Goal: Task Accomplishment & Management: Manage account settings

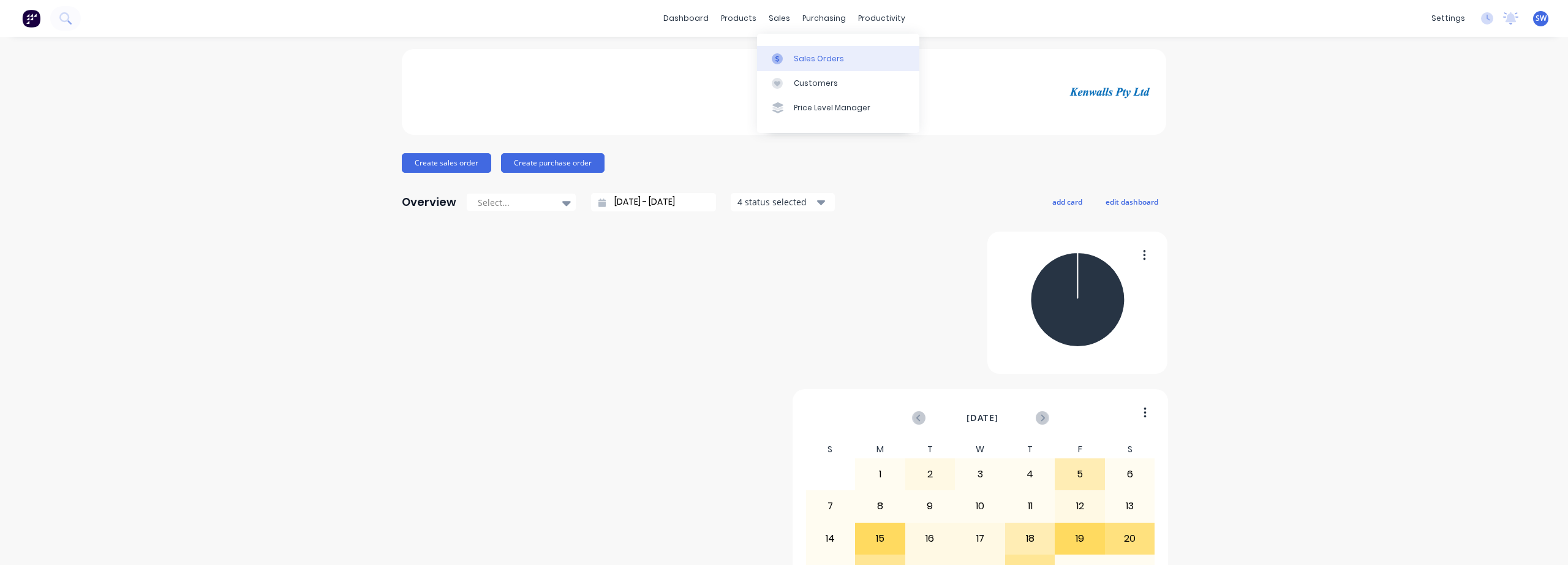
click at [797, 56] on div "Sales Orders" at bounding box center [819, 58] width 50 height 11
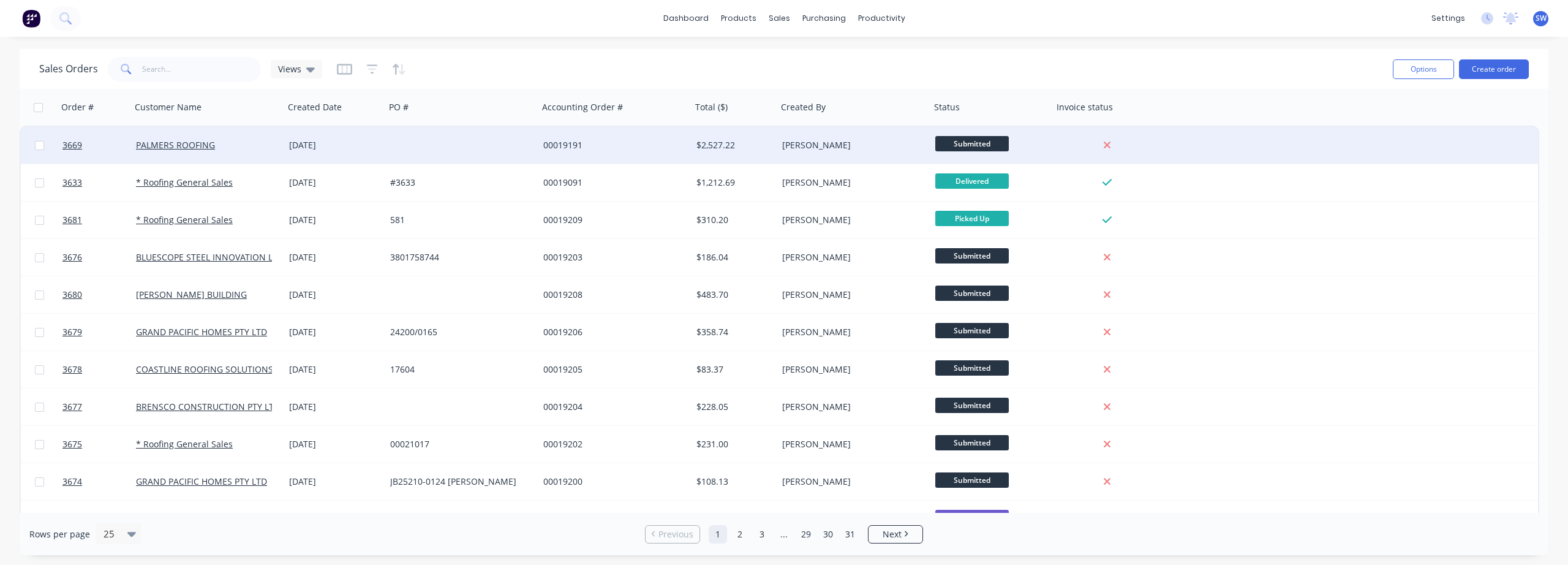
click at [517, 145] on div at bounding box center [462, 145] width 153 height 36
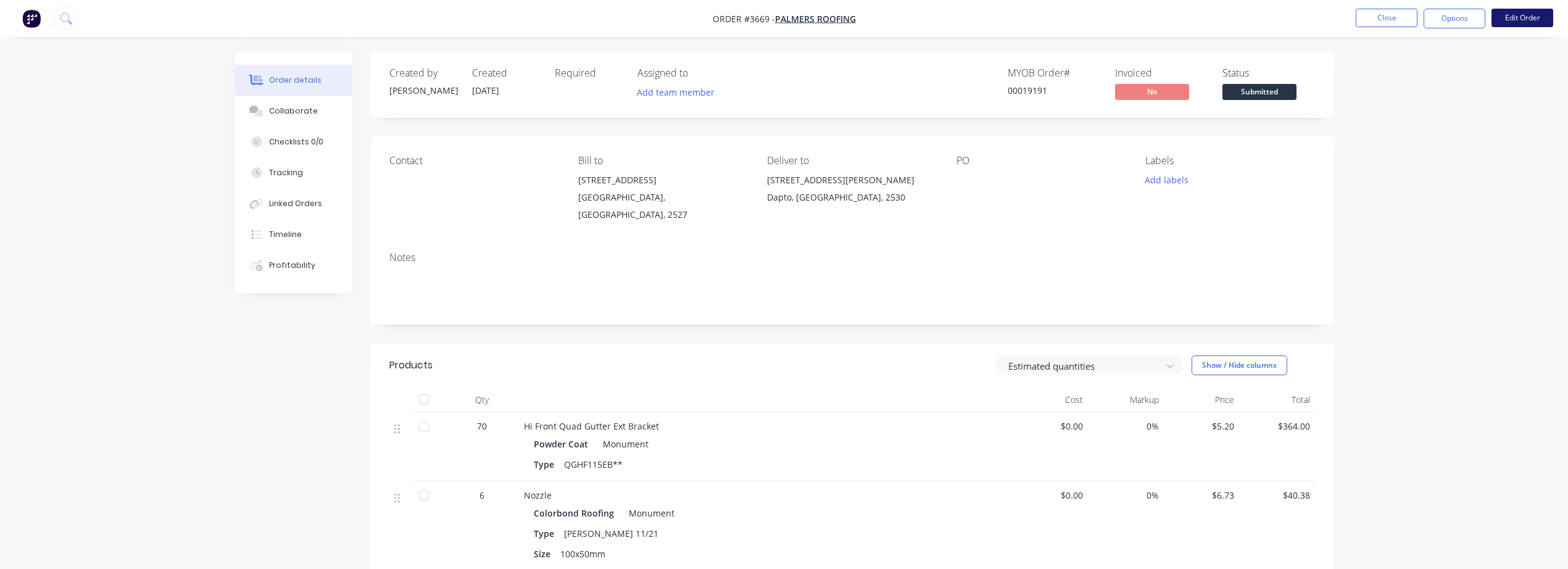
click at [1524, 23] on button "Edit Order" at bounding box center [1522, 18] width 62 height 18
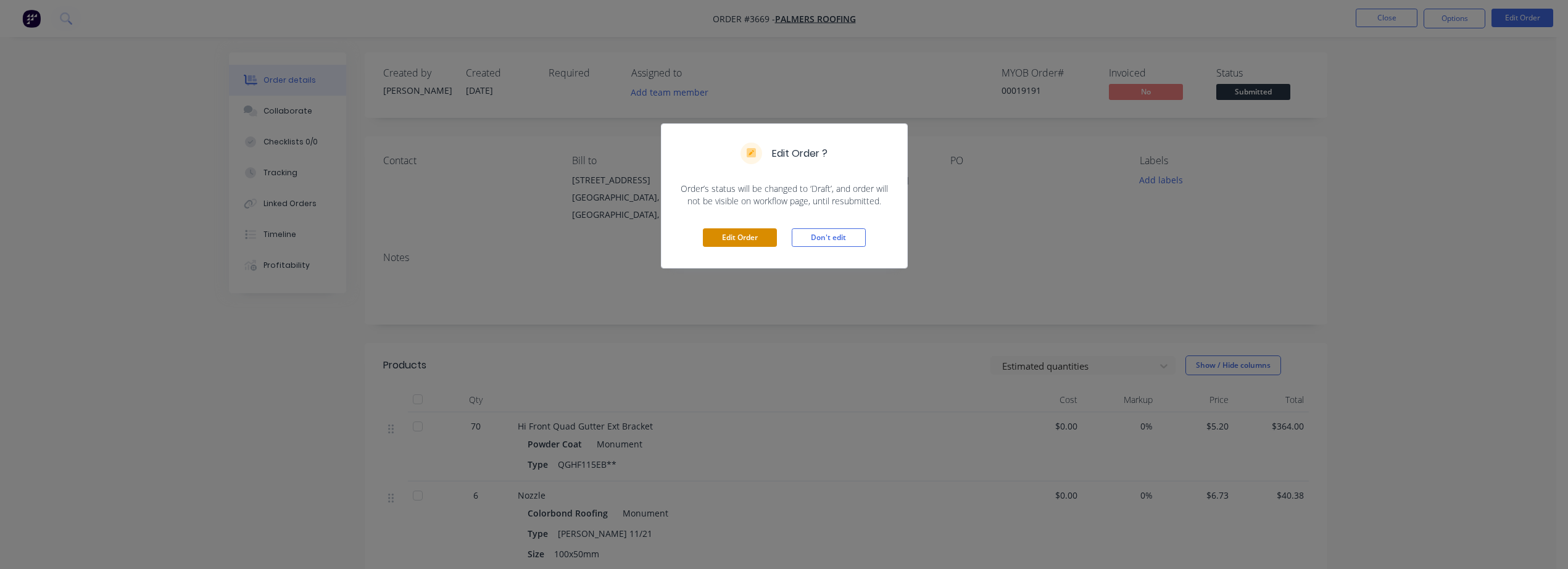
click at [707, 239] on button "Edit Order" at bounding box center [740, 238] width 74 height 18
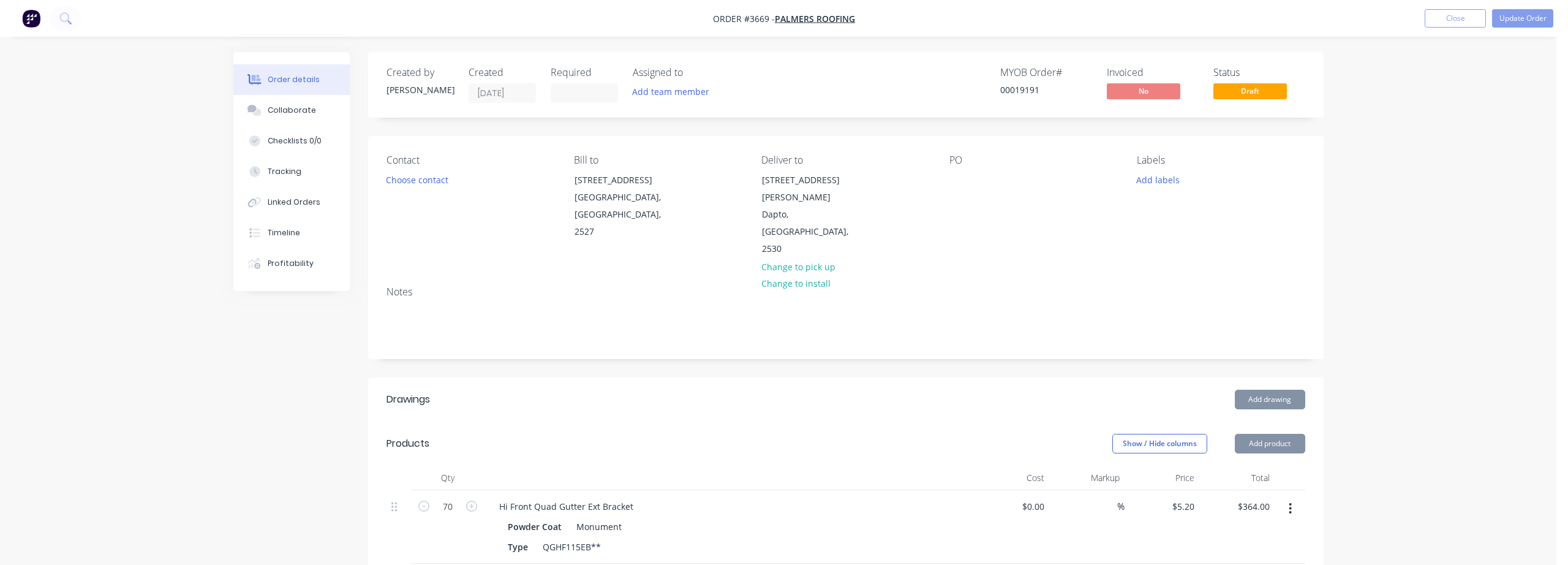
type input "$5.20"
type input "$364.00"
type input "$6.73"
type input "$40.38"
type input "$13.16"
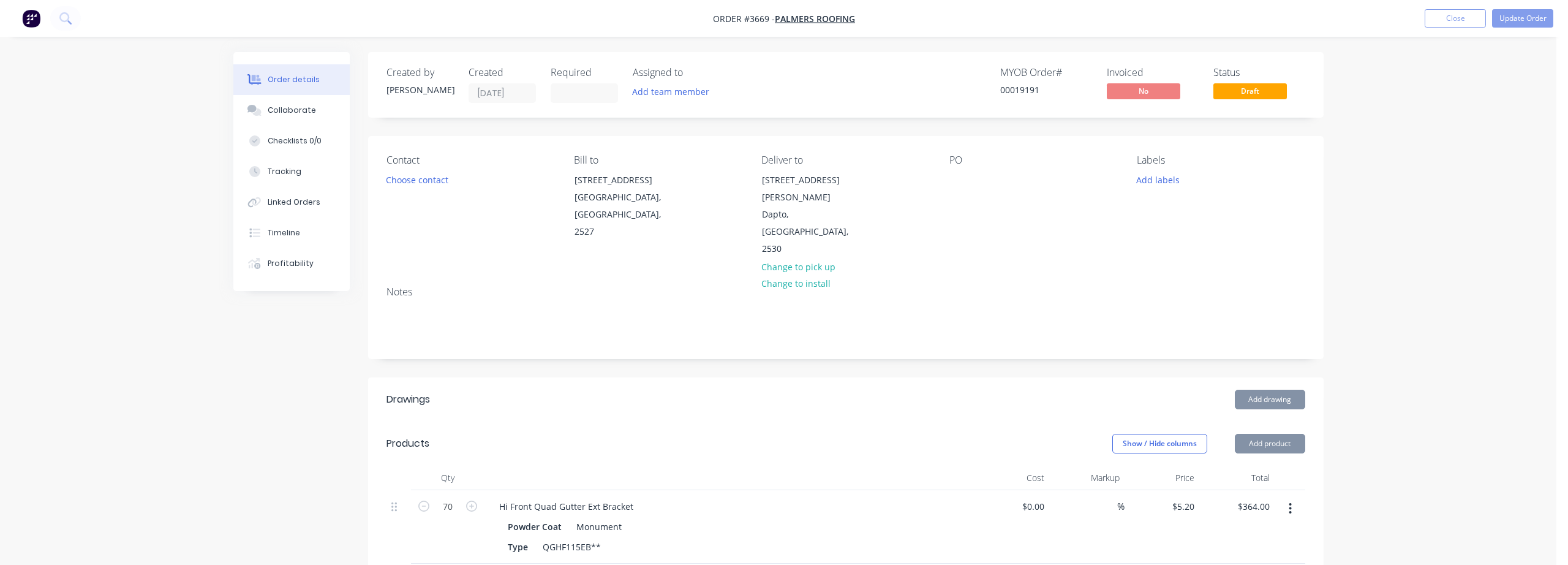
type input "$926.46"
type input "$46.08"
type input "$368.64"
type input "$8.60"
type input "$34.40"
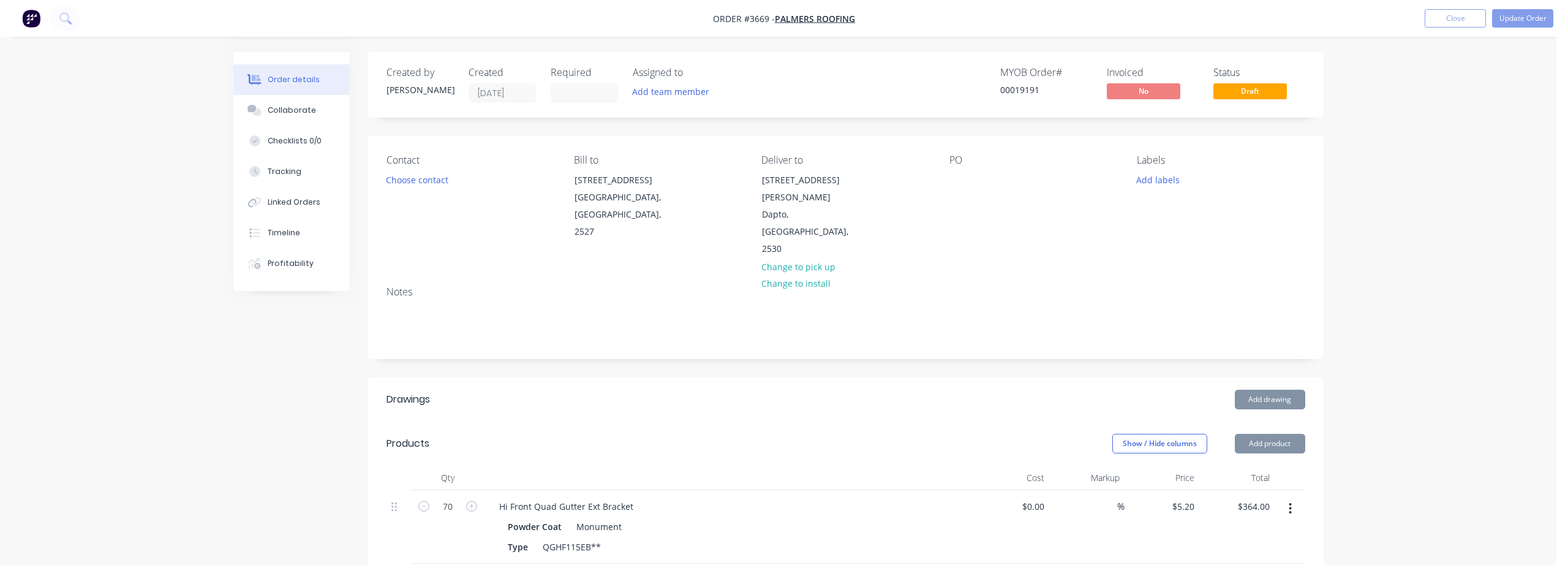
type input "$24.60"
type input "$49.20"
type input "$28.68"
type input "$57.36"
type input "$5.00"
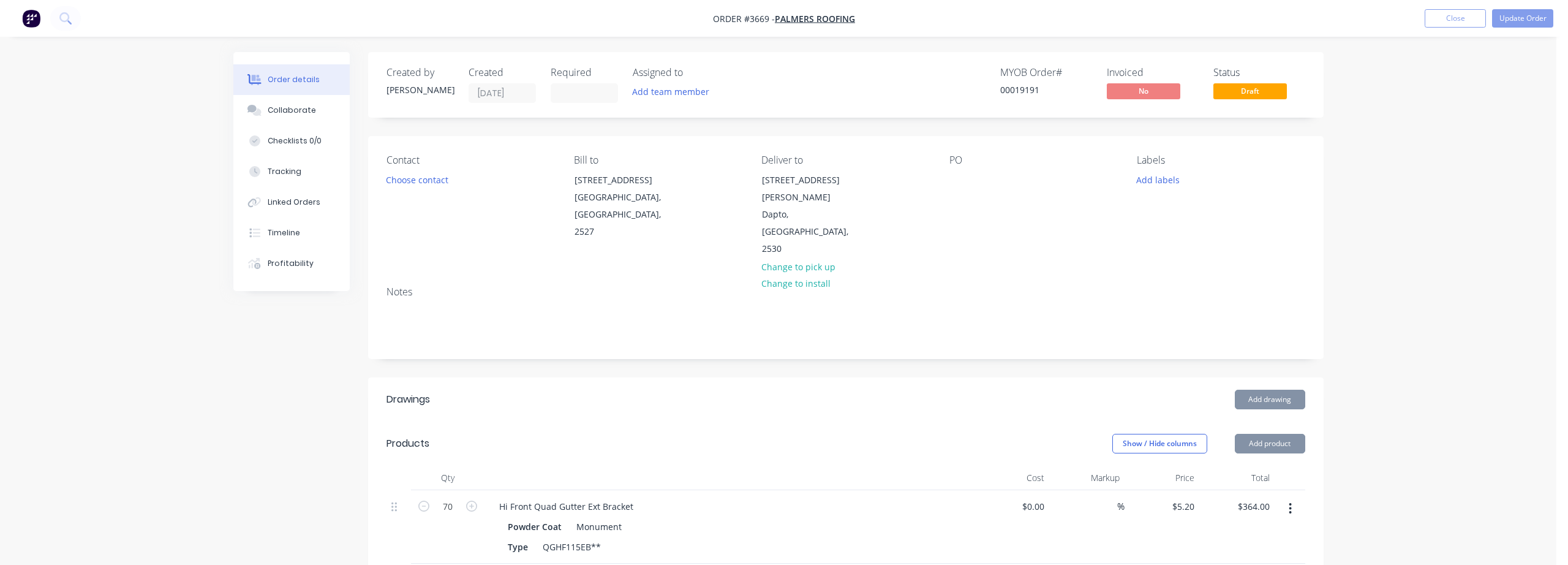
type input "$80.00"
type input "$6.00"
type input "$18.00"
type input "$13.55"
type input "$1,384.81"
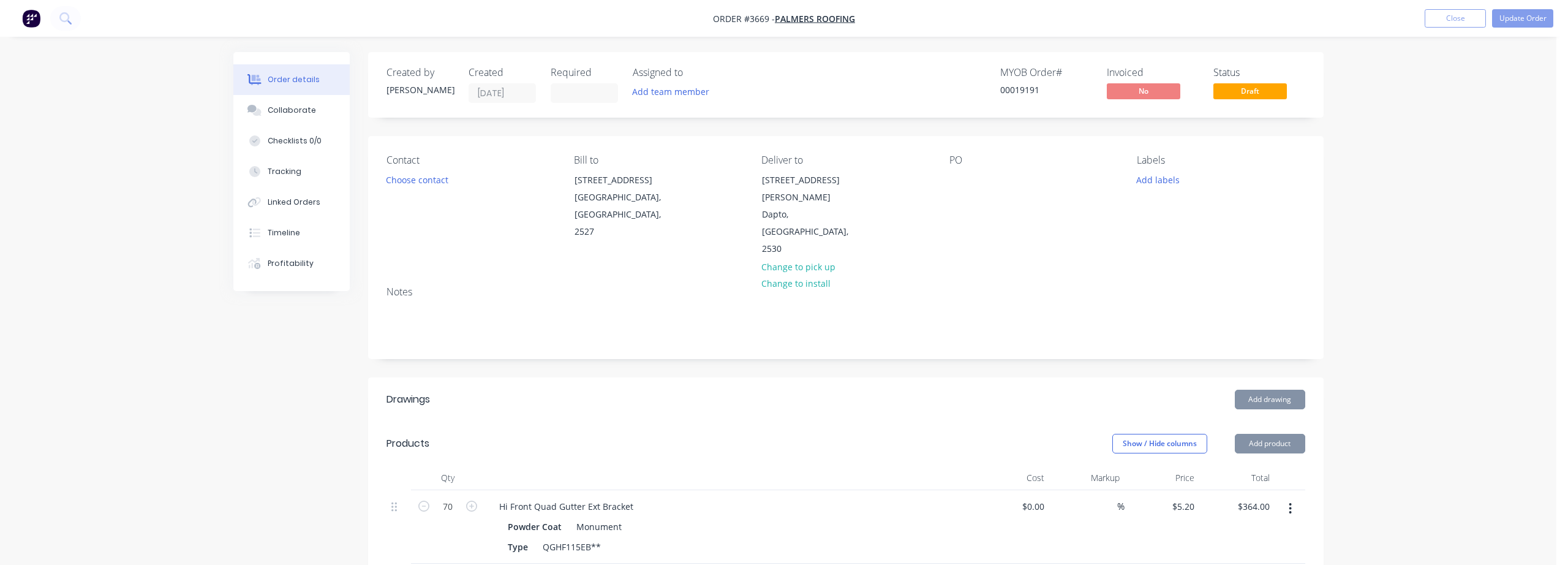
type input "$9.77"
type input "$97.70"
type input "$4.00"
type input "$8.00"
type input "$9.00"
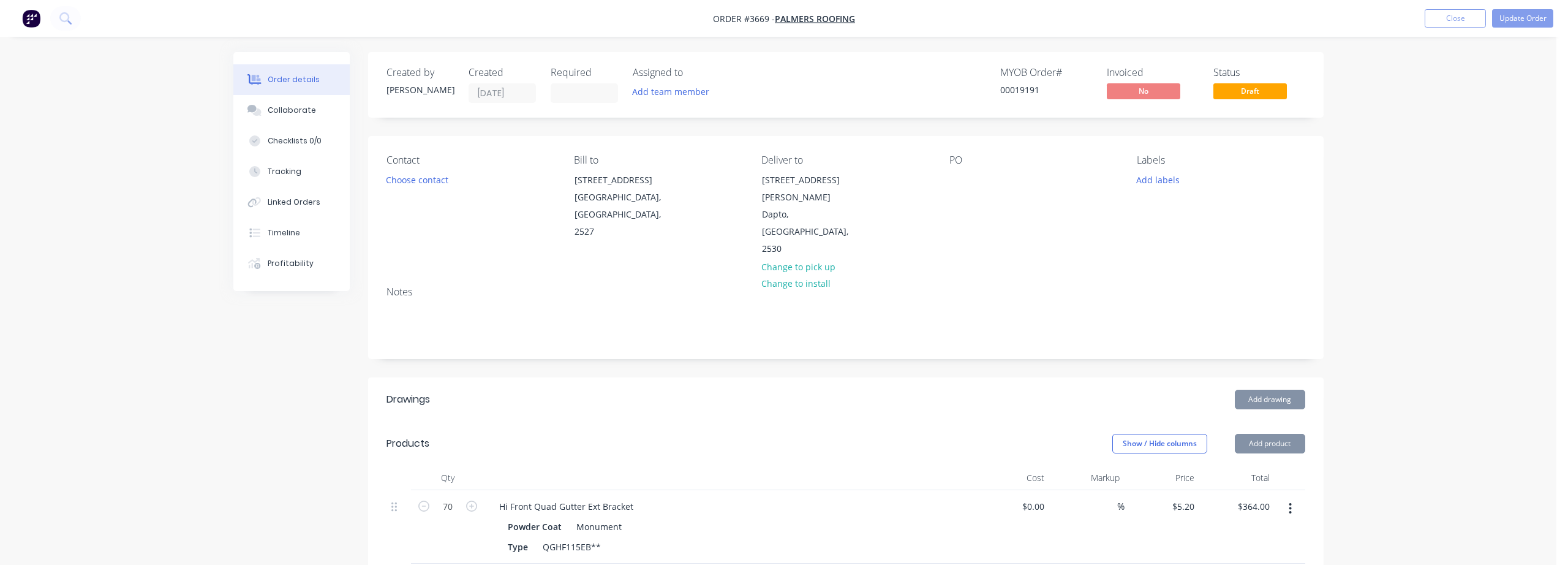
type input "$18.00"
type input "$18.27"
type input "$73.08"
type input "$7.27"
type input "$14.54"
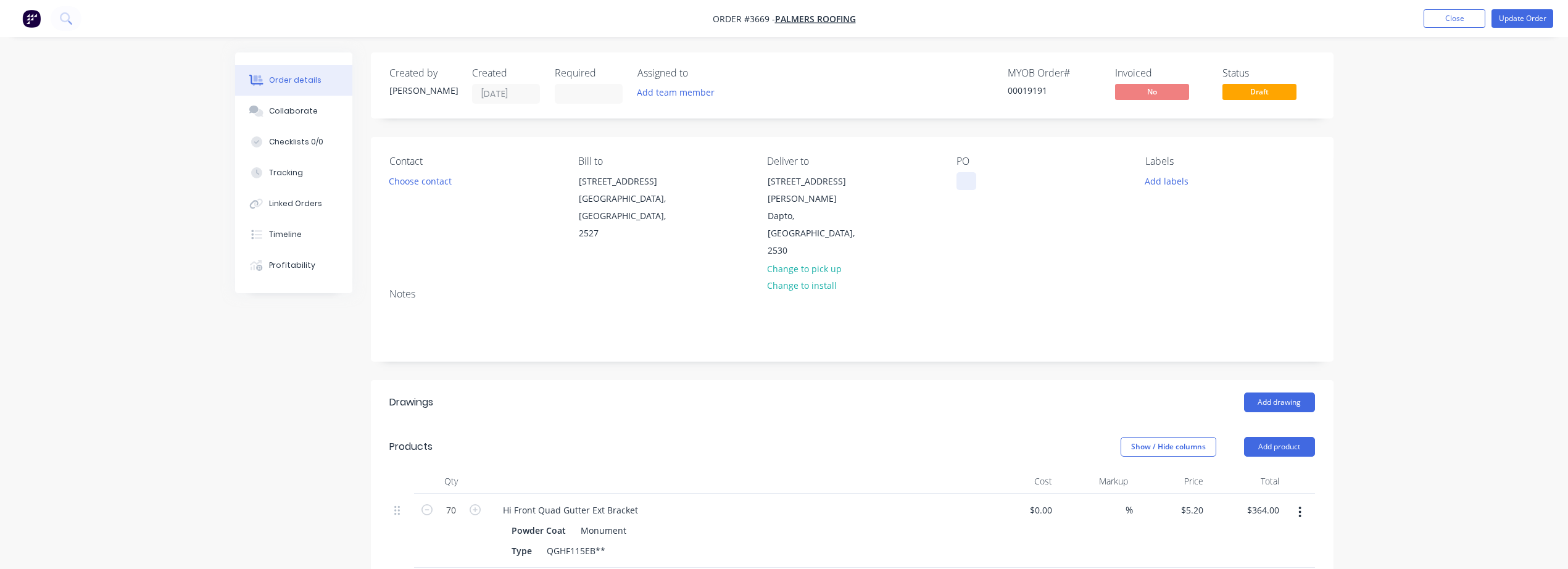
click at [967, 181] on div at bounding box center [967, 180] width 20 height 18
click at [582, 99] on input at bounding box center [588, 94] width 66 height 18
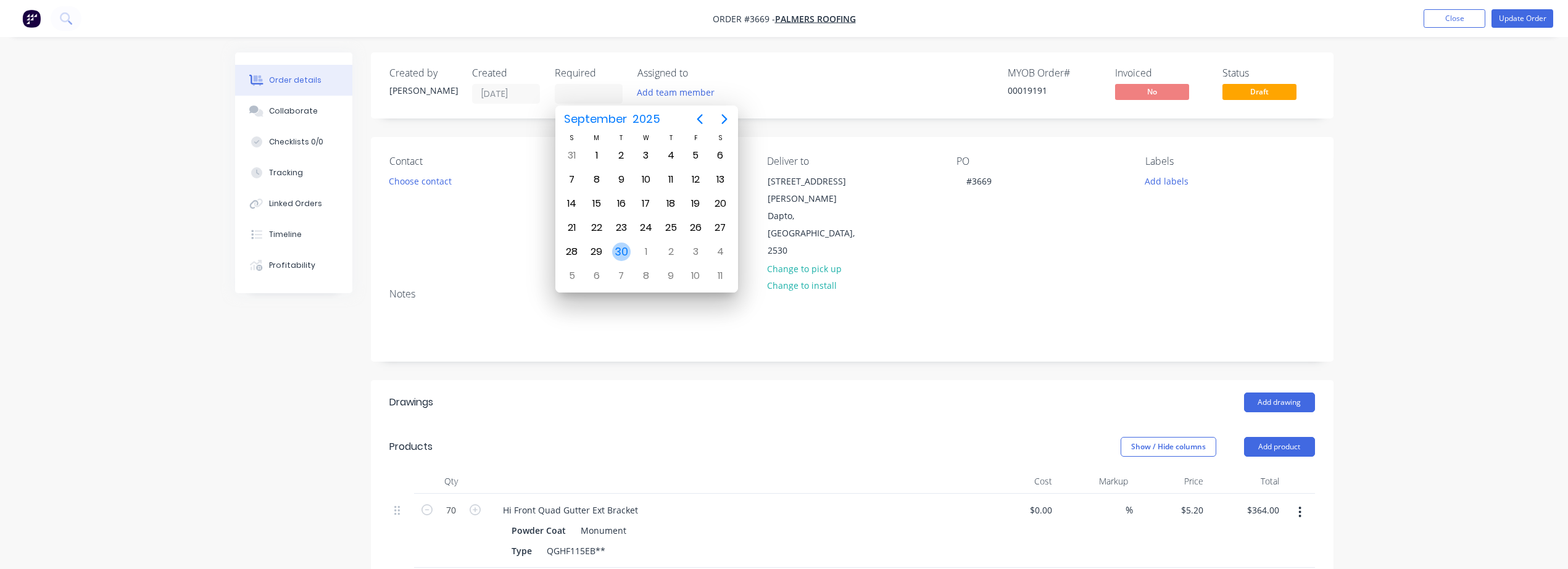
click at [624, 251] on div "30" at bounding box center [621, 251] width 18 height 18
type input "[DATE]"
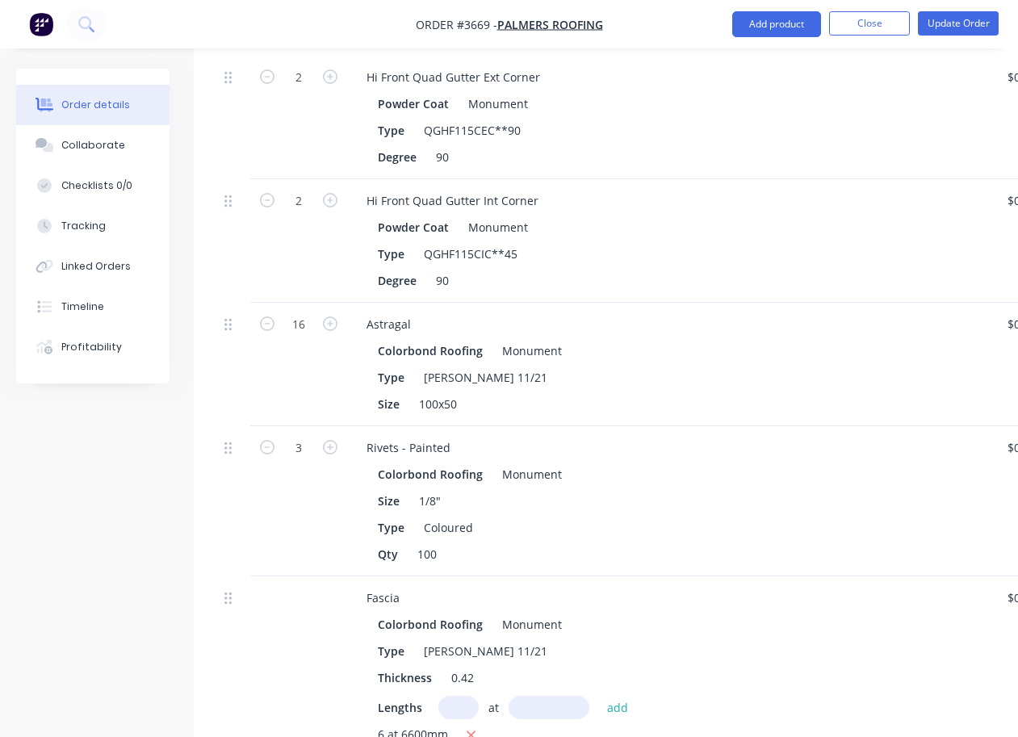
scroll to position [673, 0]
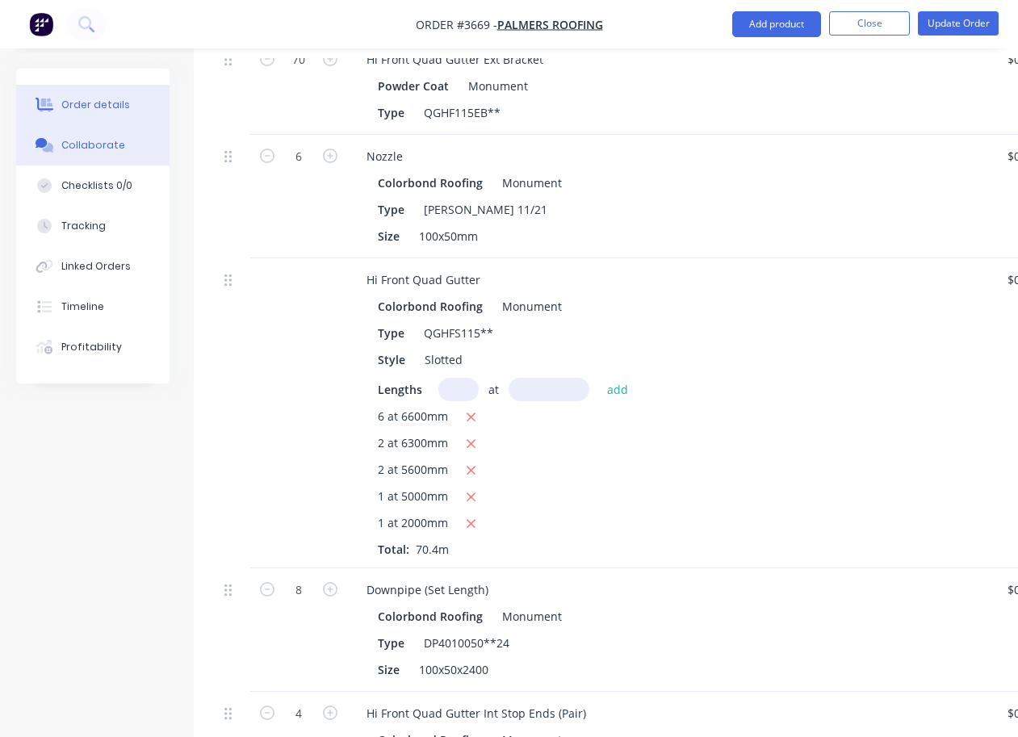
click at [96, 152] on div "Collaborate" at bounding box center [93, 145] width 64 height 15
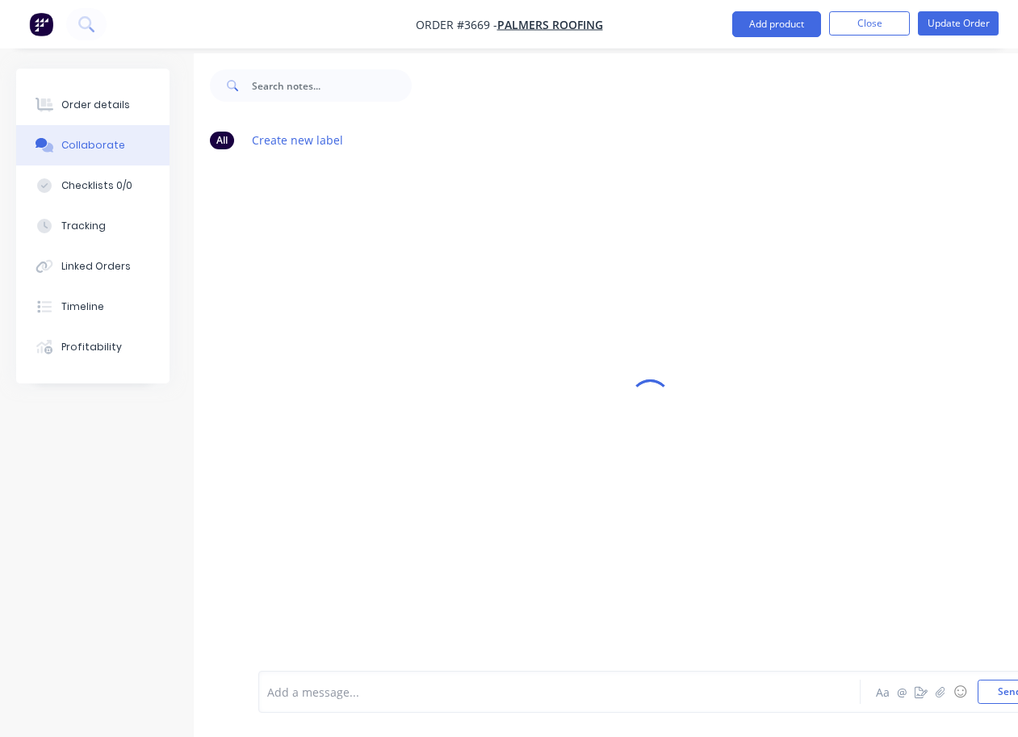
scroll to position [40, 0]
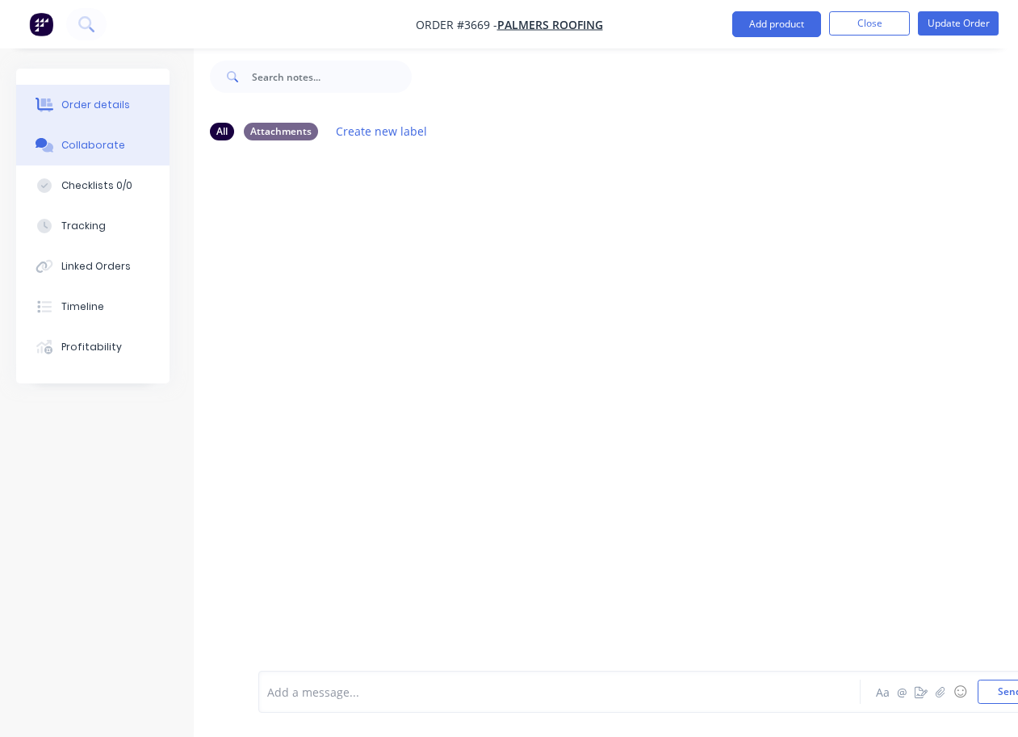
click at [104, 108] on div "Order details" at bounding box center [95, 105] width 69 height 15
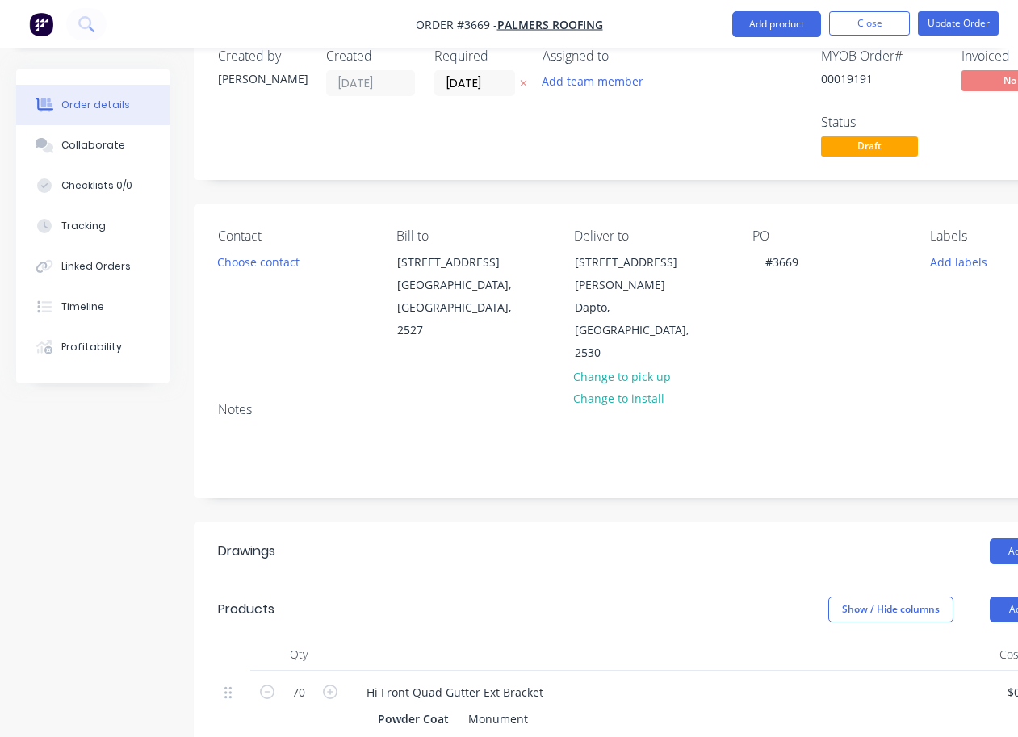
type input "$5.20"
type input "$364.00"
type input "$6.73"
type input "$40.38"
type input "$13.16"
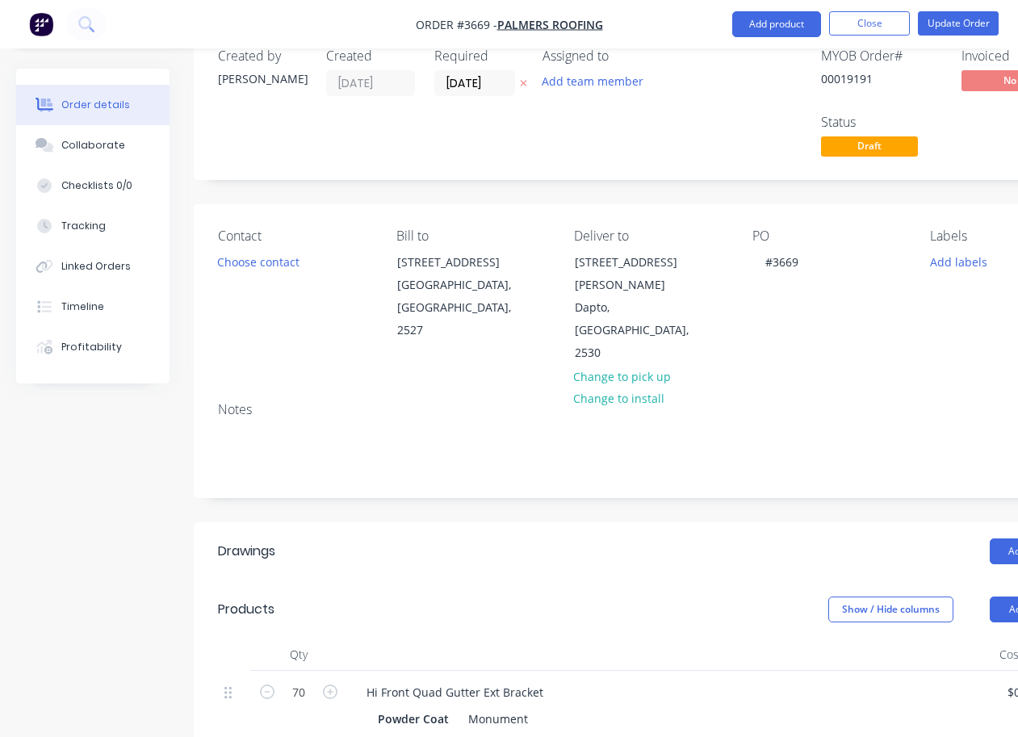
type input "$926.46"
type input "$46.08"
type input "$368.64"
type input "$8.60"
type input "$34.40"
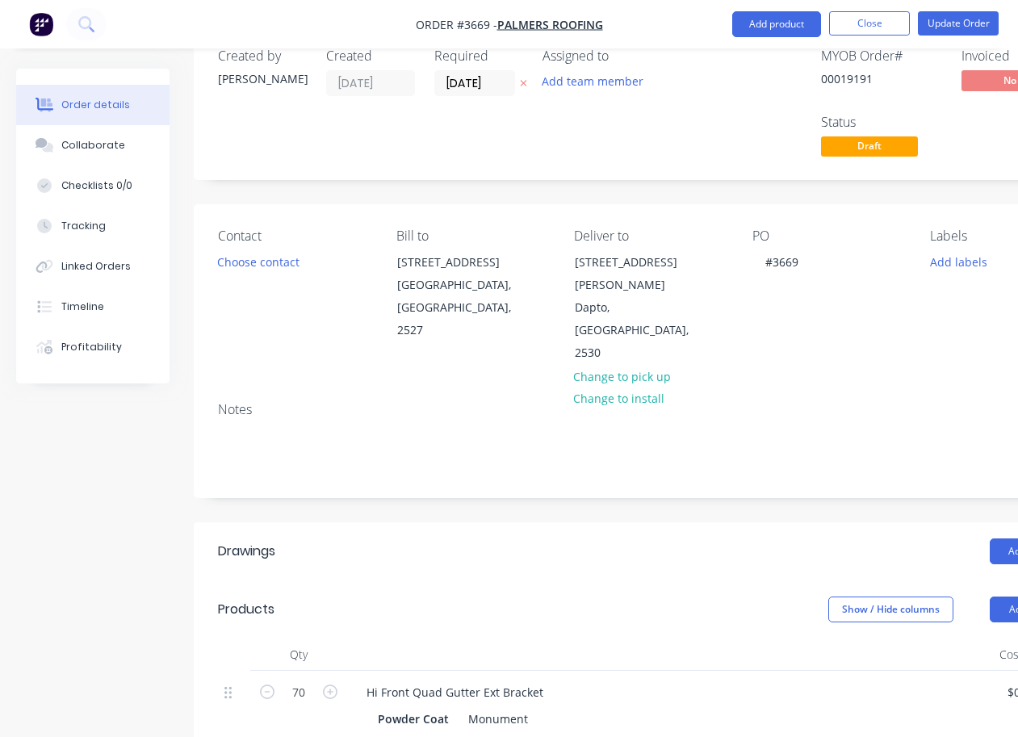
type input "$24.60"
type input "$49.20"
type input "$28.68"
type input "$57.36"
type input "$5.00"
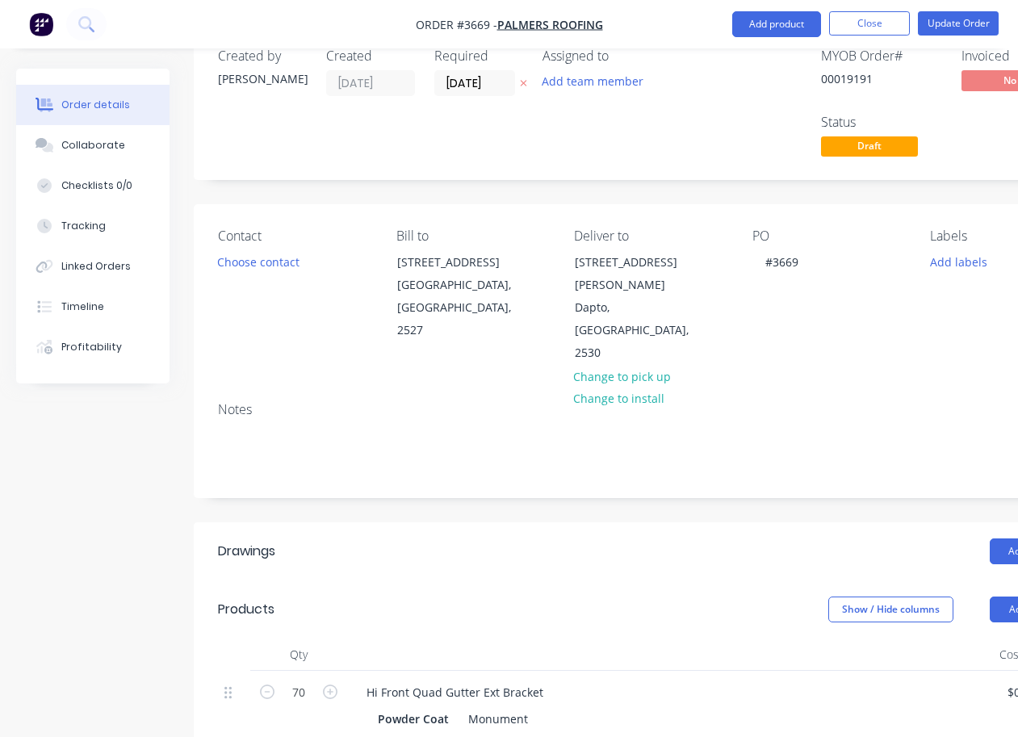
type input "$80.00"
type input "$6.00"
type input "$18.00"
type input "$13.55"
type input "$1,384.81"
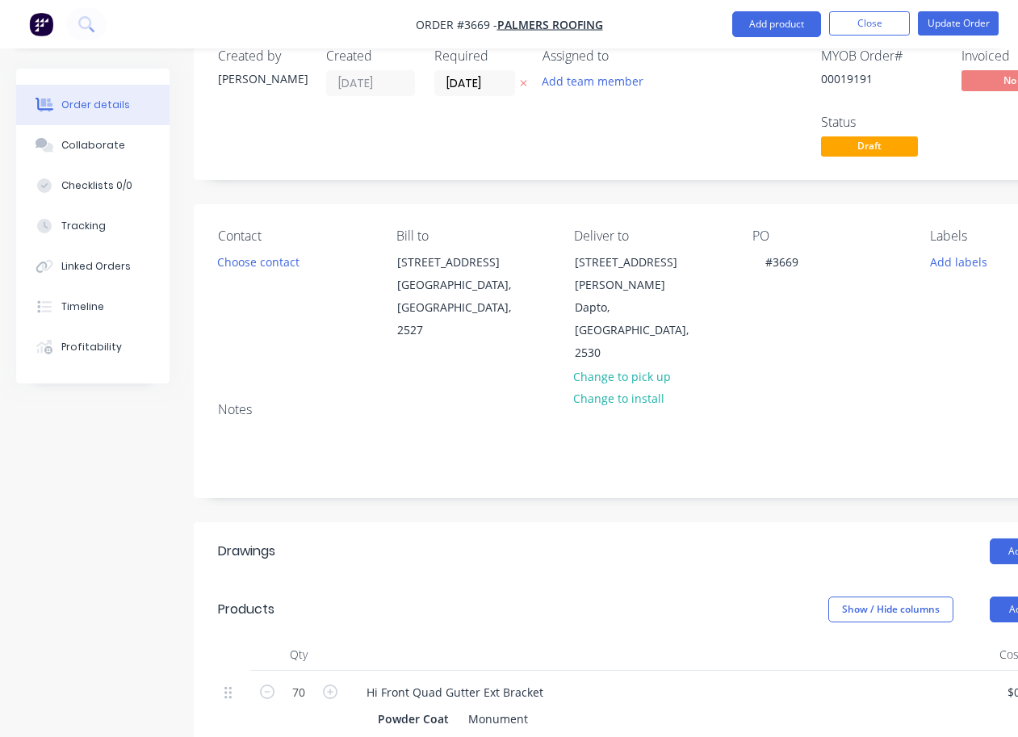
type input "$9.77"
type input "$97.70"
type input "$4.00"
type input "$8.00"
type input "$9.00"
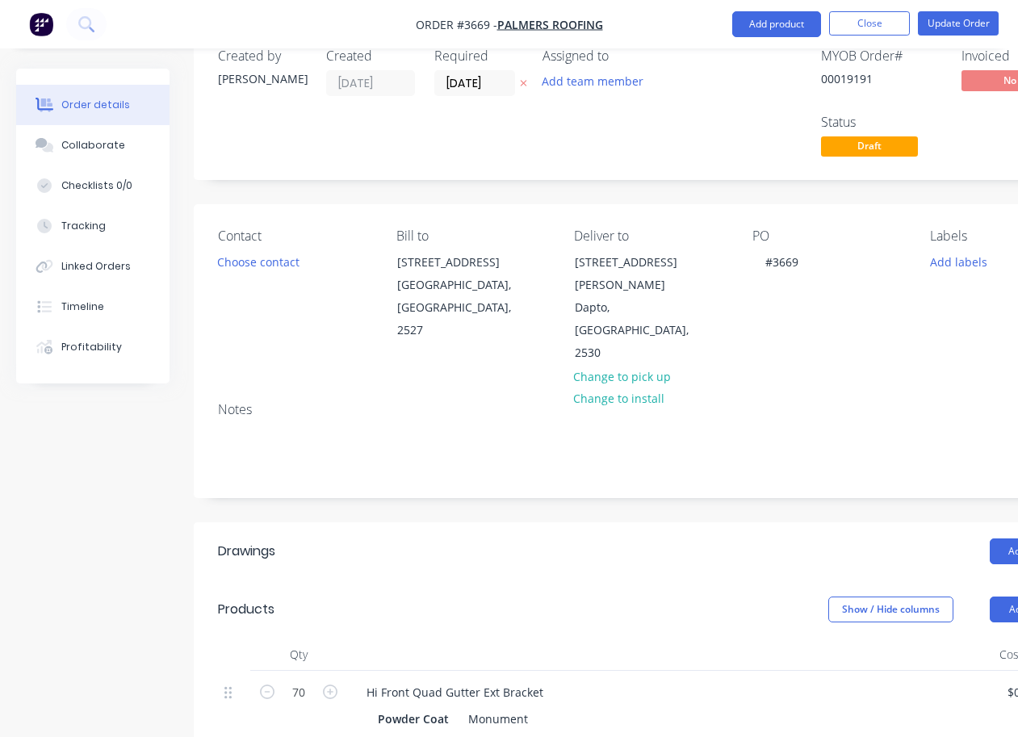
type input "$18.00"
type input "$18.27"
type input "$73.08"
type input "$7.27"
type input "$14.54"
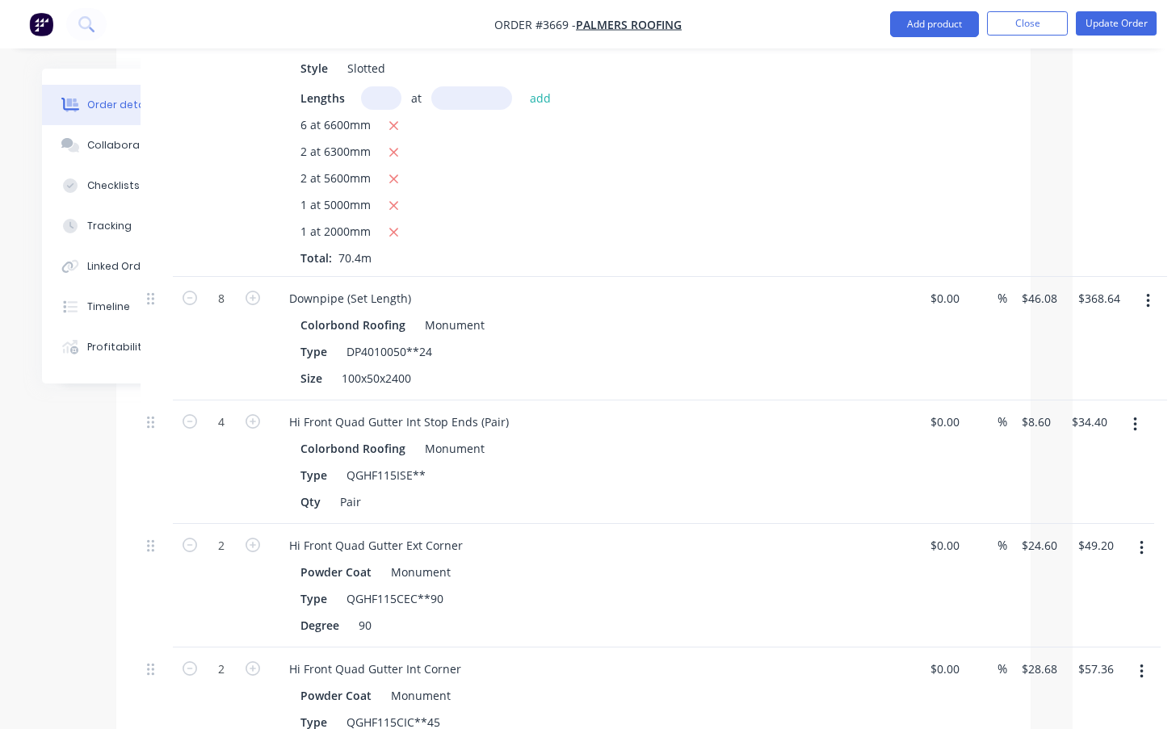
scroll to position [1002, 103]
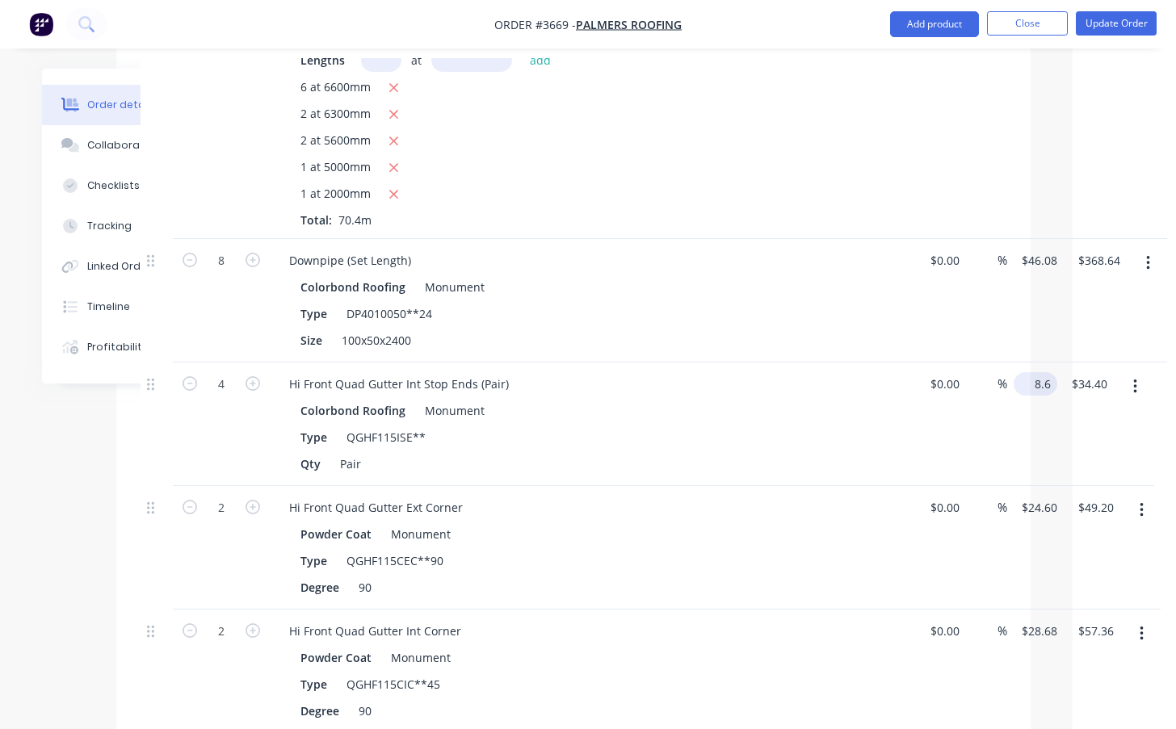
click at [1032, 372] on input "8.6" at bounding box center [1038, 383] width 37 height 23
type input "7.20"
type input "34.40"
type input "$7.20"
click at [1015, 392] on div "$7.20 $7.20" at bounding box center [1032, 425] width 50 height 124
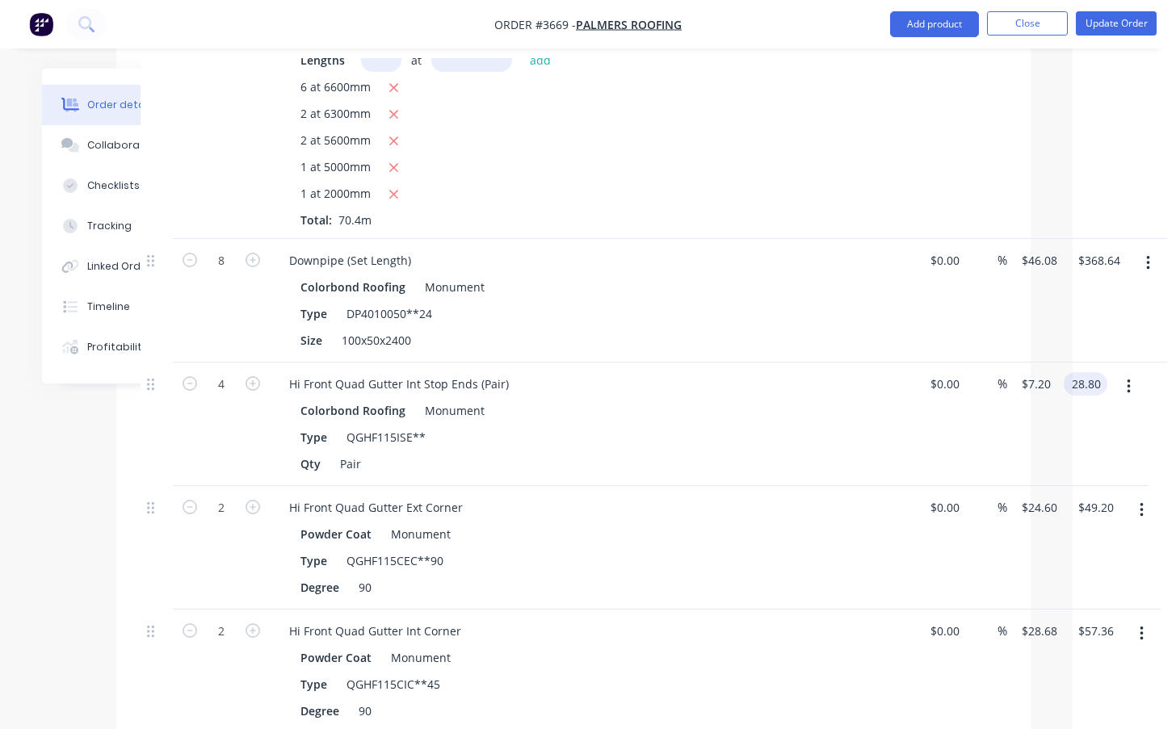
type input "$28.80"
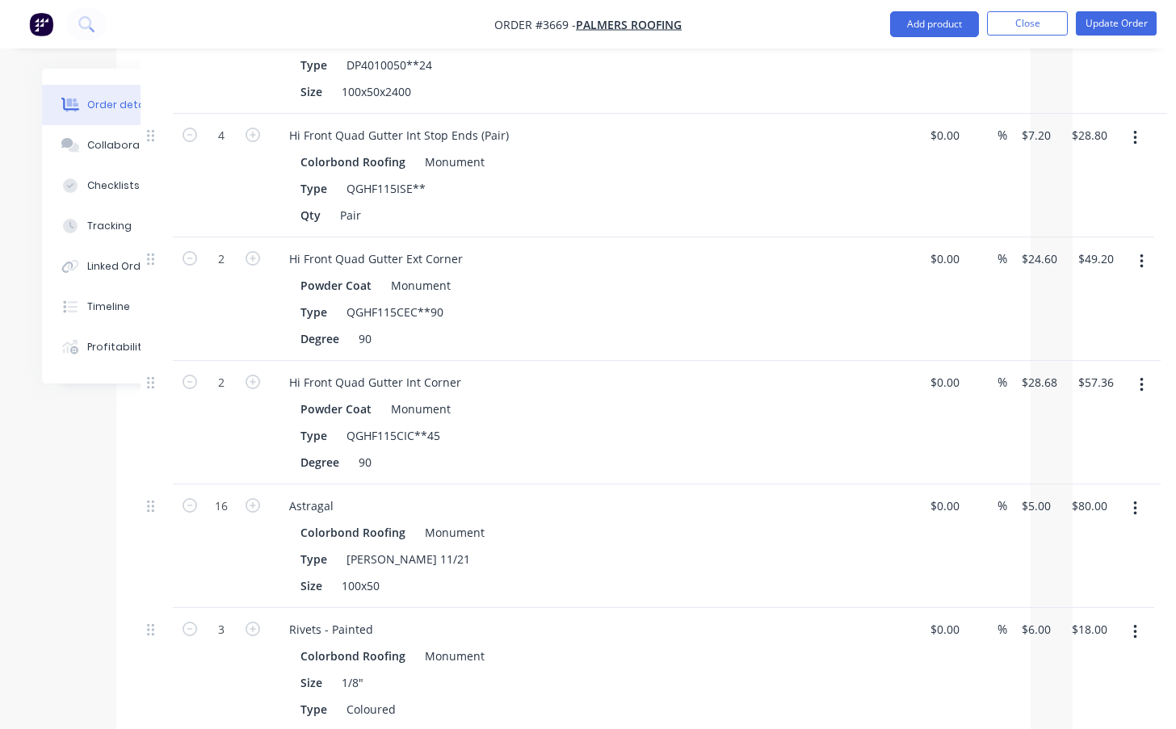
scroll to position [1271, 103]
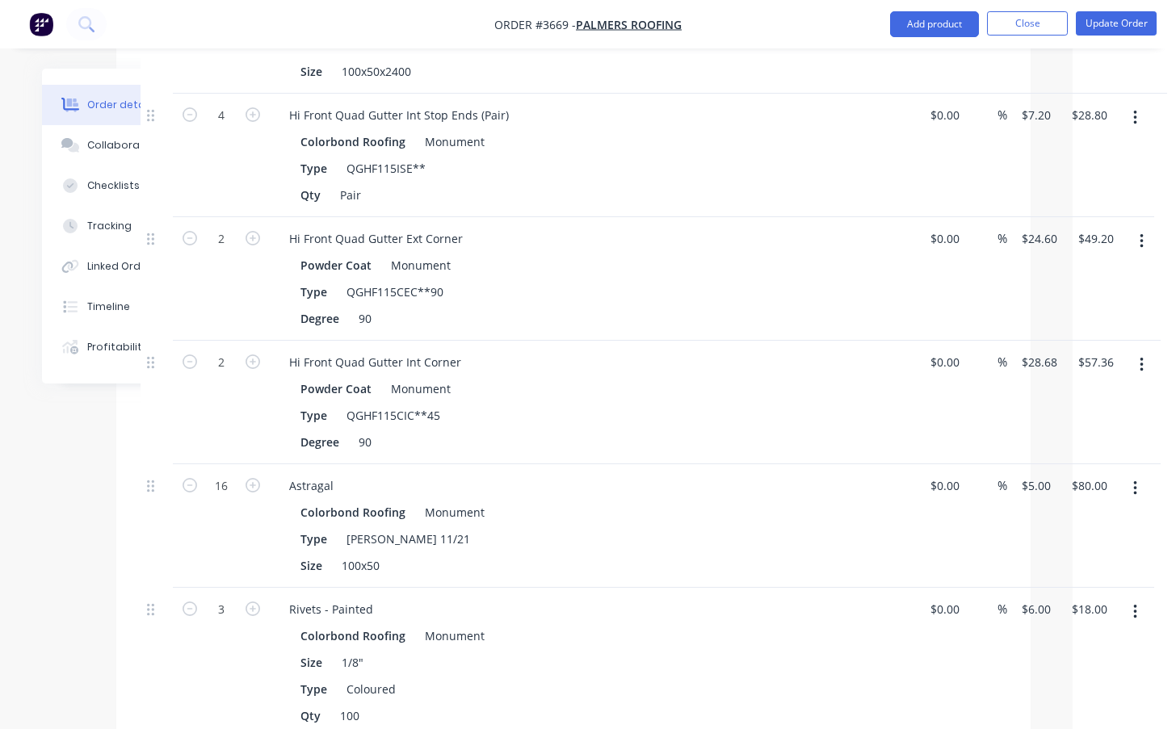
click at [1064, 341] on div "$57.36 $57.36" at bounding box center [1092, 403] width 57 height 124
click at [1006, 341] on div "2 Hi Front Quad Gutter Int Corner Powder Coat Monument Type QGHF115CIC**45 Degr…" at bounding box center [574, 403] width 866 height 124
type input "24.60"
type input "57.36"
type input "$24.60"
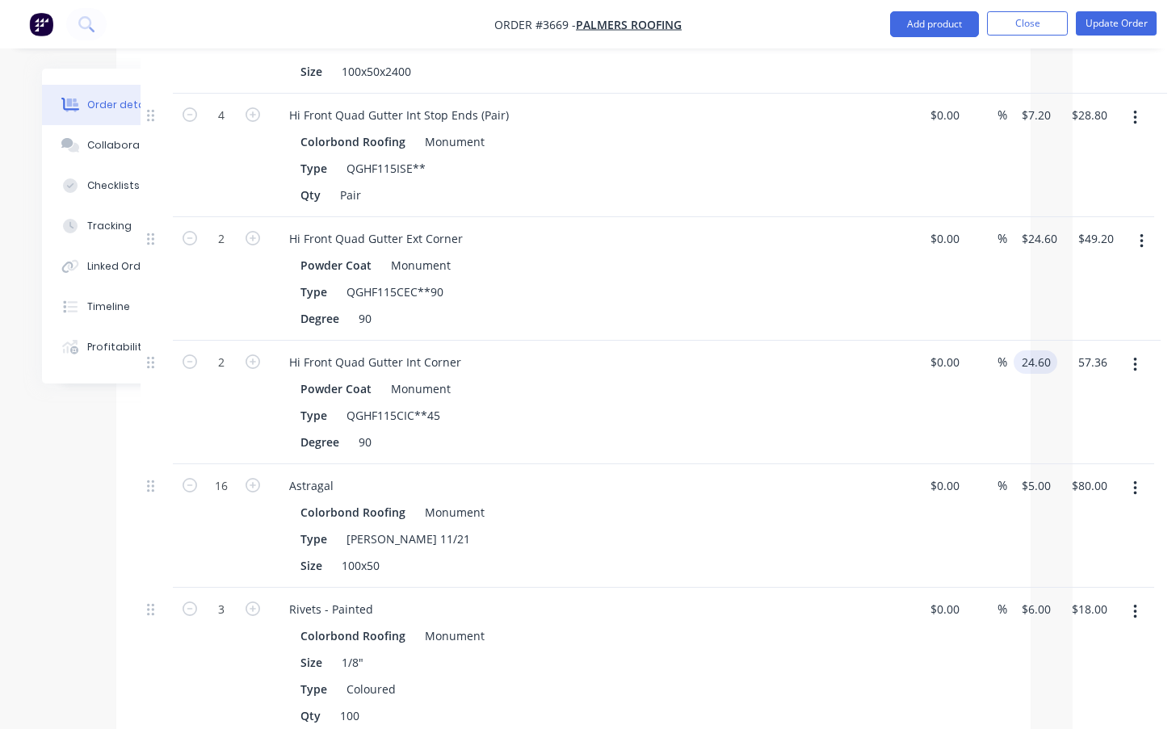
type input "49.20"
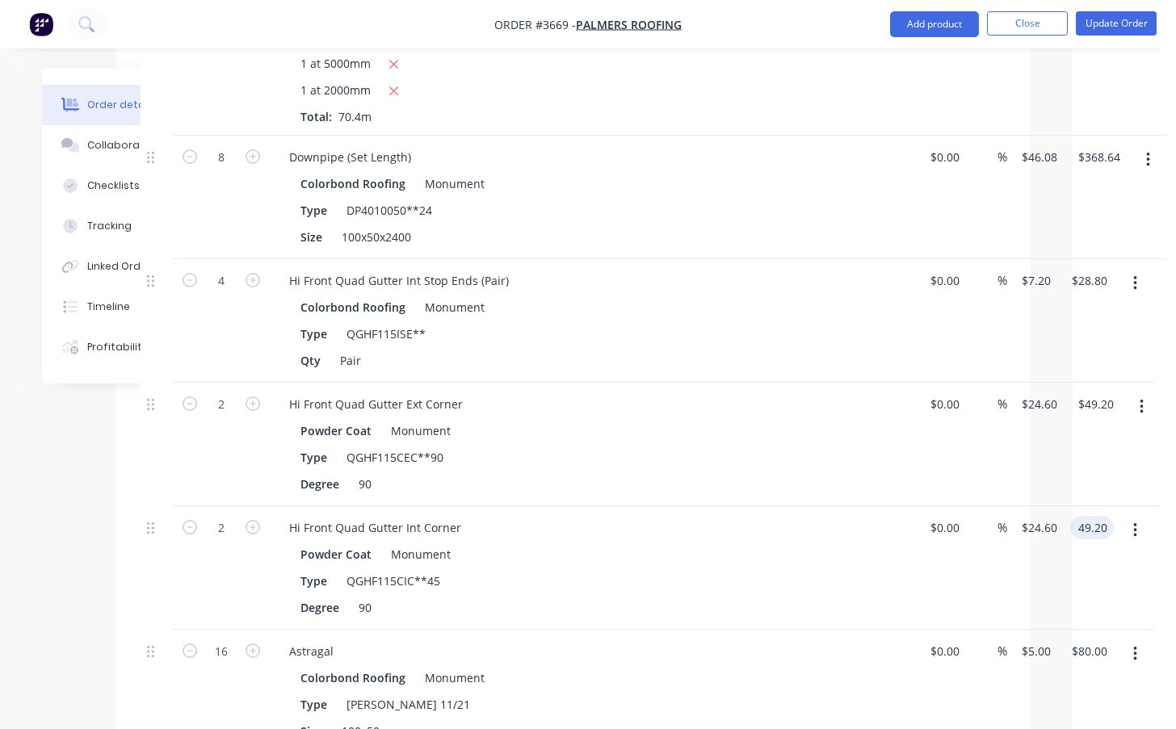
scroll to position [464, 103]
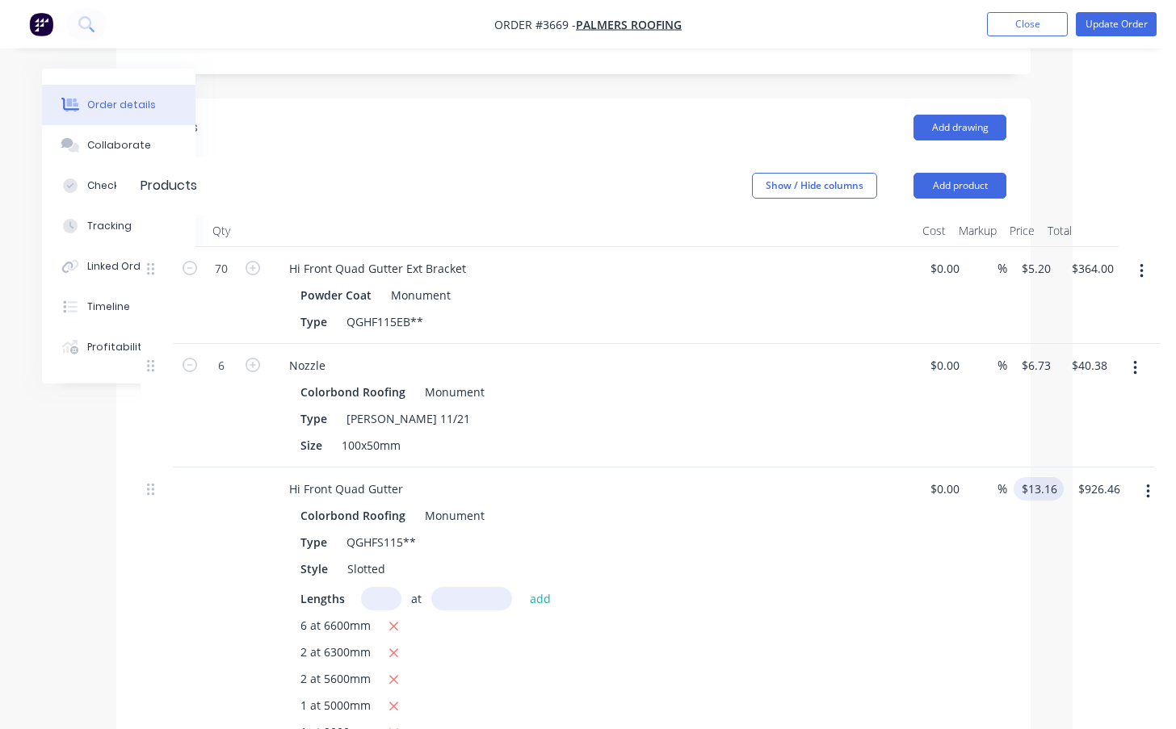
click at [1050, 477] on input "$13.16" at bounding box center [1042, 488] width 44 height 23
type input "13.16"
type input "$49.20"
type input "13.55"
type input "926.46"
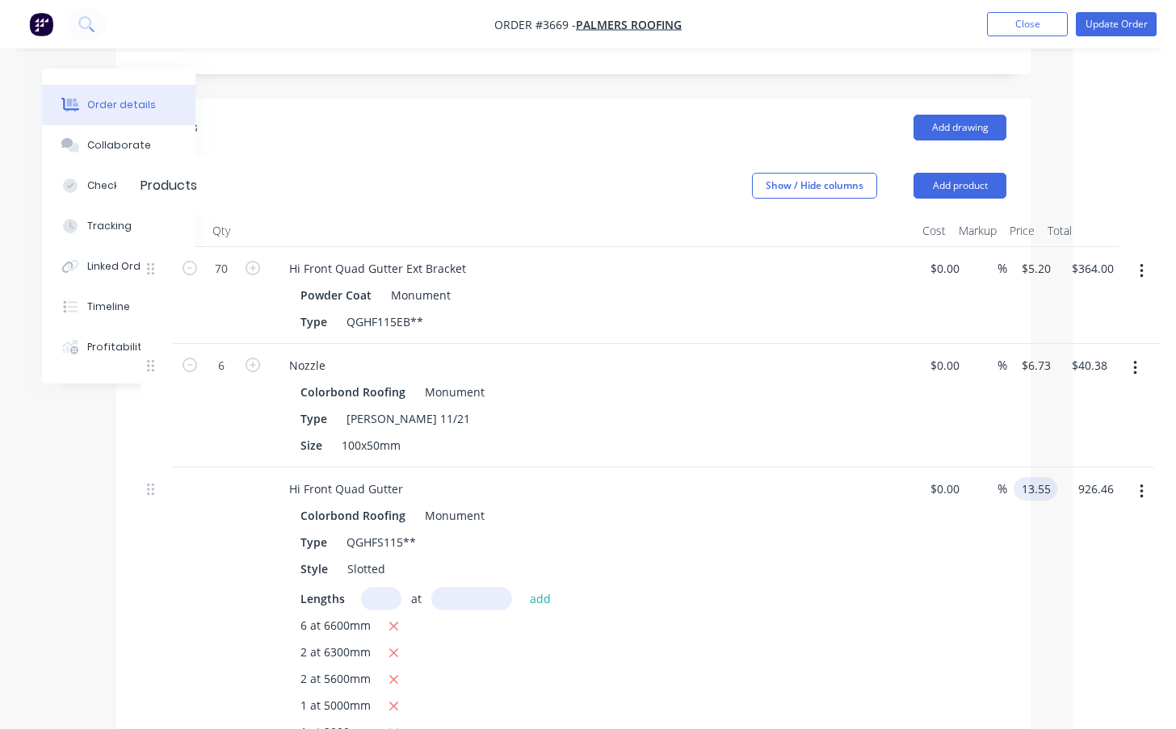
type input "$13.55"
click at [717, 557] on div "Style Slotted" at bounding box center [589, 568] width 591 height 23
type input "$953.92"
click at [1006, 468] on div "Hi Front Quad Gutter Colorbond Roofing Monument Type QGHFS115** Style Slotted L…" at bounding box center [574, 623] width 866 height 310
type input "13.50"
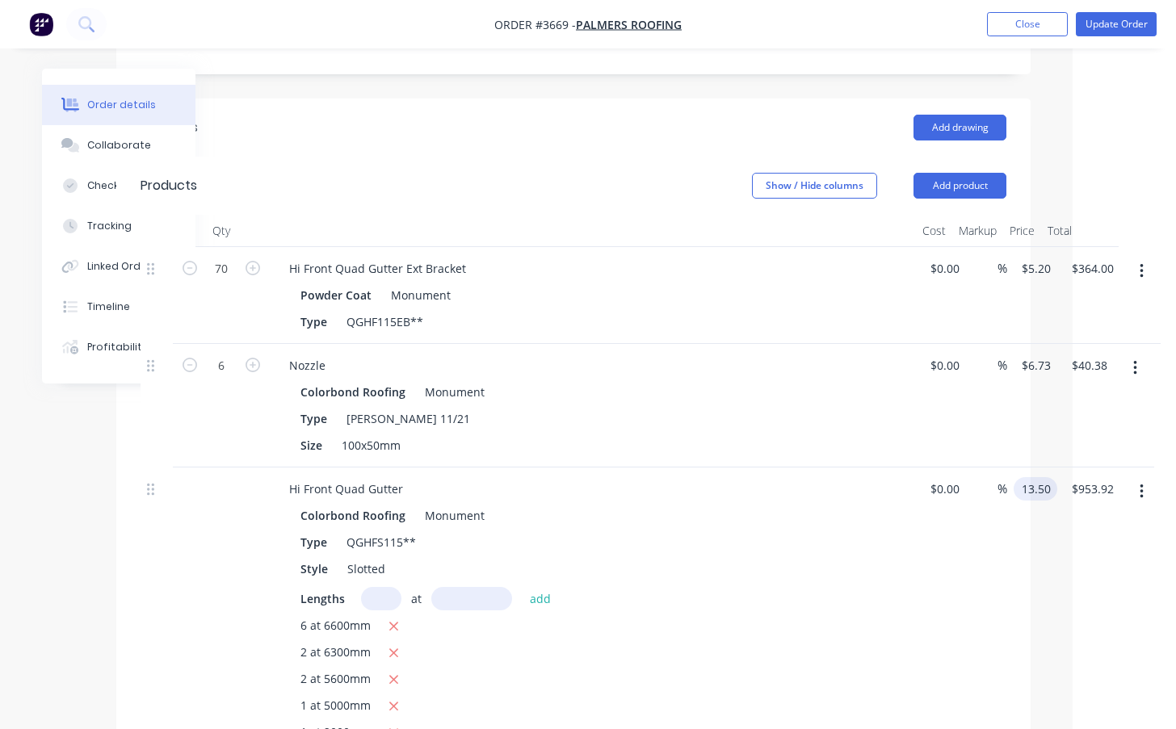
type input "953.92"
type input "$13.50"
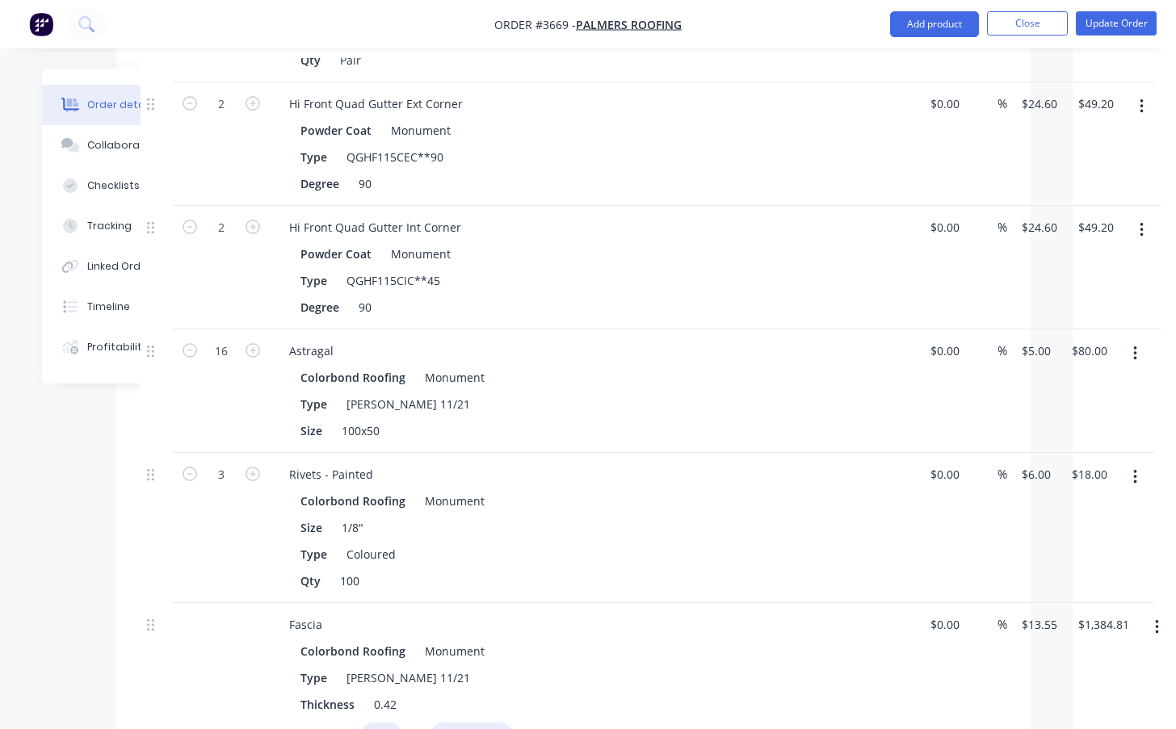
scroll to position [1541, 103]
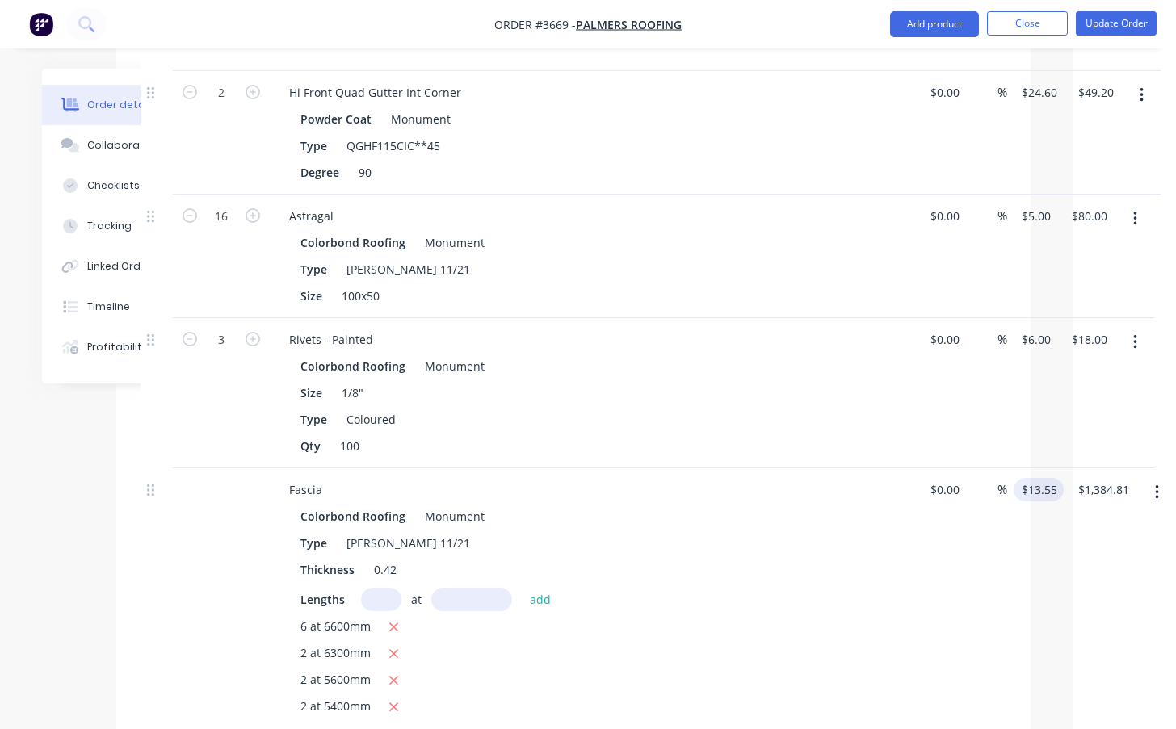
click at [1047, 478] on input "$13.55" at bounding box center [1042, 489] width 44 height 23
type input "$950.40"
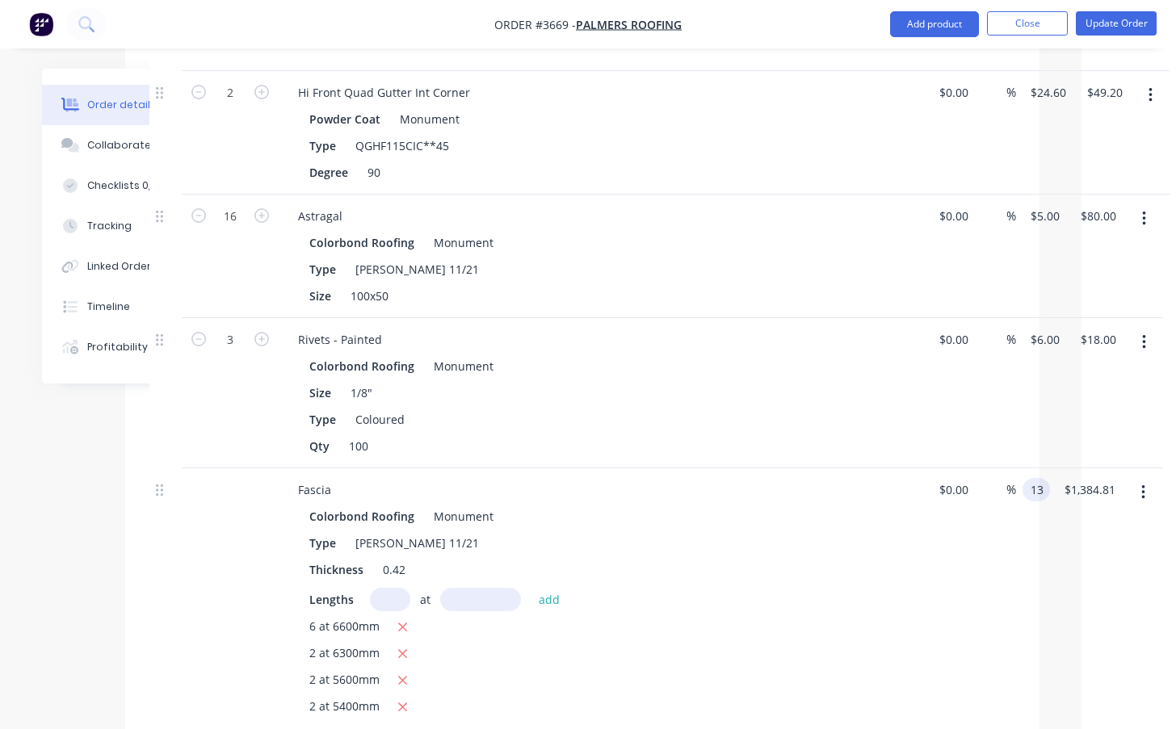
scroll to position [1541, 94]
type input "13.50"
type input "1384.81"
type input "$13.50"
click at [886, 408] on div "Type Coloured" at bounding box center [598, 419] width 591 height 23
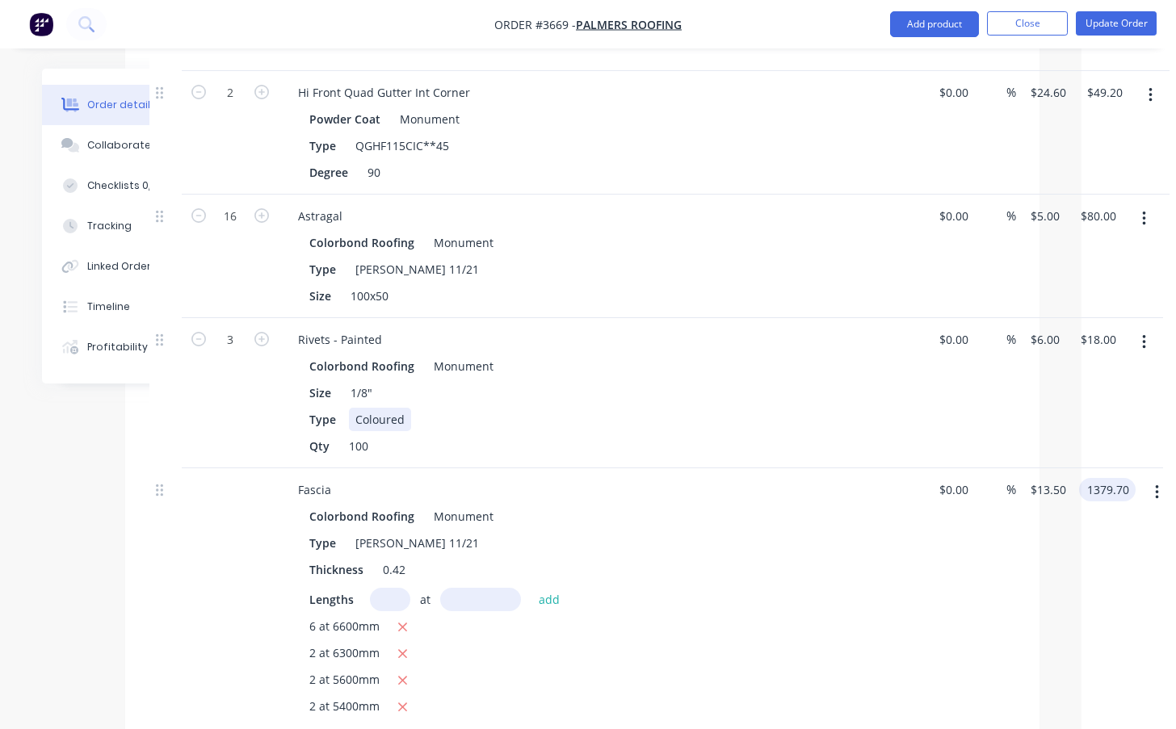
type input "$1,379.70"
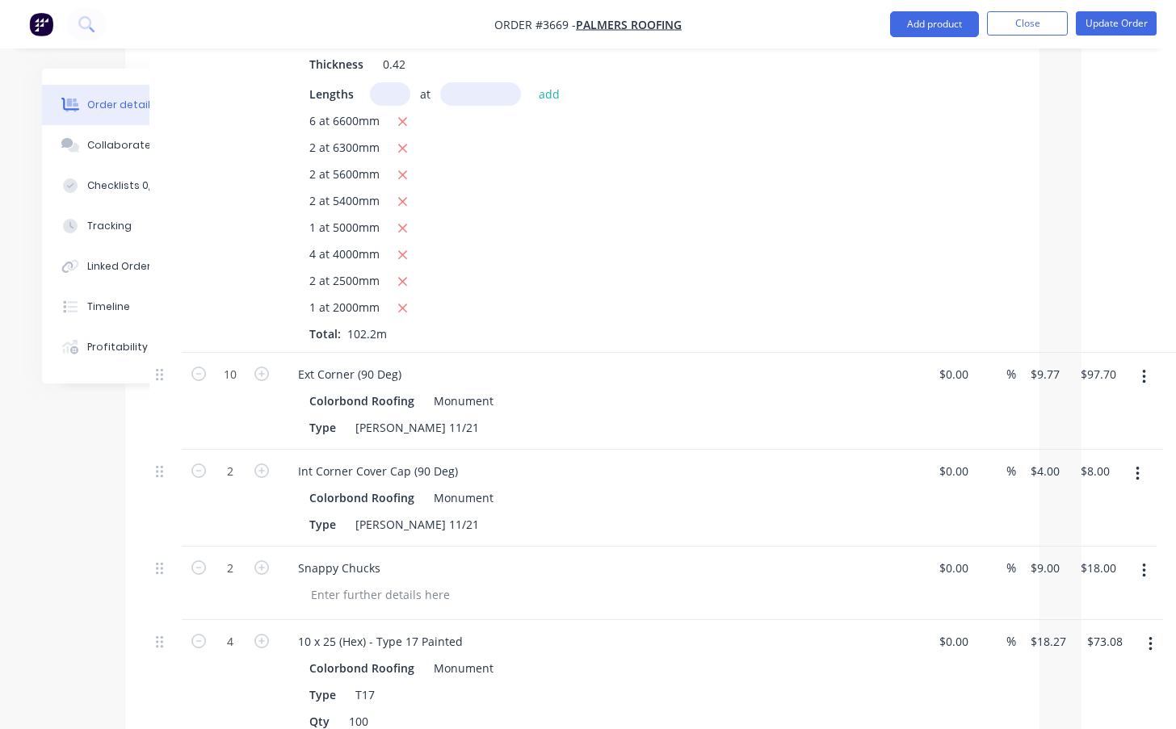
scroll to position [2079, 94]
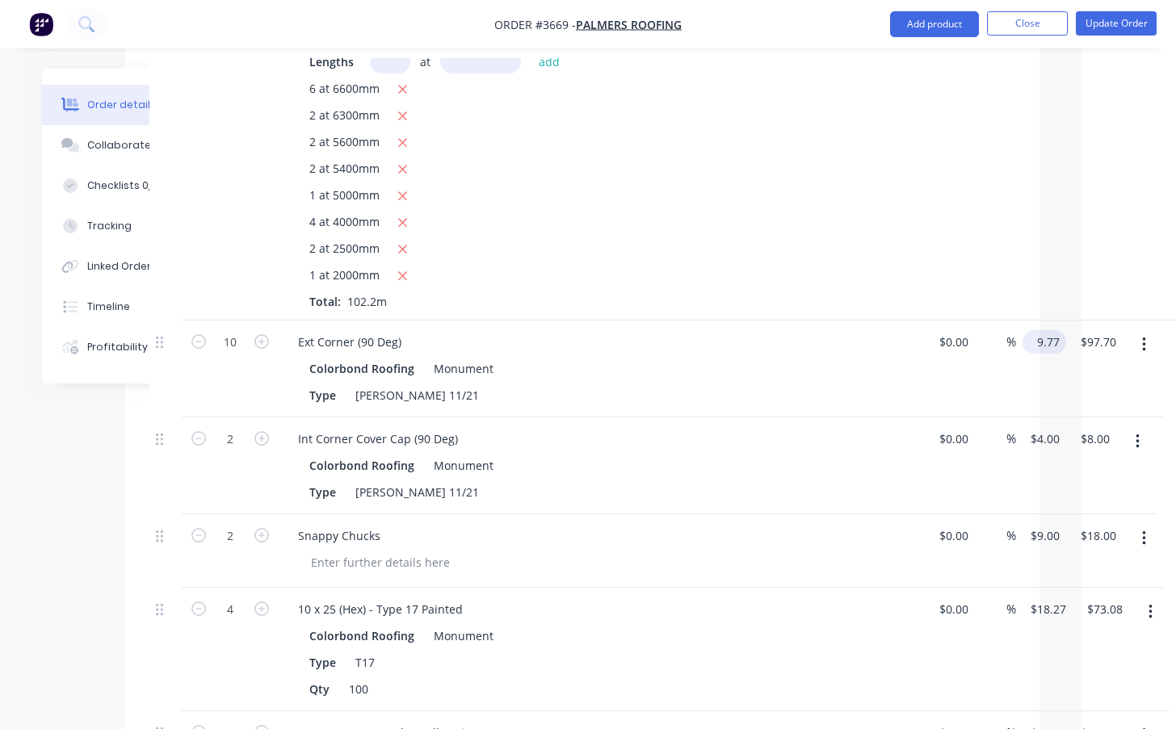
click at [1039, 330] on input "9.77" at bounding box center [1047, 341] width 37 height 23
type input "9"
type input "97.70"
type input "$9.00"
click at [1015, 418] on div "2 Int Corner Cover Cap (90 Deg) Colorbond Roofing Monument Type [PERSON_NAME] 1…" at bounding box center [582, 466] width 866 height 97
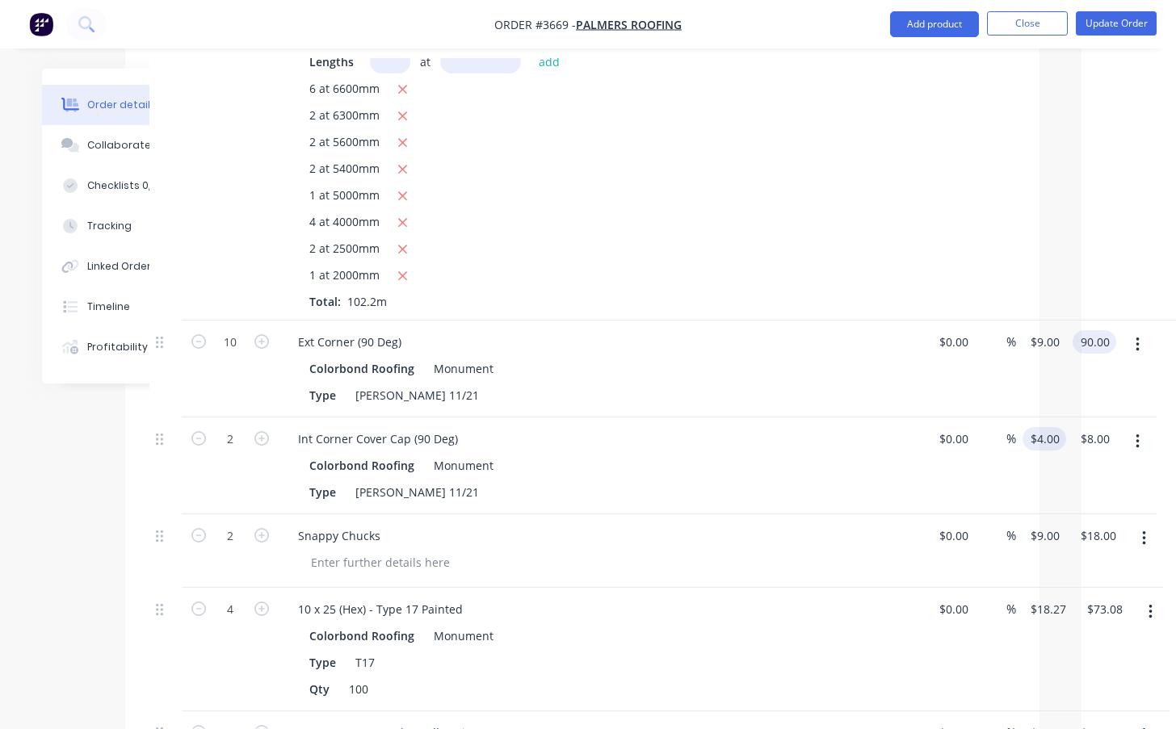
type input "$90.00"
type input "4.20"
type input "8.00"
type input "$4.20"
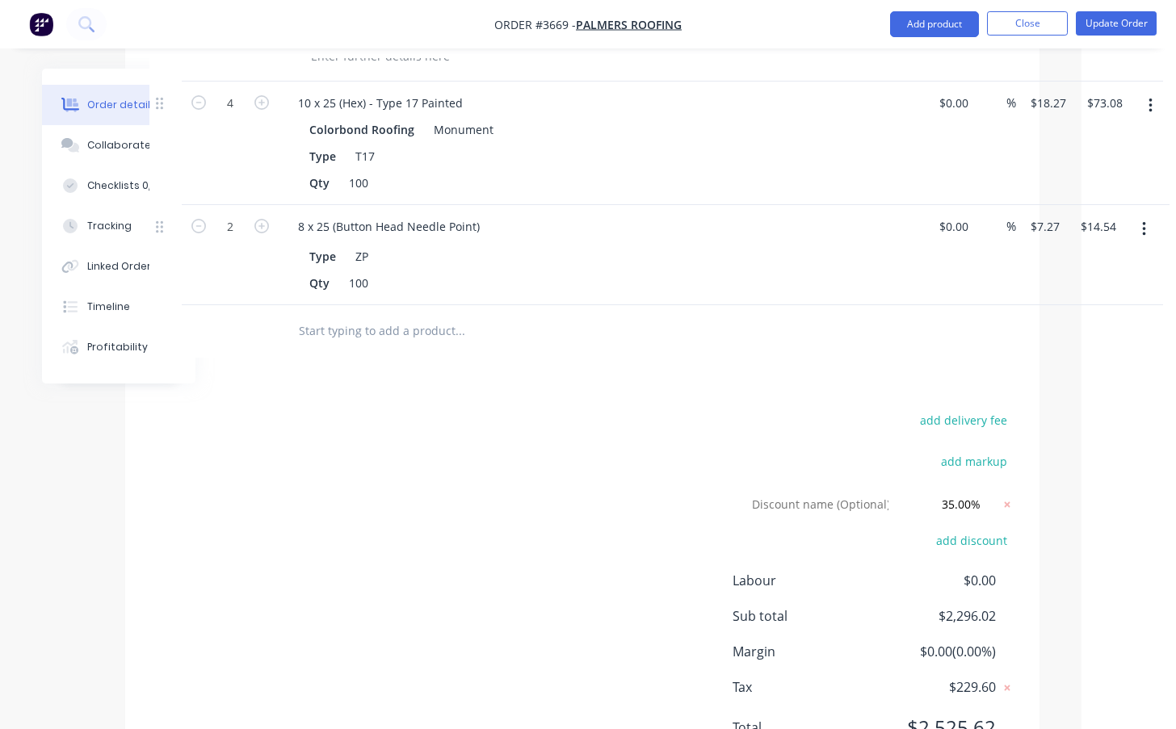
scroll to position [2617, 94]
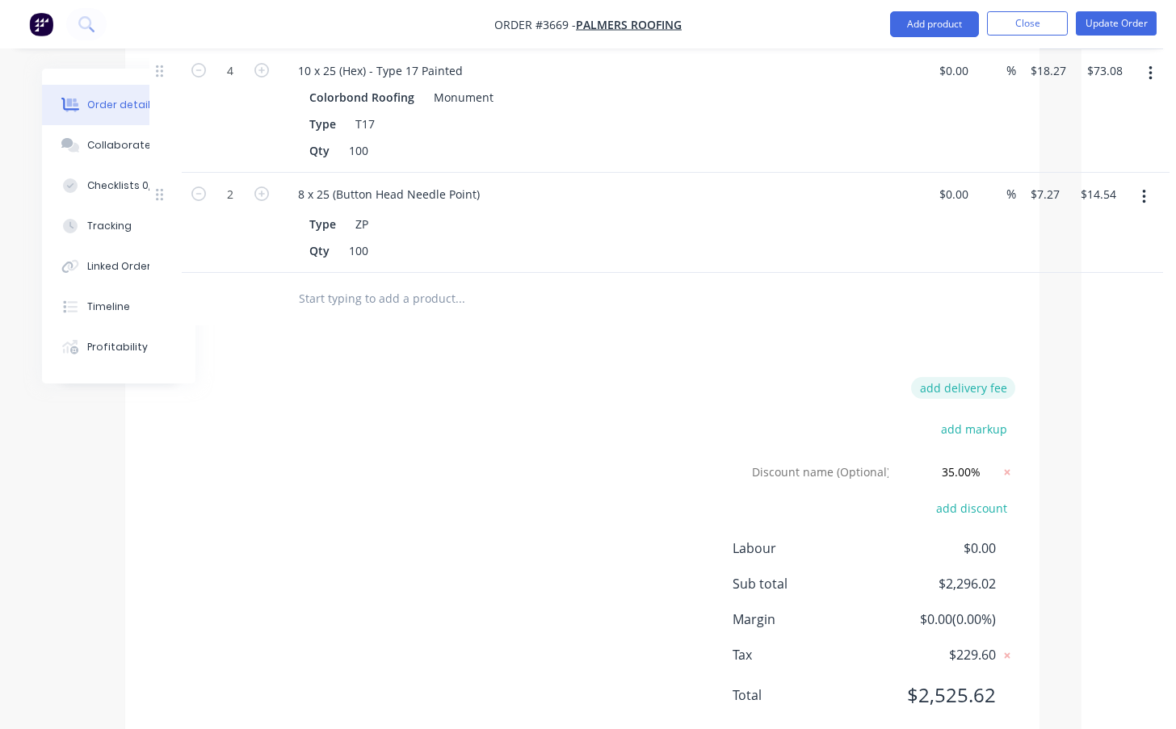
click at [995, 377] on button "add delivery fee" at bounding box center [963, 388] width 104 height 22
type input "$8.40"
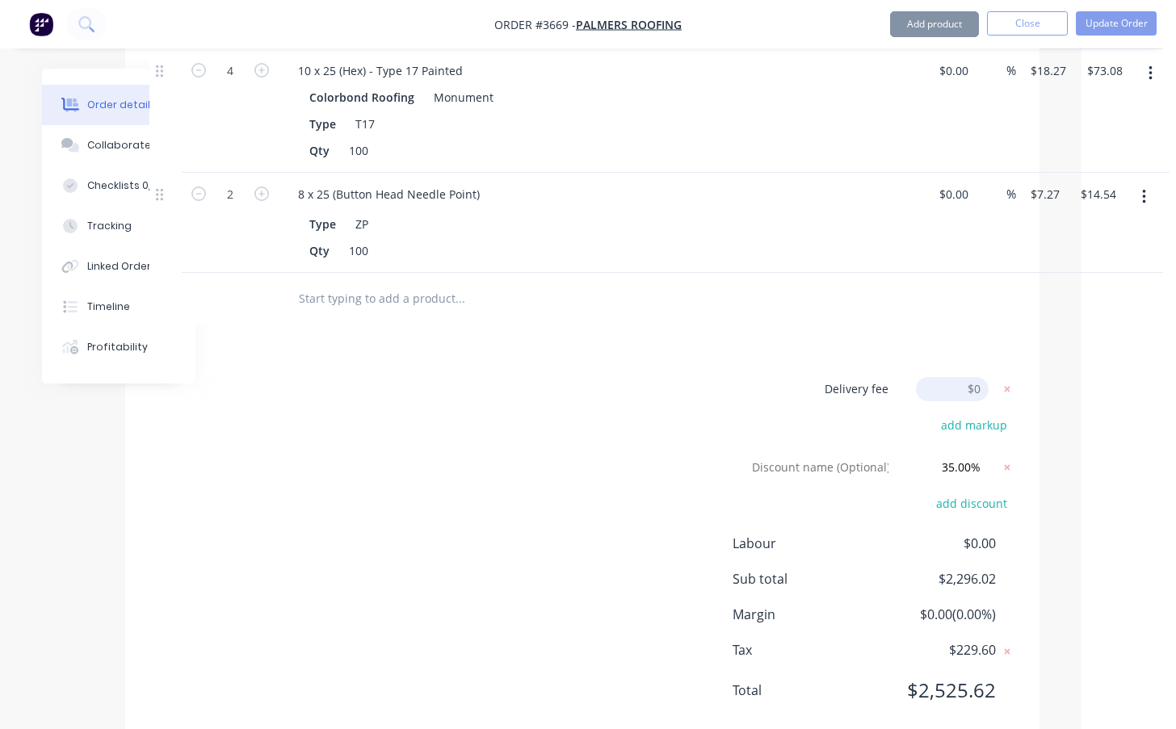
scroll to position [2613, 94]
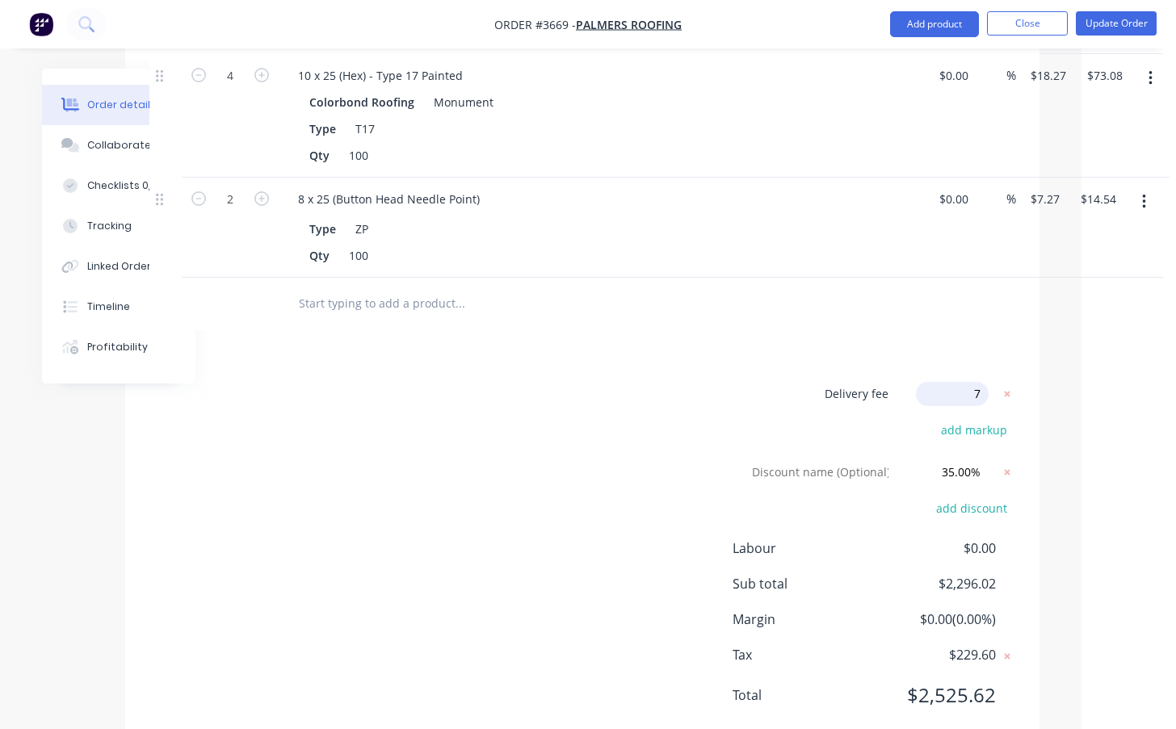
type input "77"
click input "submit" at bounding box center [0, 0] width 0 height 0
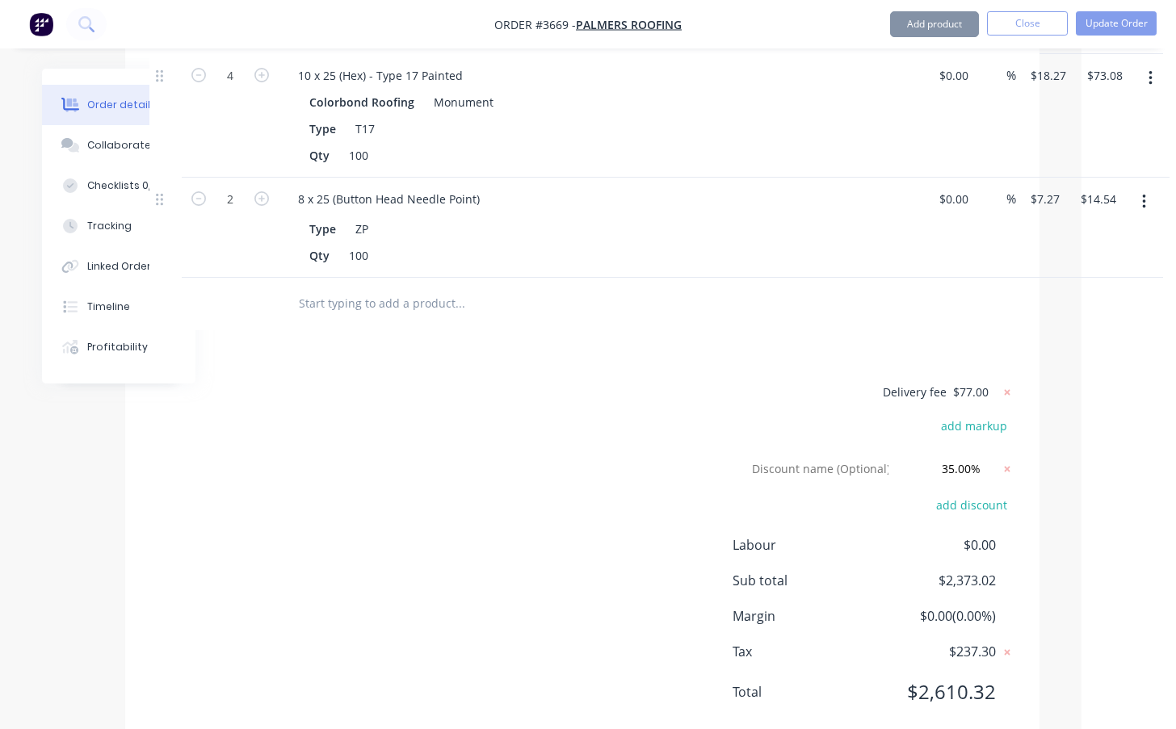
scroll to position [2609, 94]
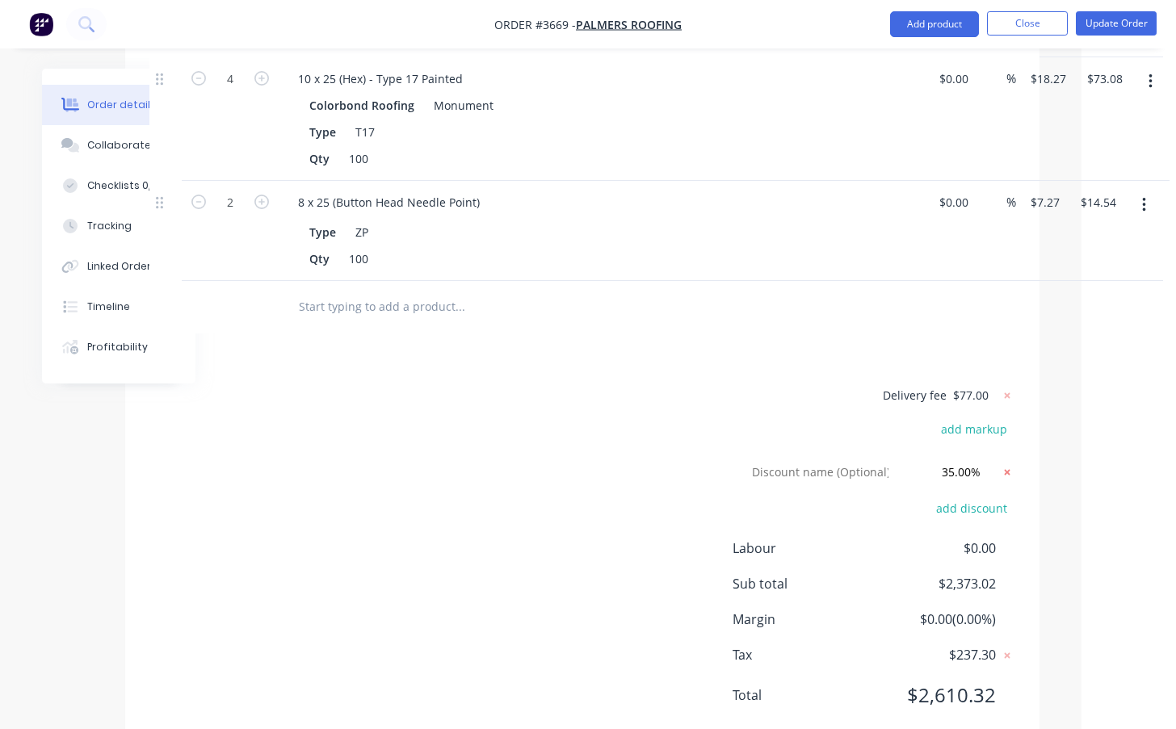
click at [1010, 464] on icon at bounding box center [1007, 472] width 16 height 16
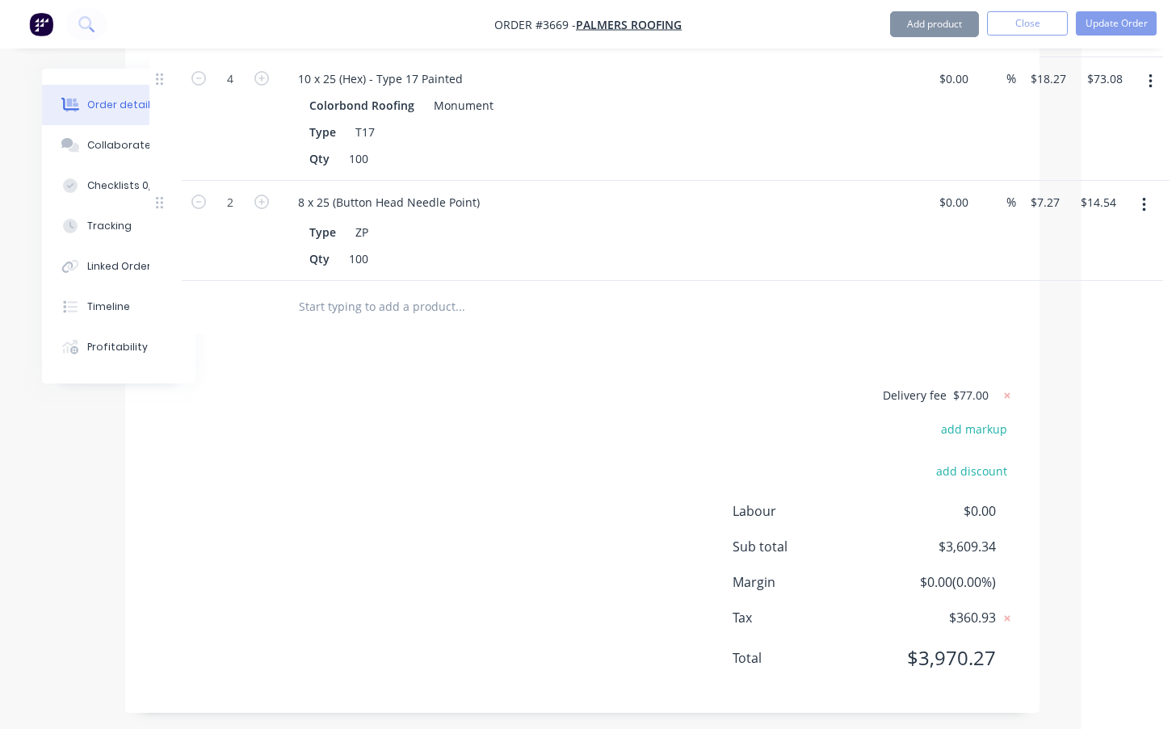
scroll to position [2572, 94]
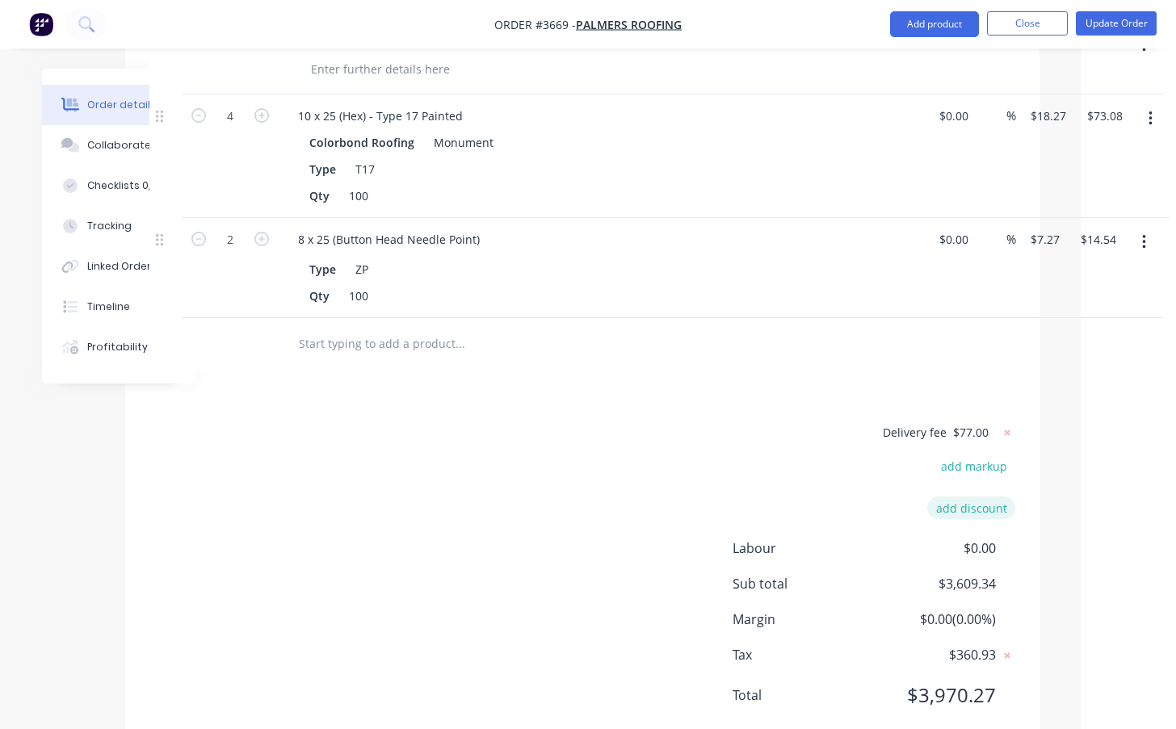
click at [999, 497] on button "add discount" at bounding box center [971, 508] width 88 height 22
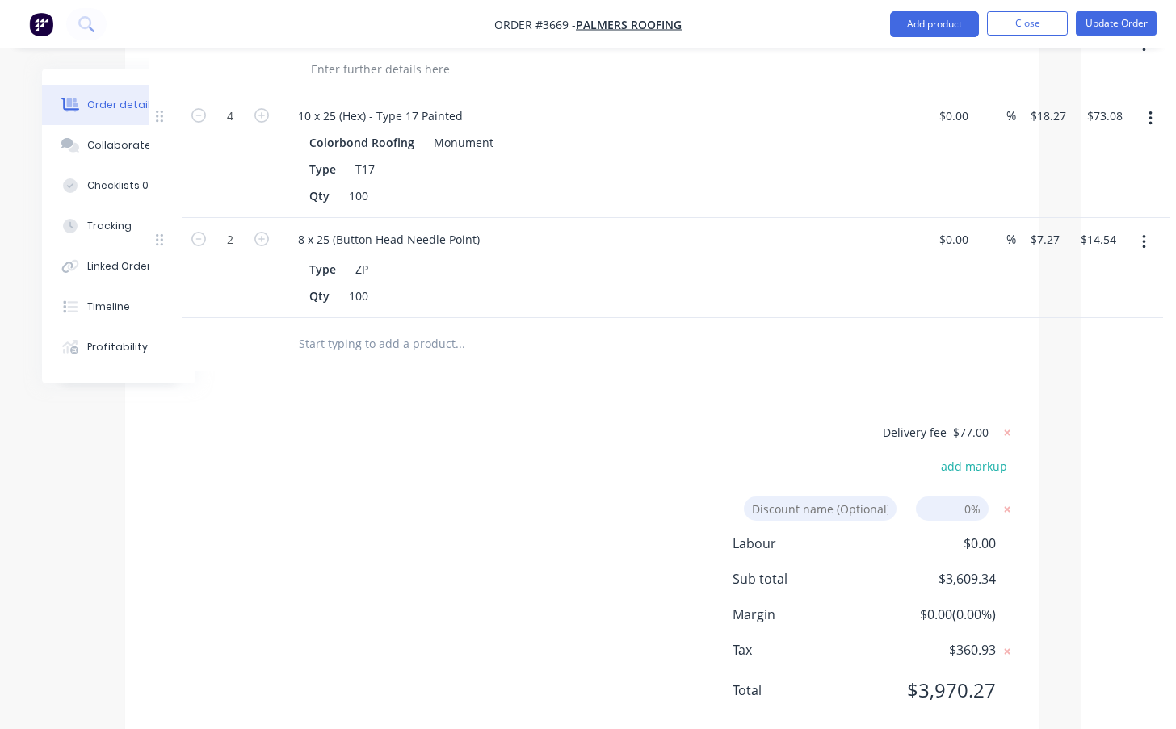
scroll to position [2567, 94]
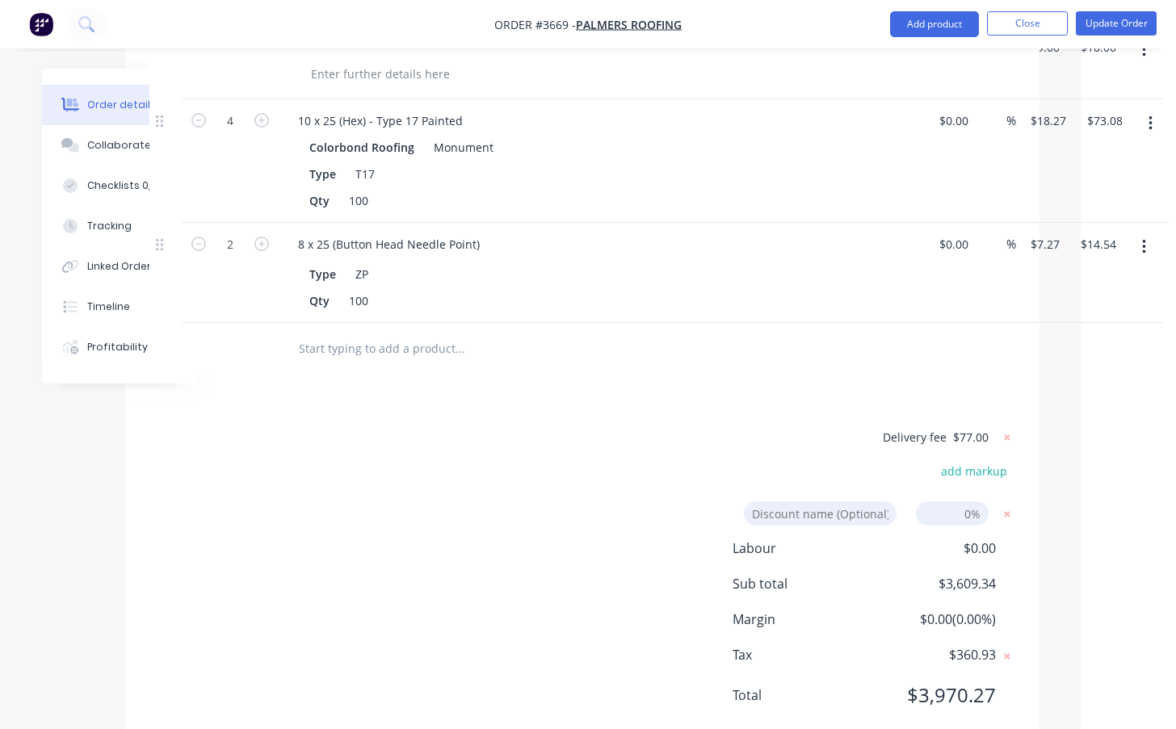
click at [978, 502] on input at bounding box center [952, 514] width 73 height 24
type input "40"
click input "submit" at bounding box center [0, 0] width 0 height 0
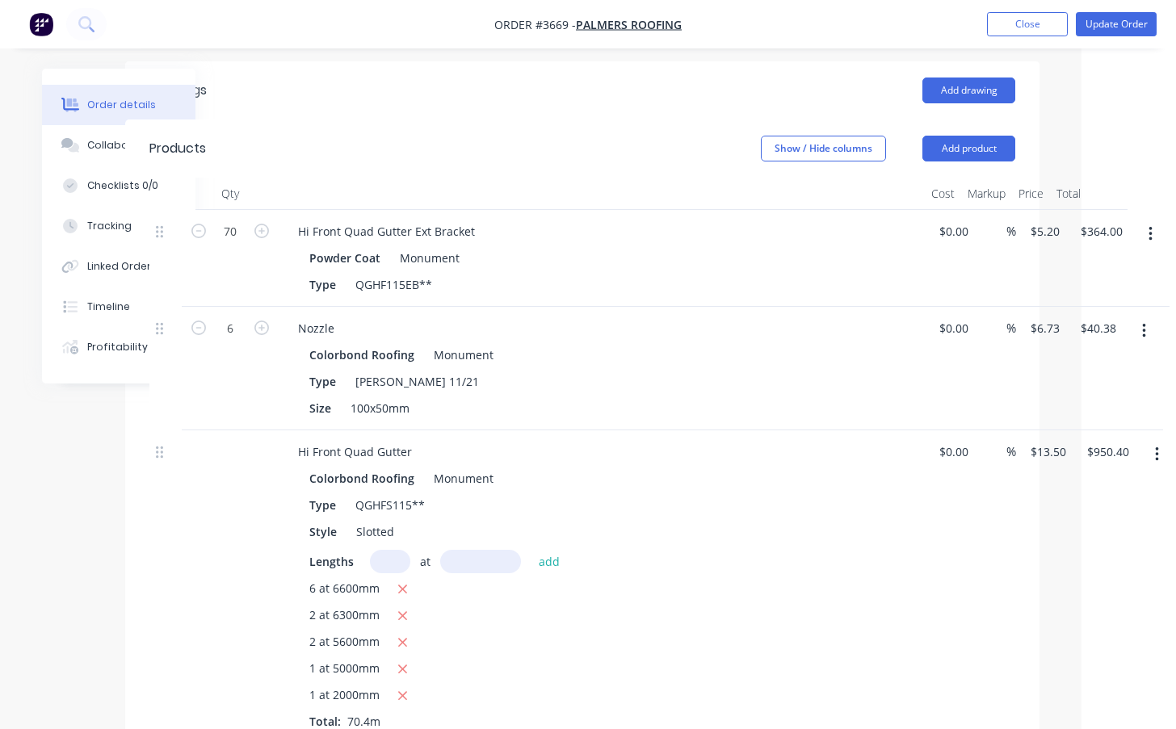
scroll to position [539, 94]
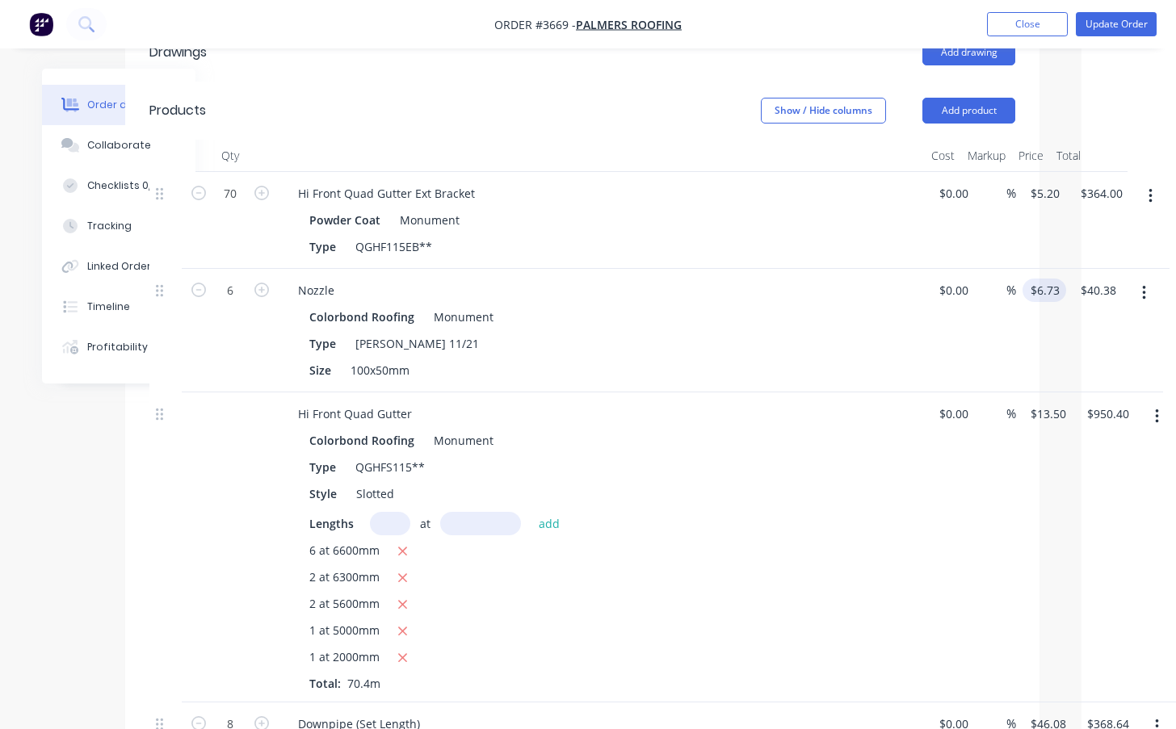
click at [1015, 269] on div "6 Nozzle Colorbond Roofing Monument Type [PERSON_NAME] 11/21 Size 100x50mm $0.0…" at bounding box center [582, 331] width 866 height 124
type input "6"
type input "40.38"
type input "$6.00"
click at [893, 429] on div "Colorbond Roofing Monument" at bounding box center [601, 440] width 585 height 23
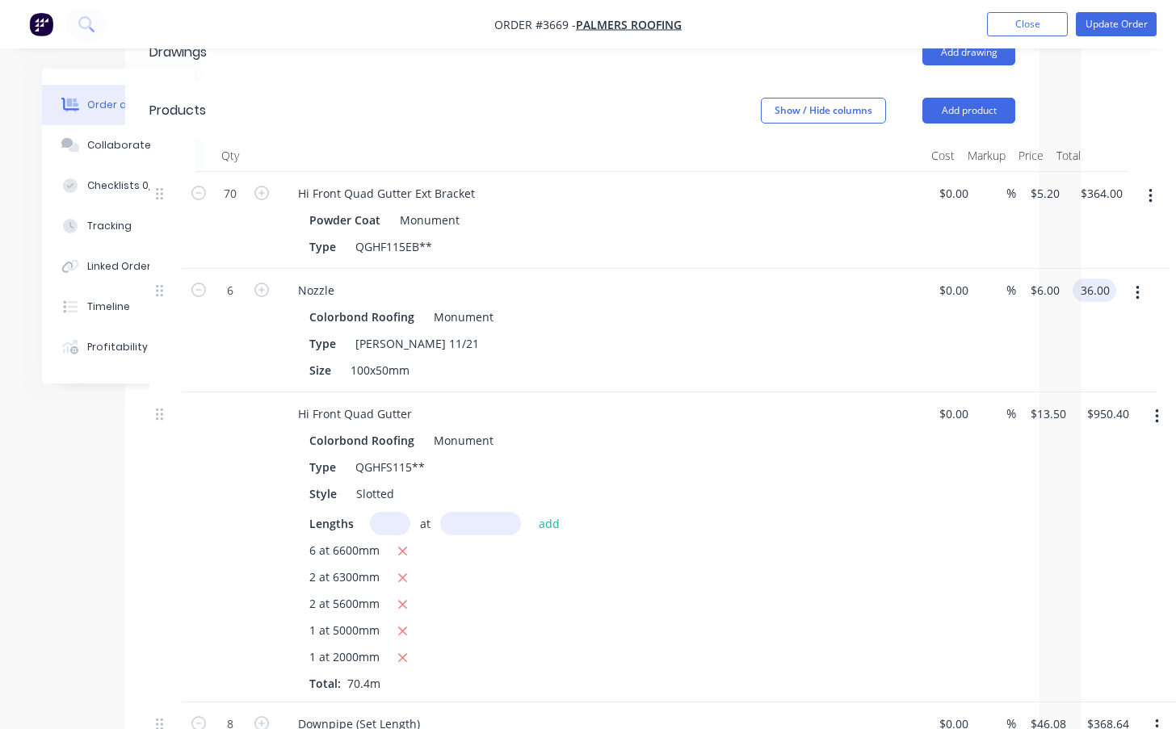
type input "$36.00"
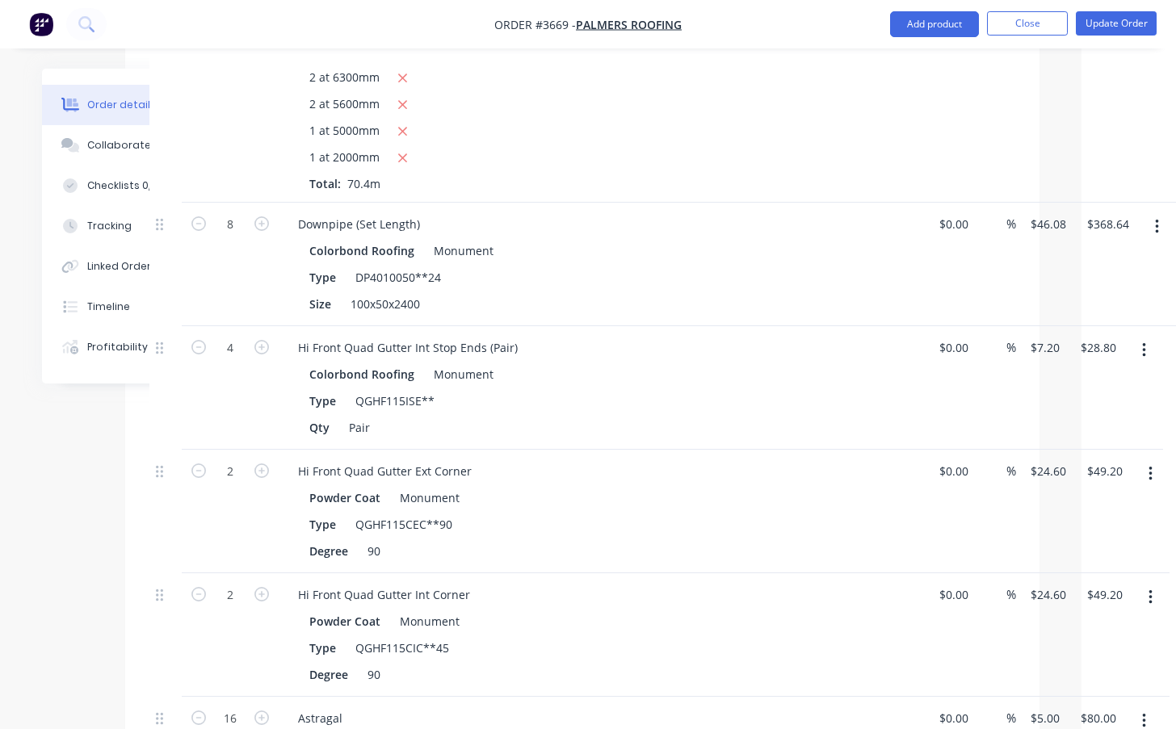
scroll to position [1077, 94]
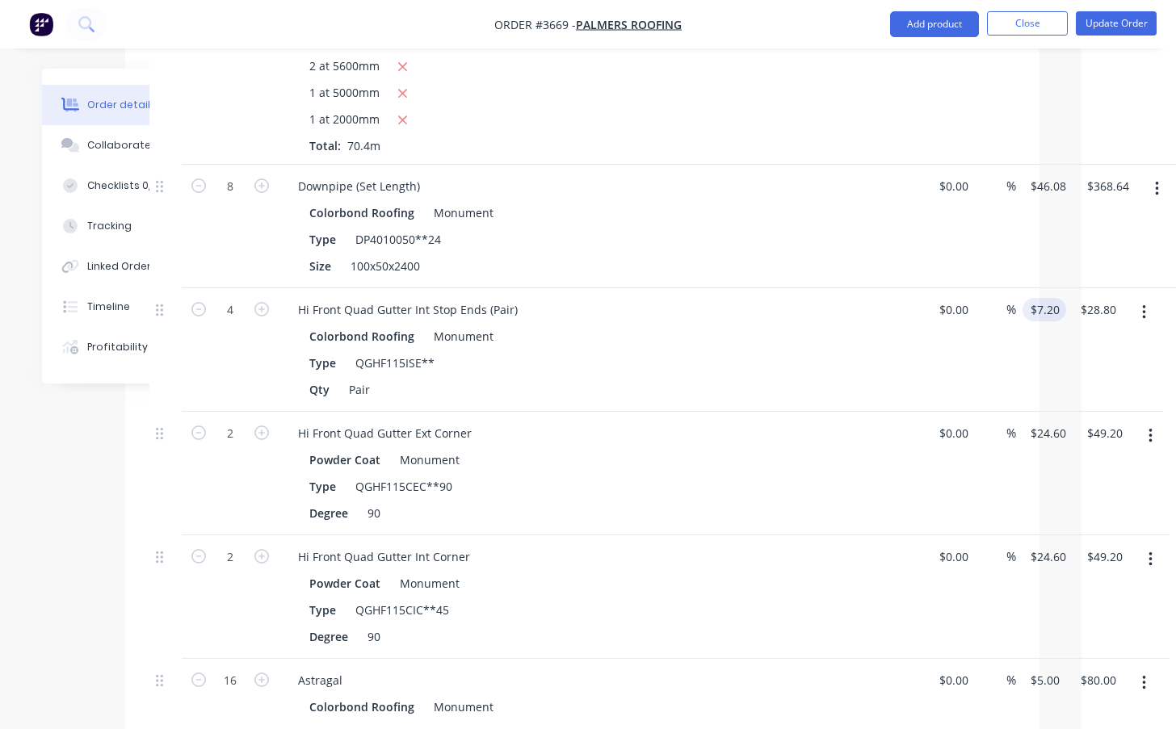
click at [1015, 288] on div "4 Hi Front Quad Gutter Int Stop Ends (Pair) Colorbond Roofing Monument Type QGH…" at bounding box center [582, 350] width 866 height 124
type input "7"
type input "28.80"
type input "$7.00"
click at [885, 422] on div "Hi Front Quad Gutter Ext Corner" at bounding box center [601, 433] width 633 height 23
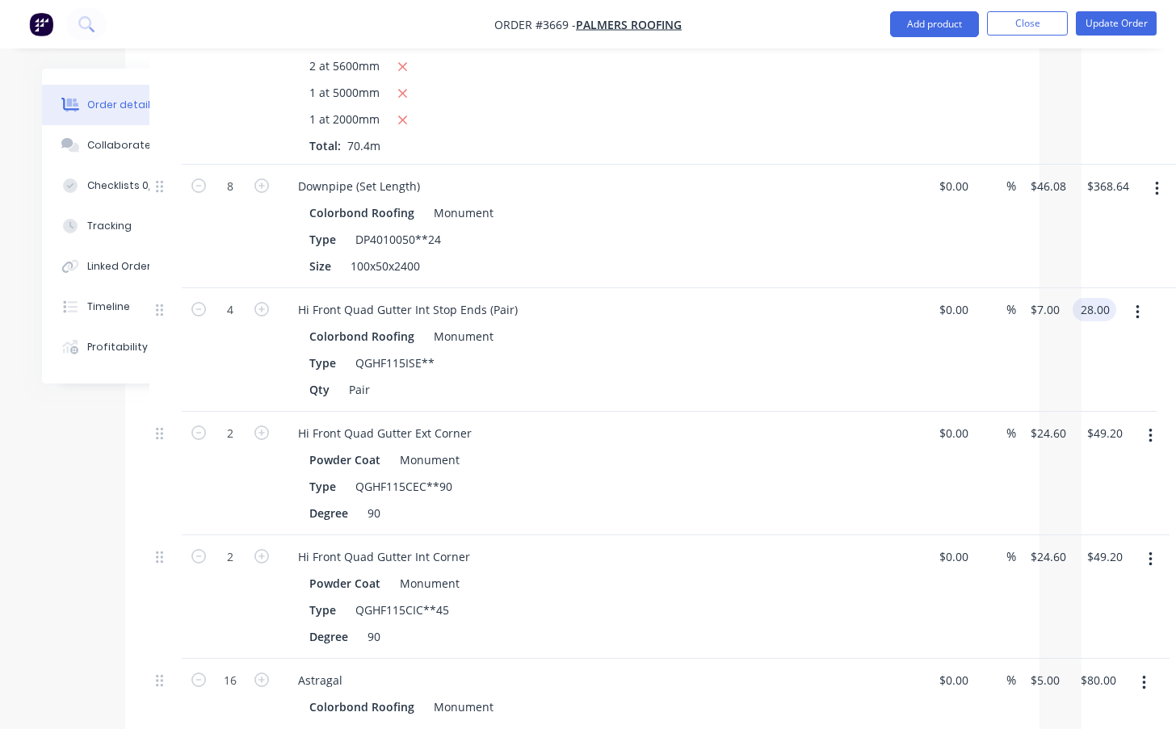
type input "$28.00"
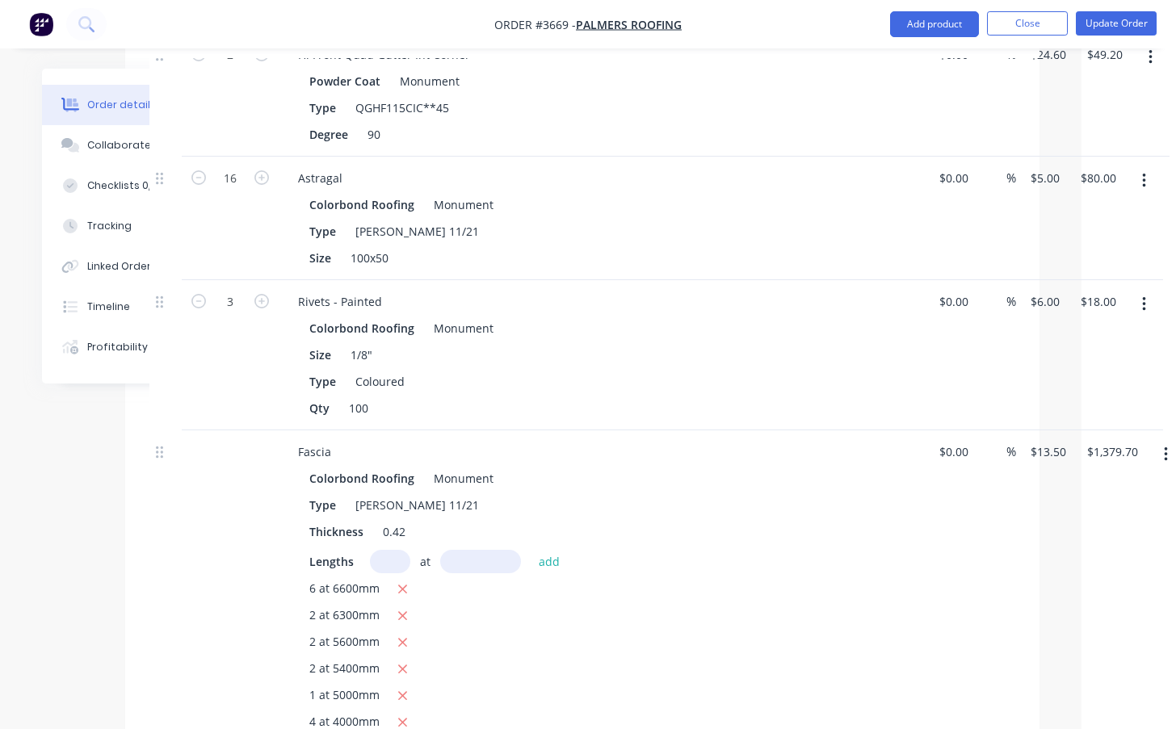
scroll to position [1615, 94]
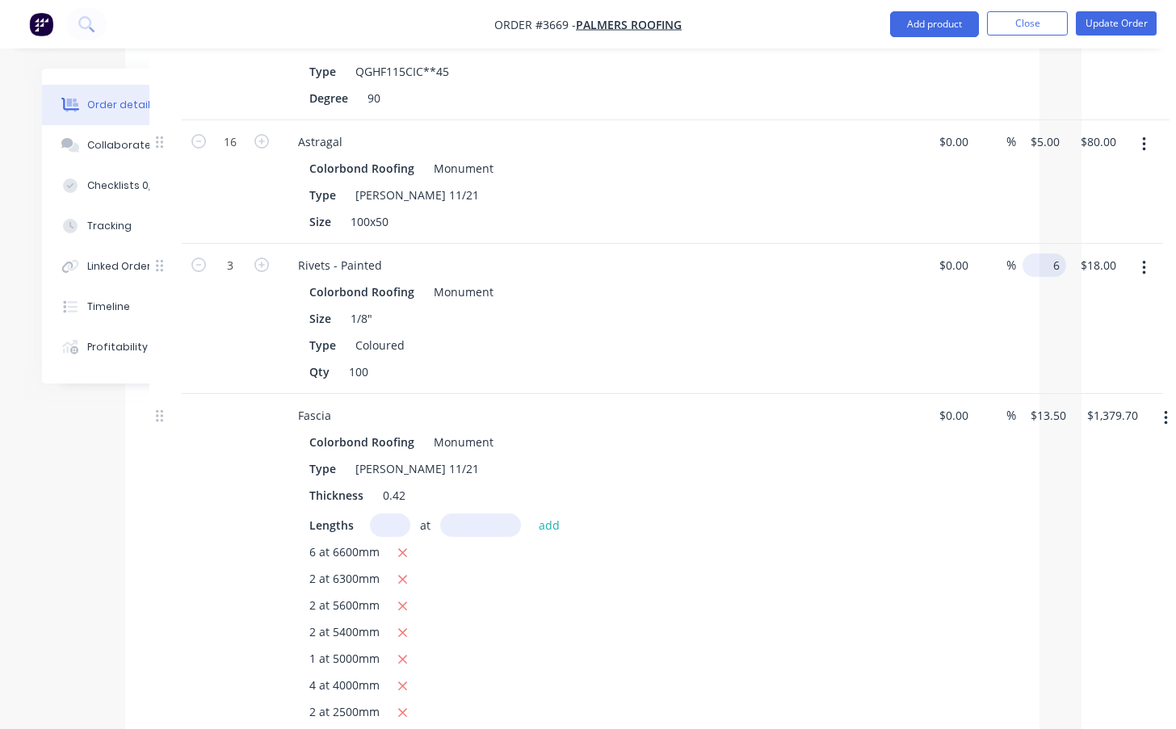
click at [1015, 244] on div "3 Rivets - Painted Colorbond Roofing Monument Size 1/8" Type Coloured Qty 100 $…" at bounding box center [582, 319] width 866 height 150
type input "8"
type input "18.00"
type input "$8.00"
click at [869, 334] on div "Type Coloured" at bounding box center [598, 345] width 591 height 23
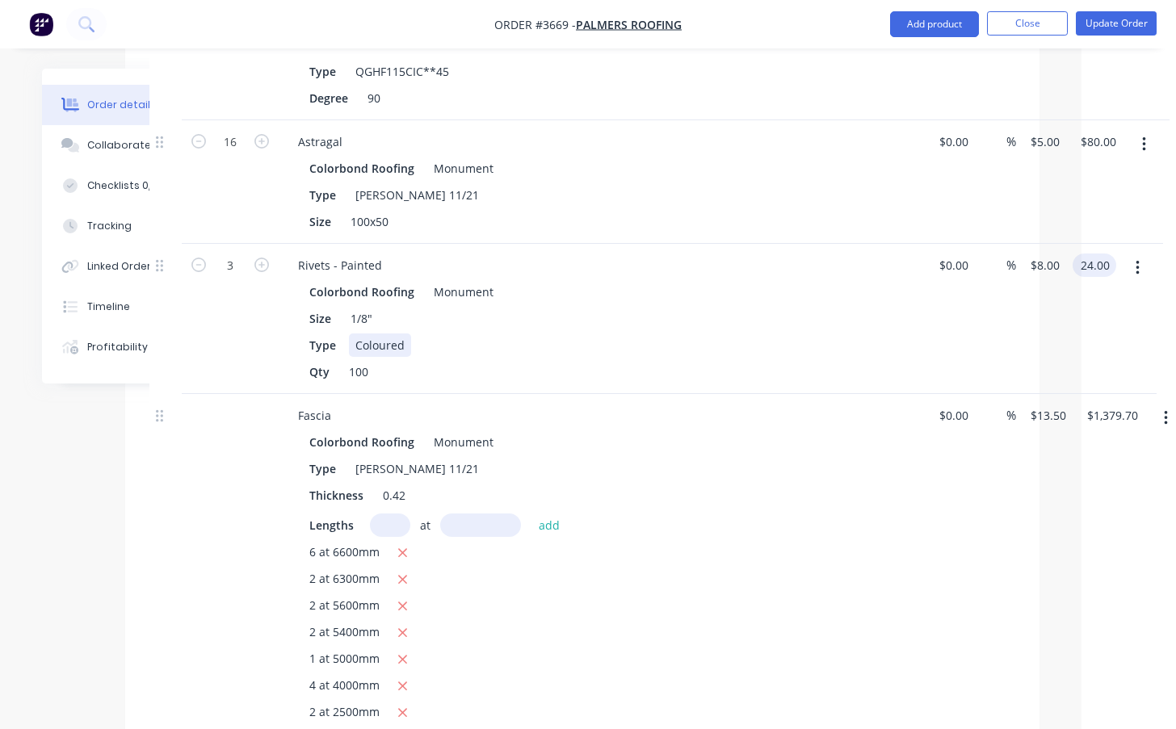
type input "$24.00"
click at [1015, 244] on div "3 Rivets - Painted Colorbond Roofing Monument Size 1/8" Type Coloured Qty 100 $…" at bounding box center [582, 319] width 866 height 150
type input "6"
type input "24.00"
type input "$6.00"
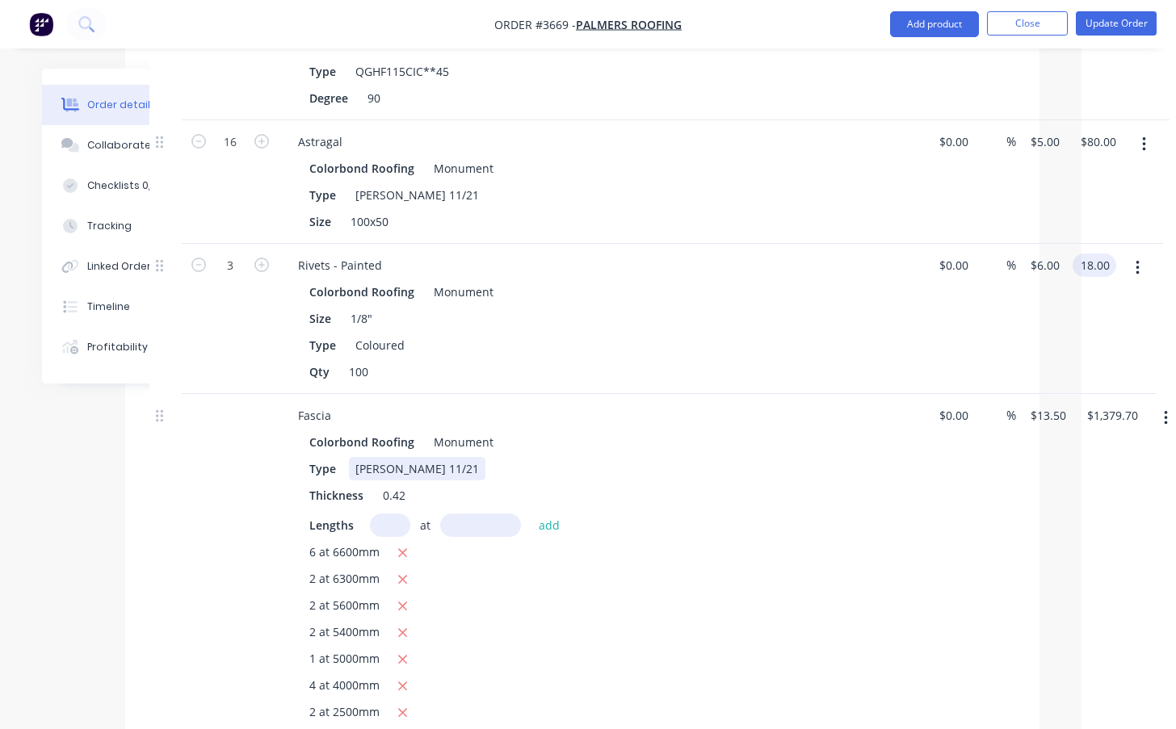
click at [867, 457] on div "Type [PERSON_NAME] 11/21" at bounding box center [598, 468] width 591 height 23
type input "$18.00"
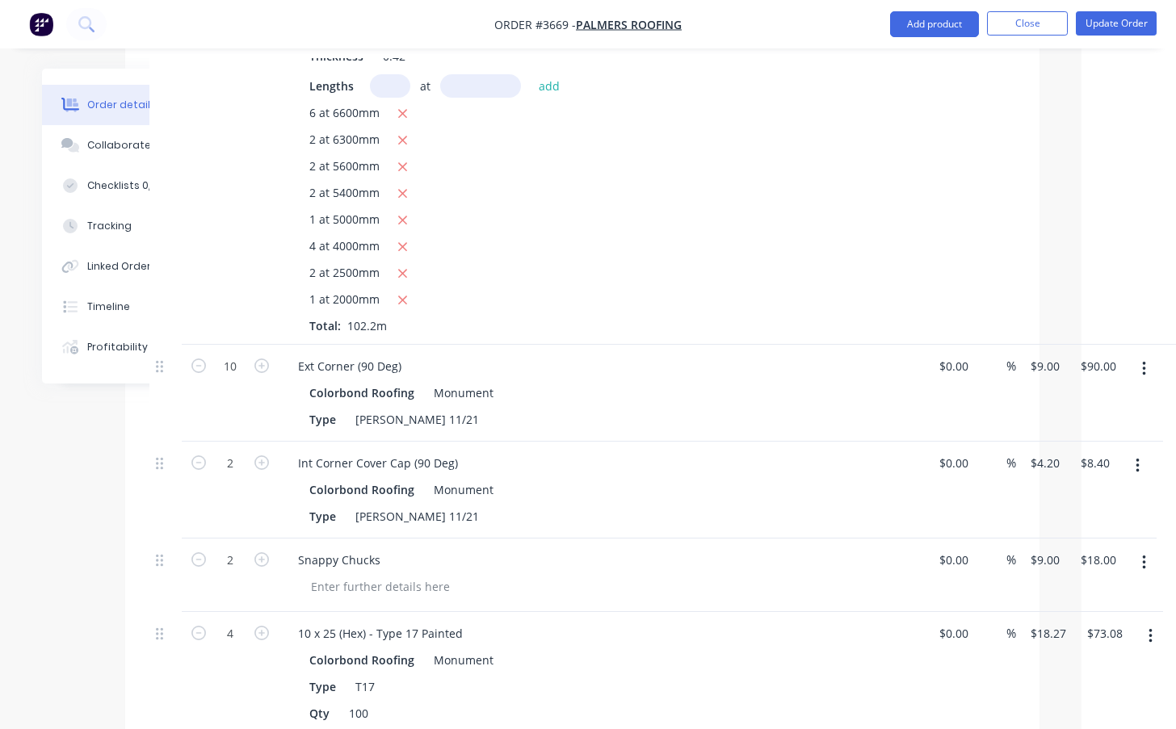
scroll to position [2154, 94]
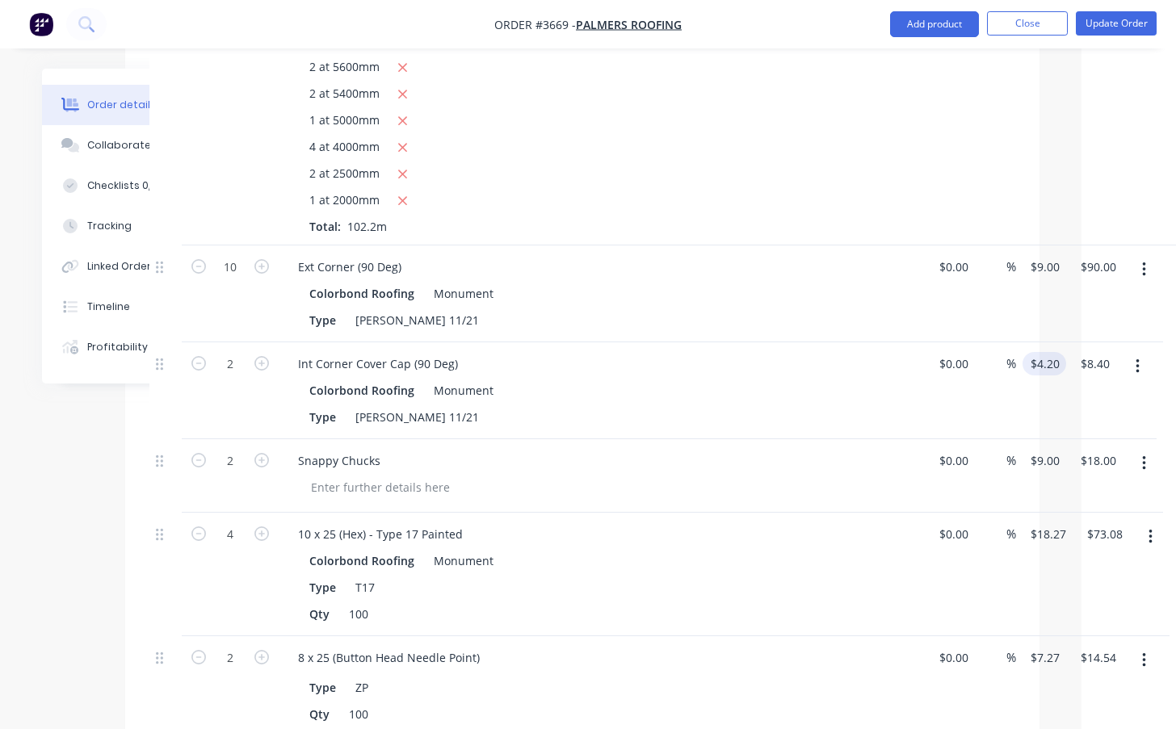
click at [1015, 342] on div "2 Int Corner Cover Cap (90 Deg) Colorbond Roofing Monument Type [PERSON_NAME] 1…" at bounding box center [582, 390] width 866 height 97
type input "4"
type input "8.40"
type input "$4.00"
click at [703, 449] on div "Snappy Chucks" at bounding box center [601, 460] width 633 height 23
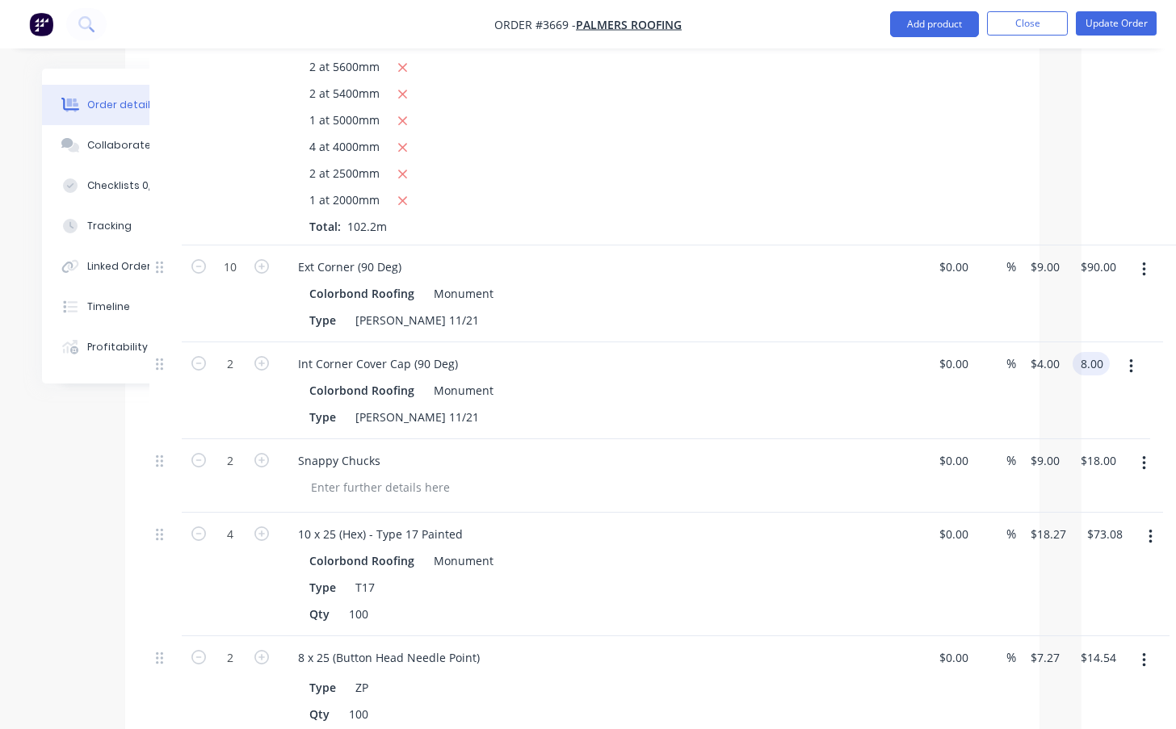
type input "$8.00"
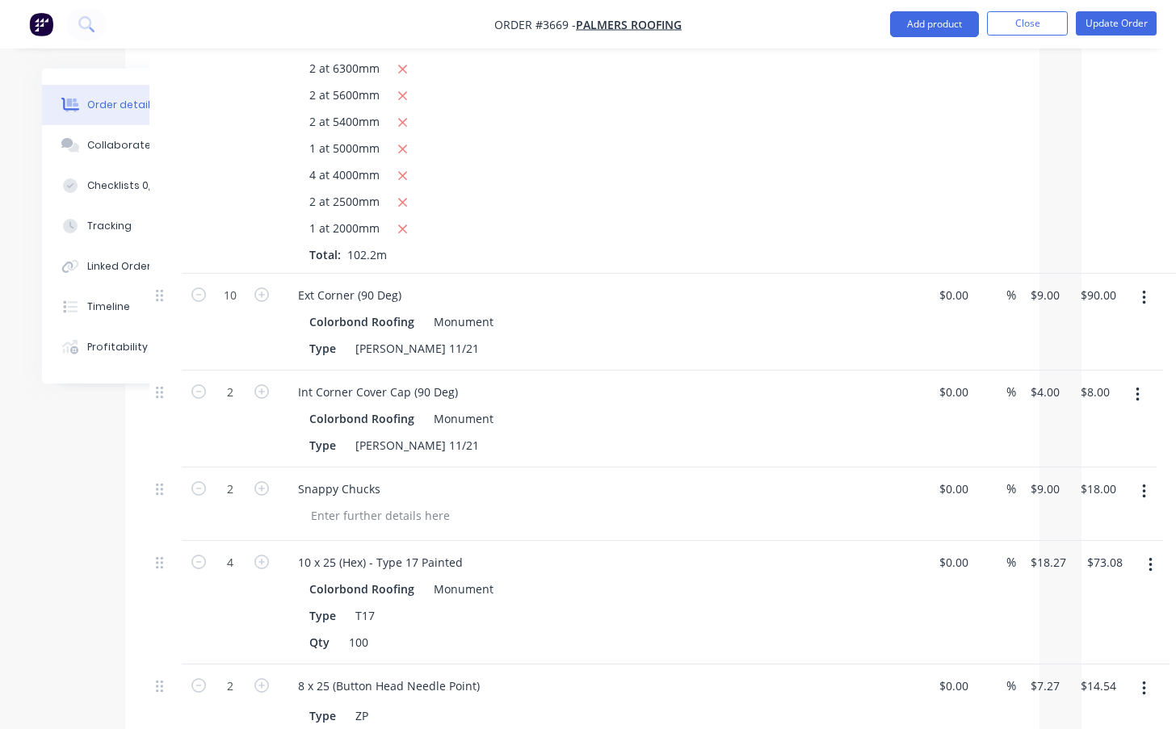
scroll to position [2071, 94]
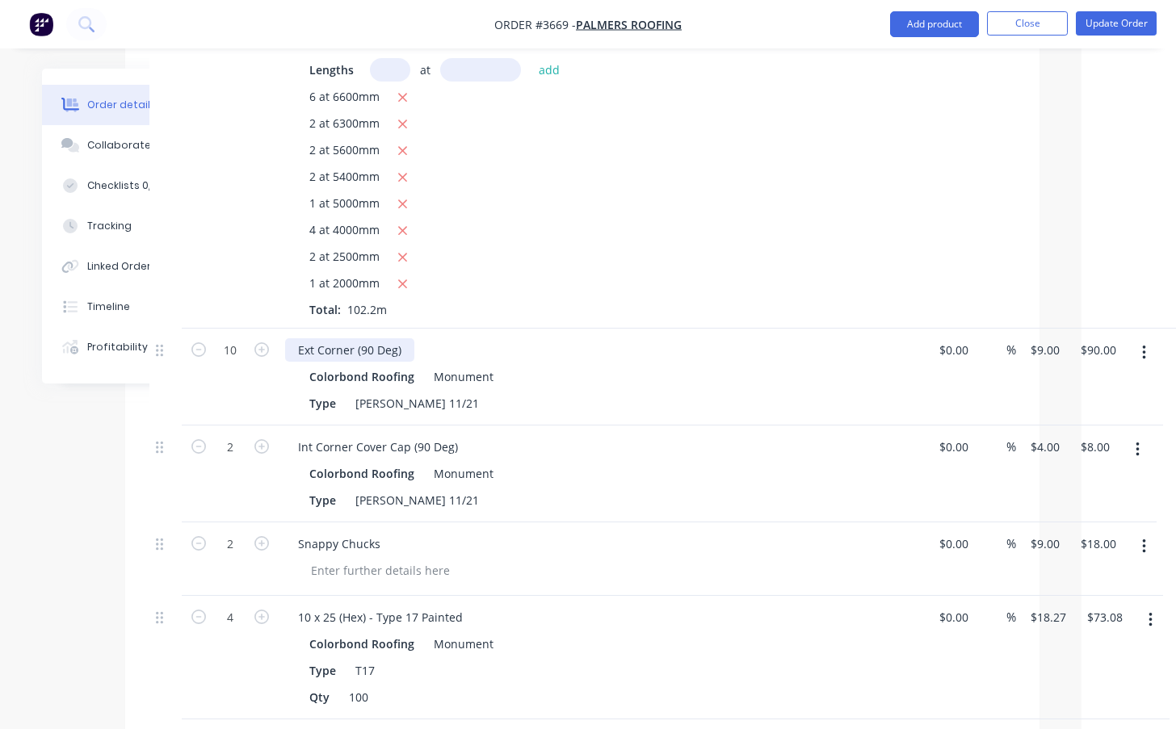
click at [354, 338] on div "Ext Corner (90 Deg)" at bounding box center [349, 349] width 129 height 23
click at [703, 462] on div "Colorbond Roofing Monument" at bounding box center [601, 473] width 585 height 23
click at [1015, 329] on div "10 Ext Corner FASCIA (90 Deg) Colorbond Roofing Monument Type [PERSON_NAME] 11/…" at bounding box center [582, 377] width 866 height 97
type input "7.20"
type input "90.00"
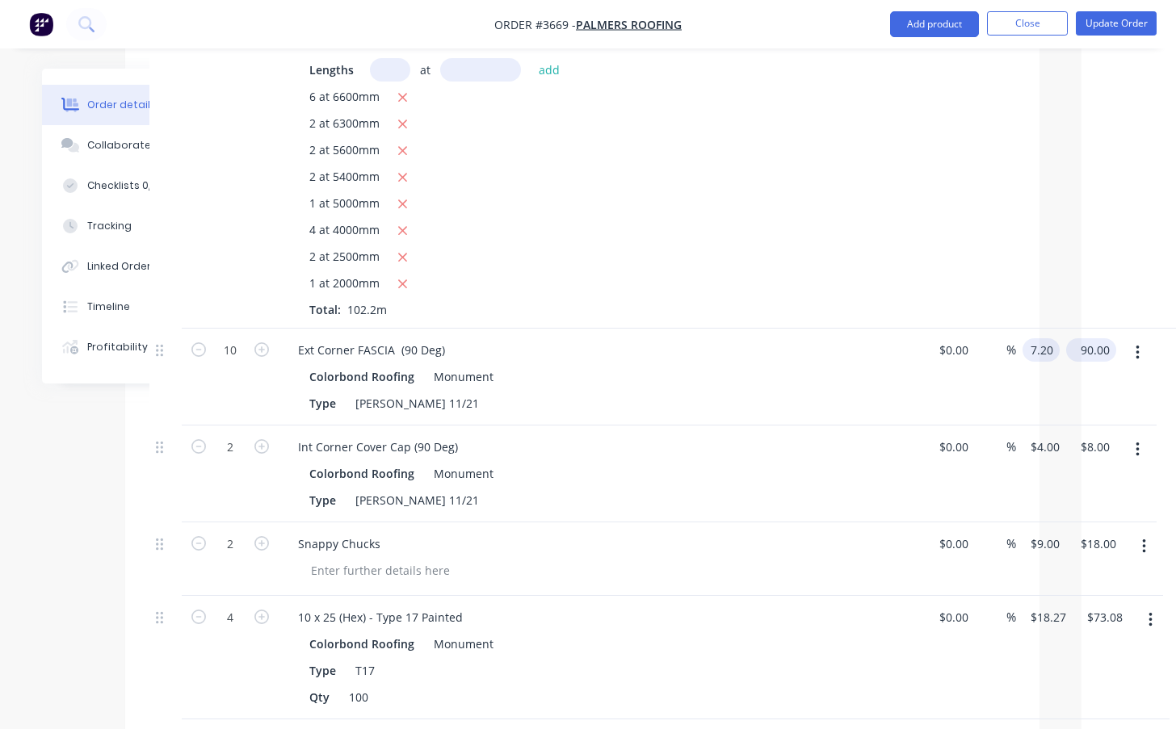
type input "$7.20"
type input "$72.00"
click at [754, 248] on div "2 at 2500mm" at bounding box center [601, 258] width 585 height 20
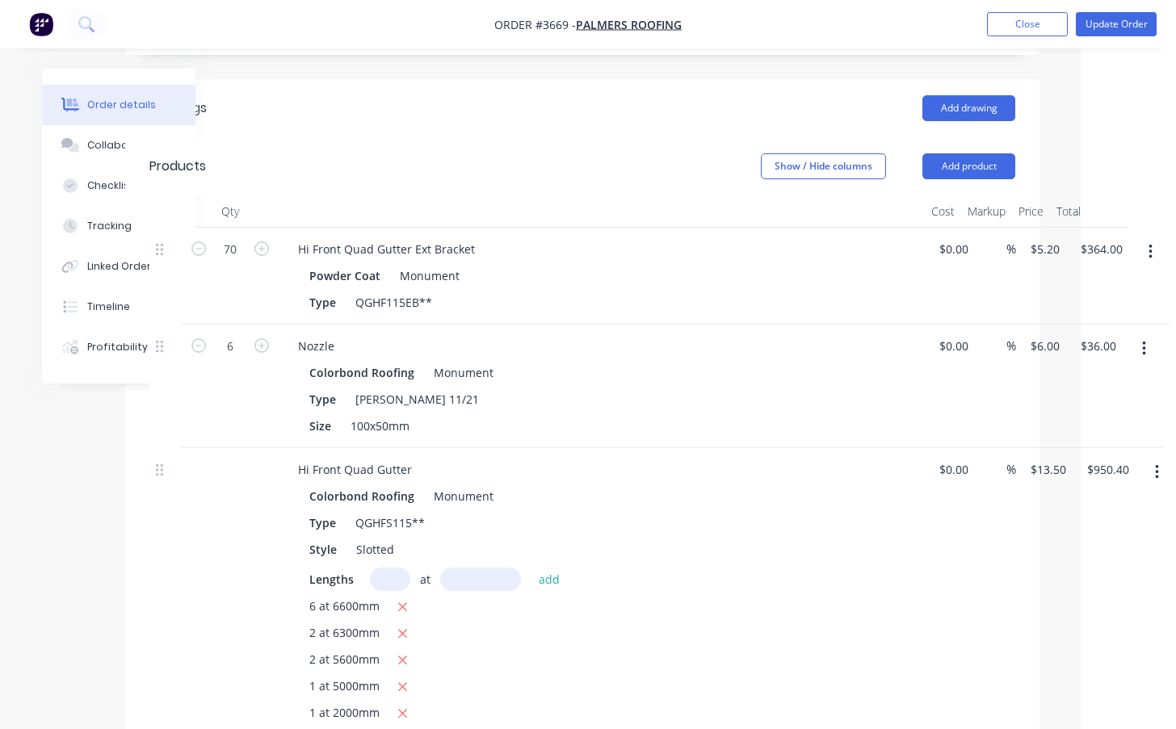
scroll to position [539, 94]
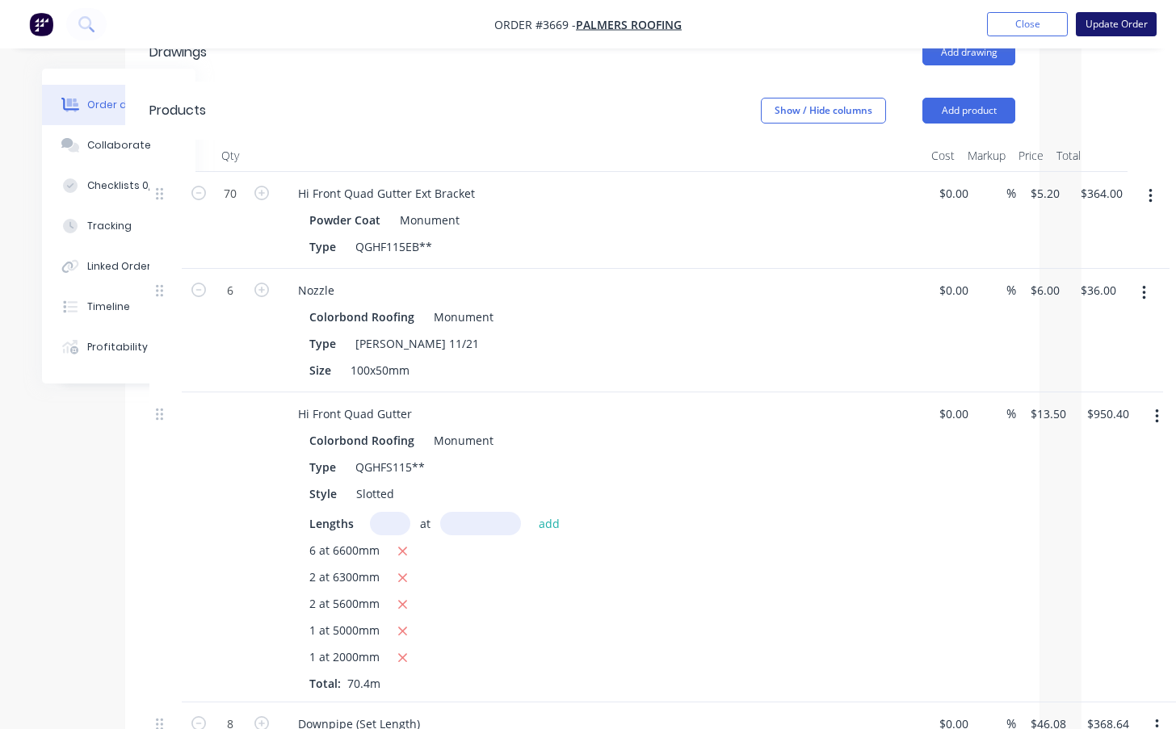
click at [1116, 17] on button "Update Order" at bounding box center [1116, 24] width 81 height 24
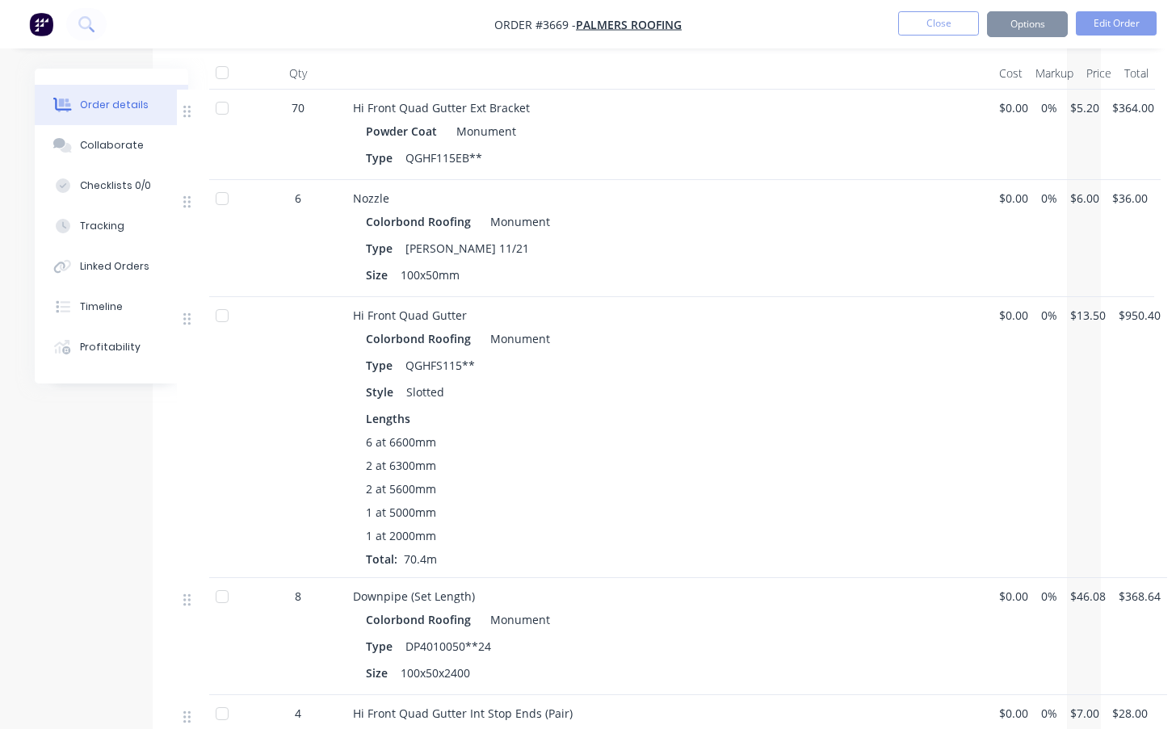
scroll to position [0, 0]
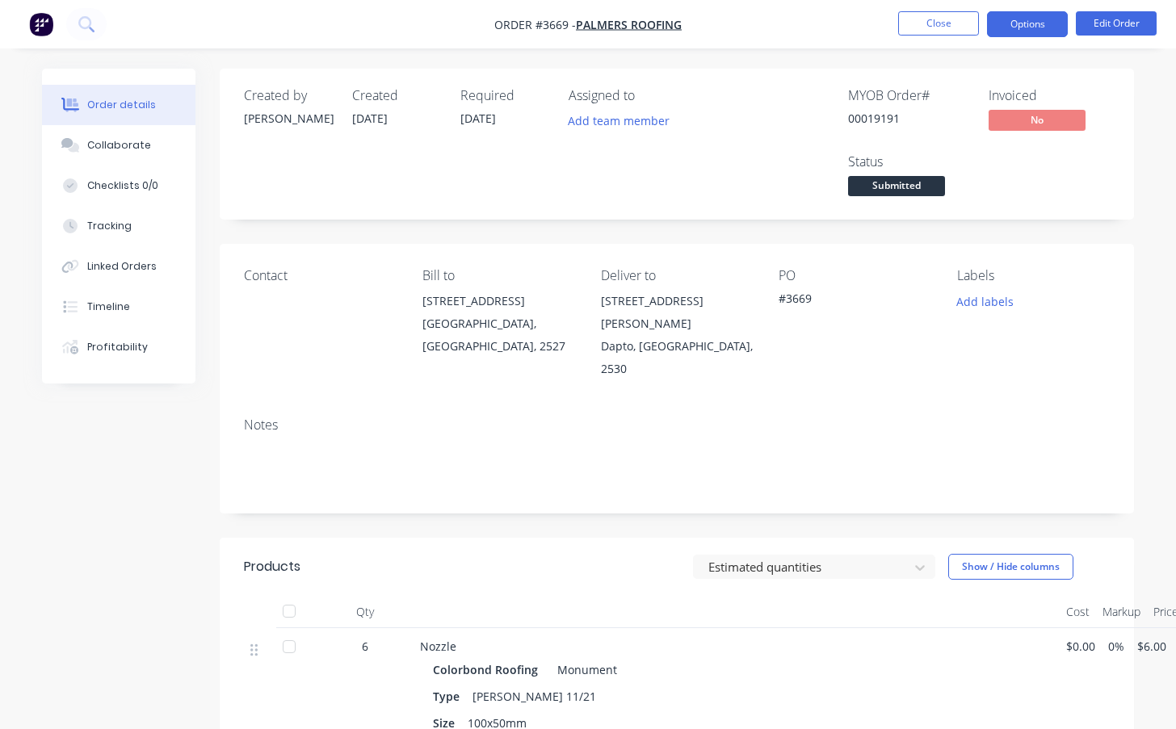
click at [1052, 25] on button "Options" at bounding box center [1027, 24] width 81 height 26
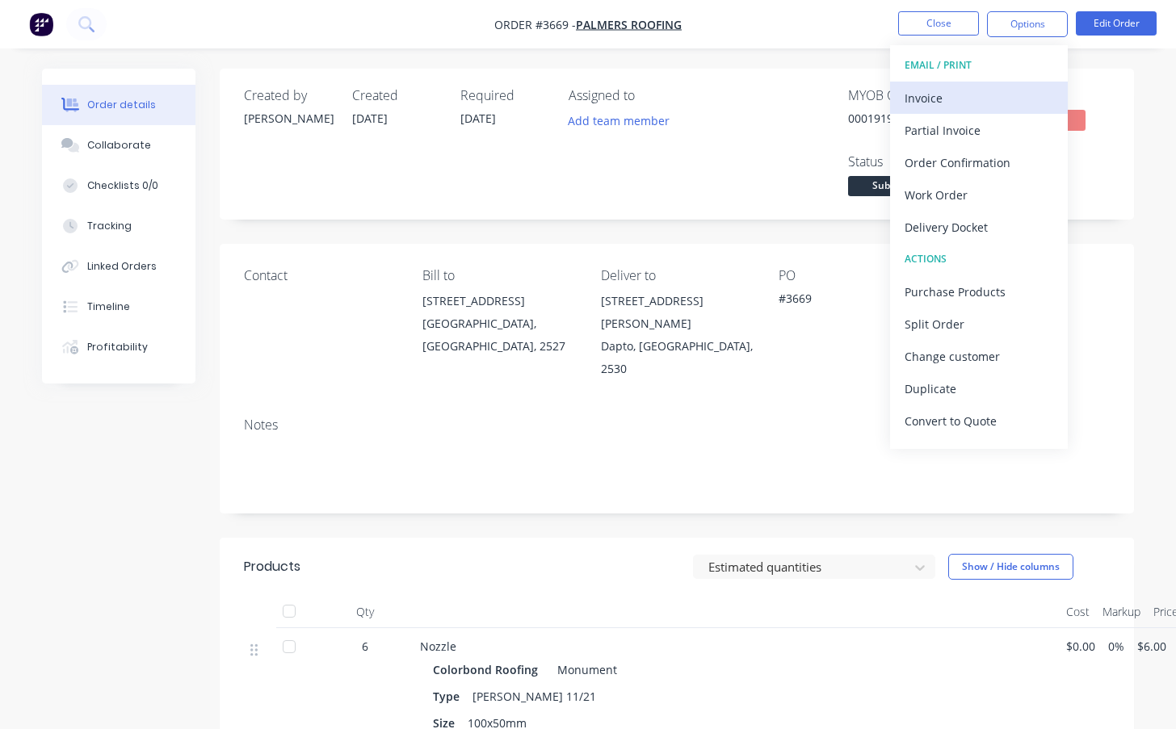
click at [997, 94] on div "Invoice" at bounding box center [978, 97] width 149 height 23
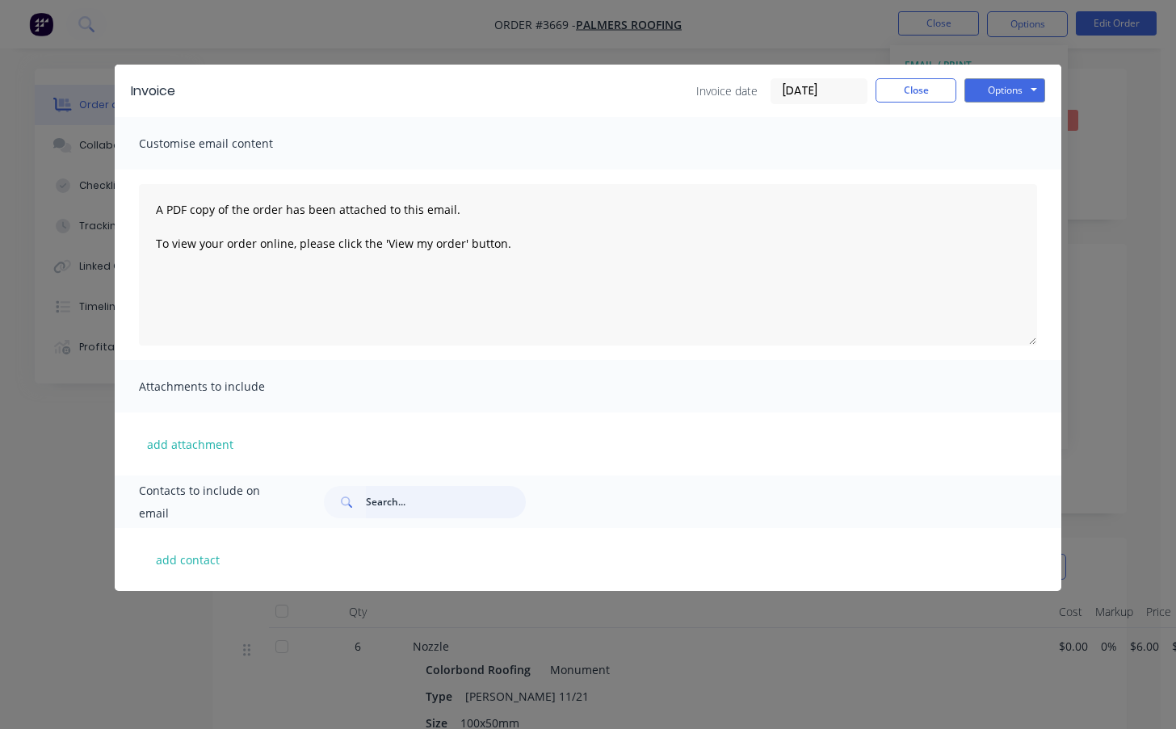
click at [384, 503] on input "text" at bounding box center [446, 502] width 160 height 32
type input "P"
click at [943, 86] on button "Close" at bounding box center [915, 90] width 81 height 24
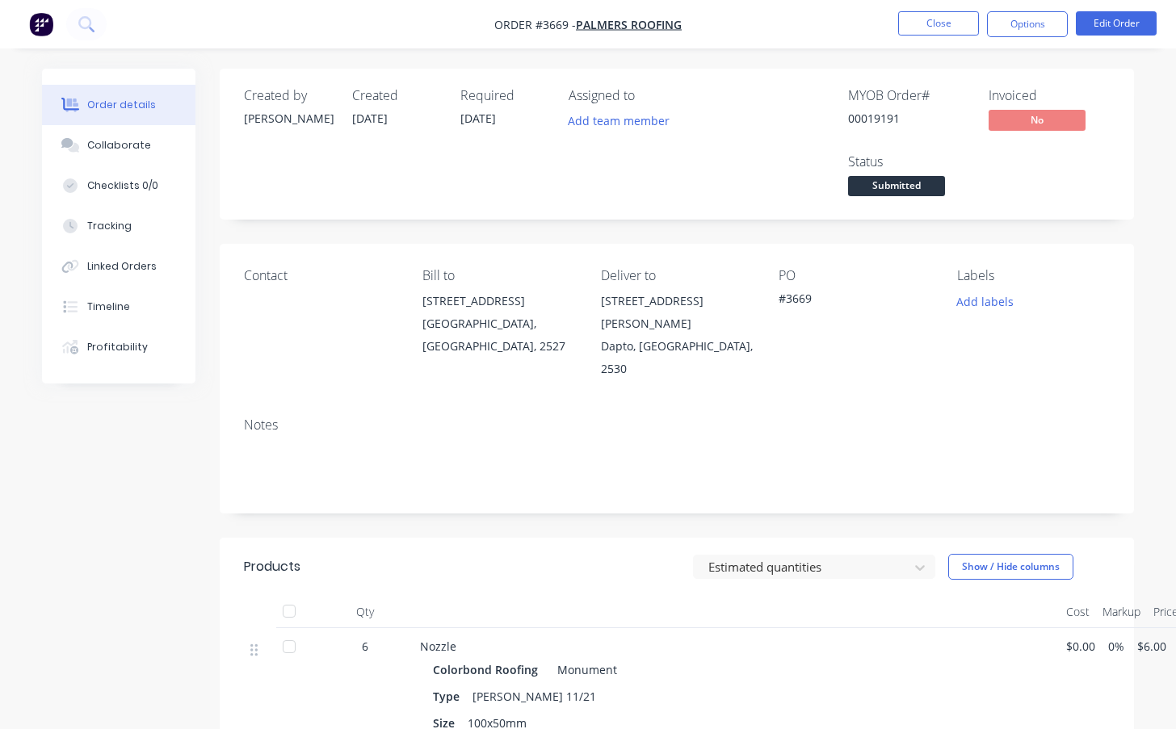
click at [262, 308] on div "Contact" at bounding box center [320, 324] width 153 height 112
click at [1114, 27] on button "Edit Order" at bounding box center [1116, 23] width 81 height 24
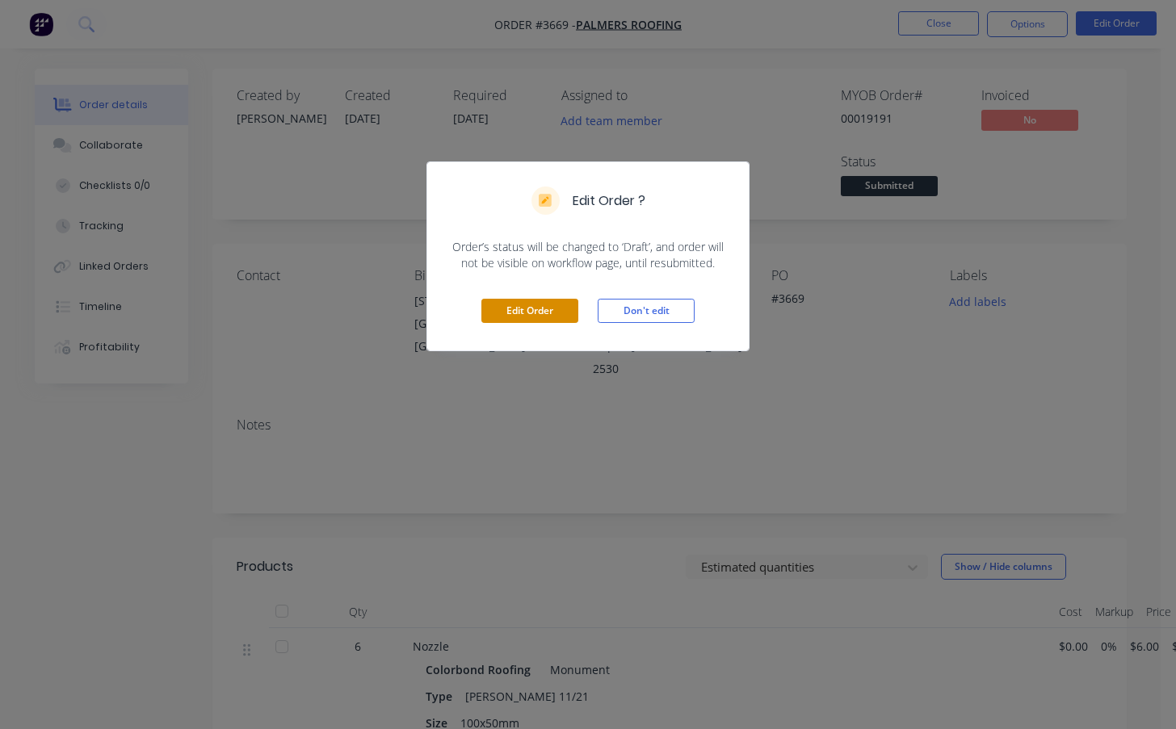
click at [504, 300] on button "Edit Order" at bounding box center [529, 311] width 97 height 24
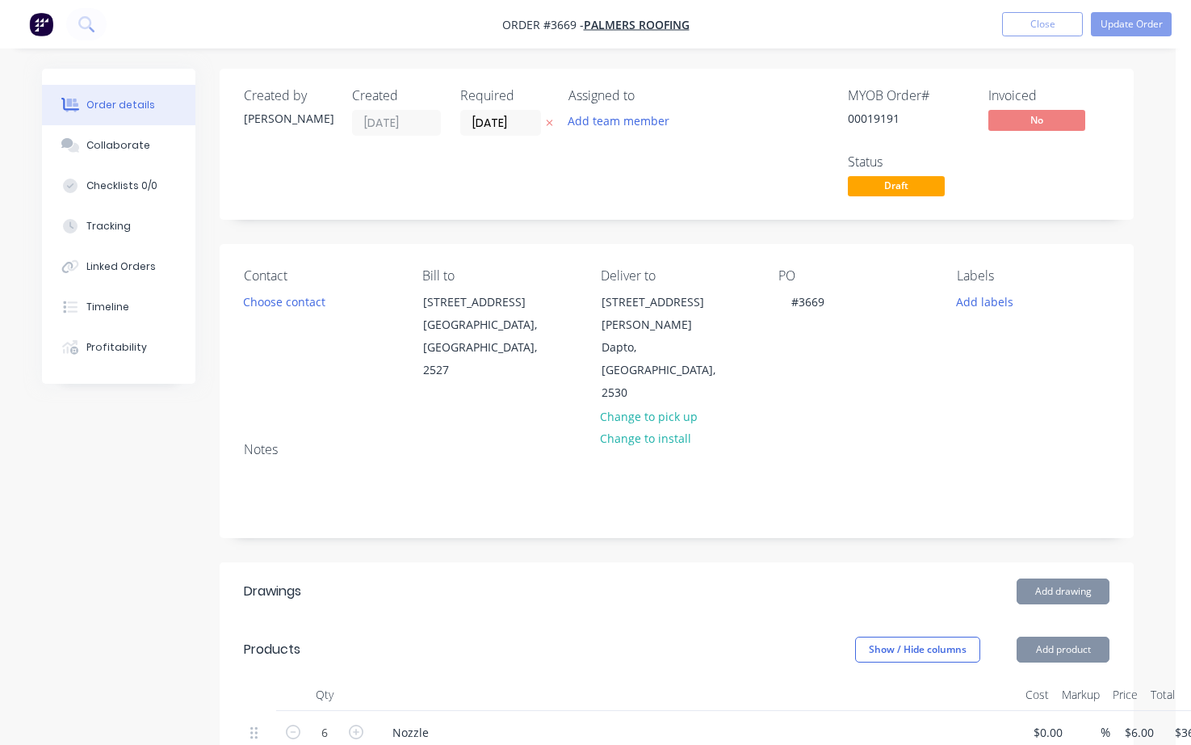
type input "$6.00"
type input "$36.00"
type input "$5.20"
type input "$364.00"
type input "$13.50"
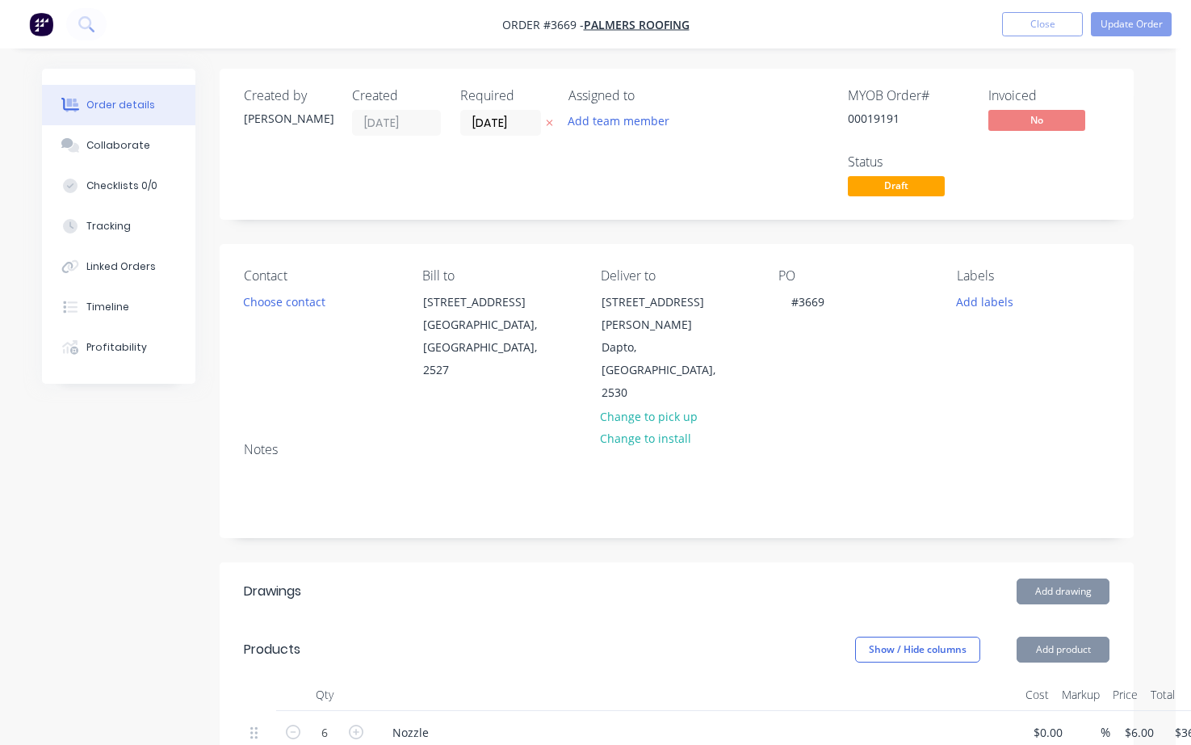
type input "$950.40"
type input "$7.00"
type input "$28.00"
type input "$46.08"
type input "$368.64"
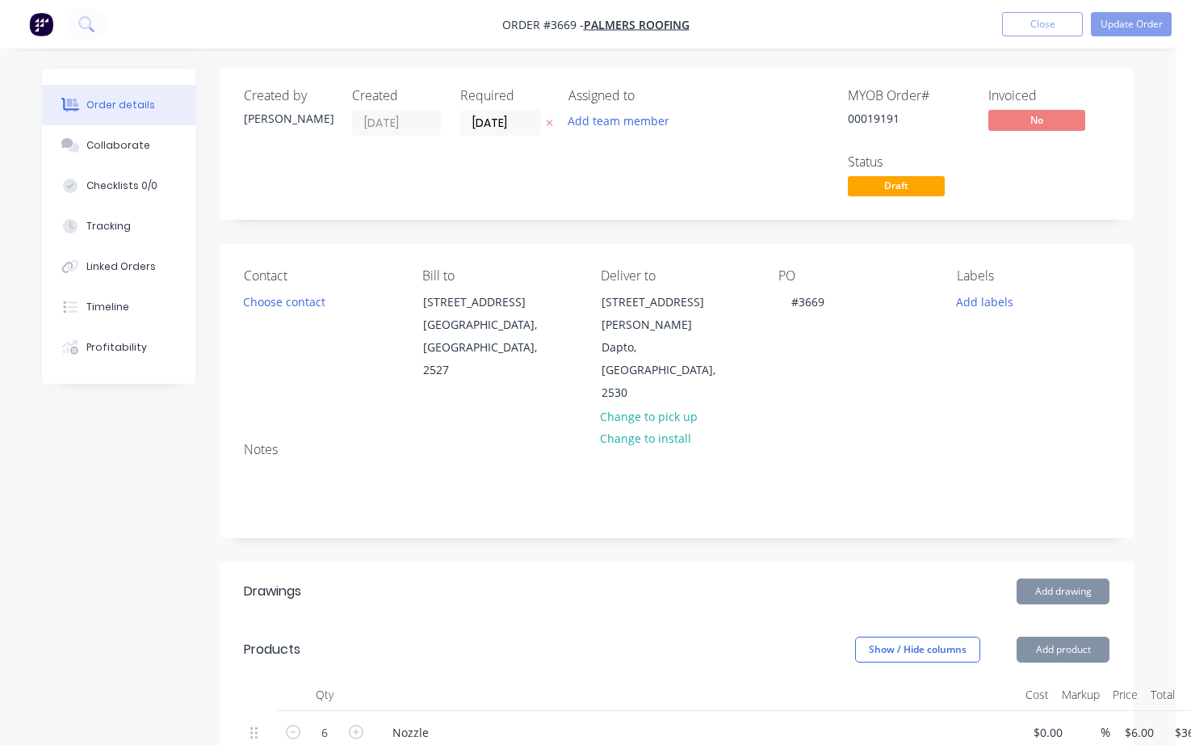
type input "$24.60"
type input "$49.20"
type input "$6.00"
type input "$18.00"
type input "$24.60"
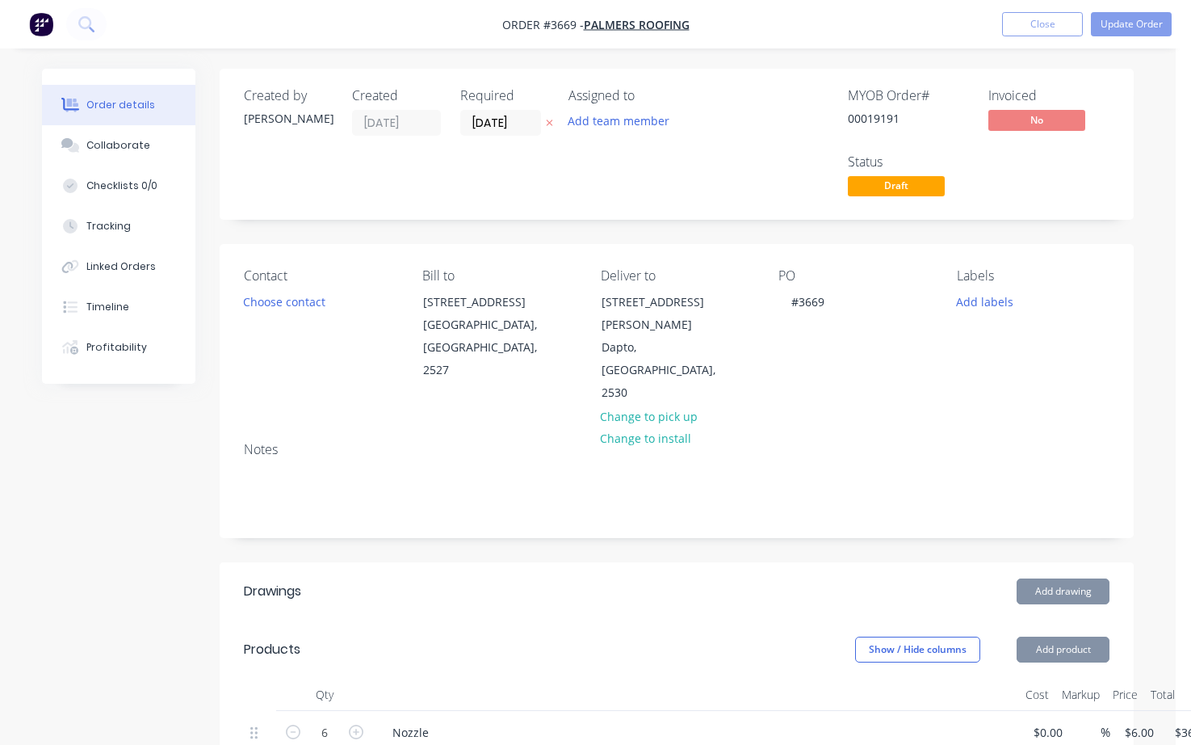
type input "$49.20"
type input "$13.50"
type input "$1,379.70"
type input "$7.20"
type input "$72.00"
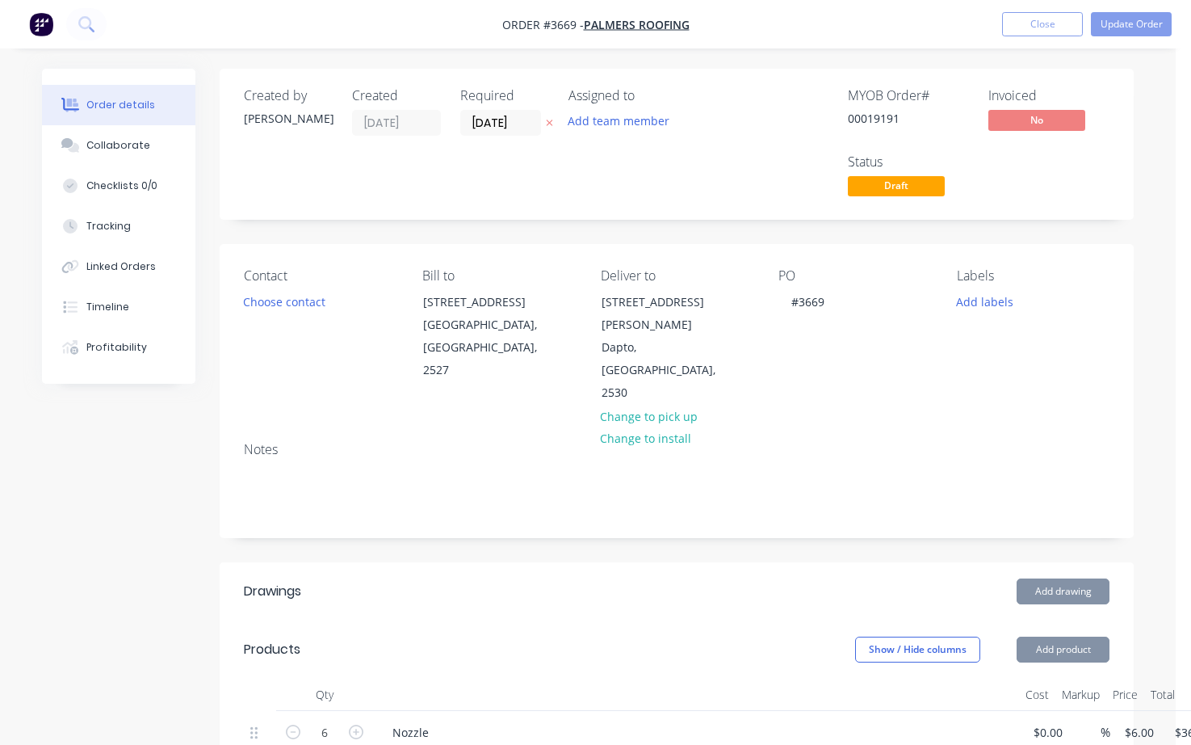
type input "$5.00"
type input "$80.00"
type input "$4.00"
type input "$8.00"
type input "$9.00"
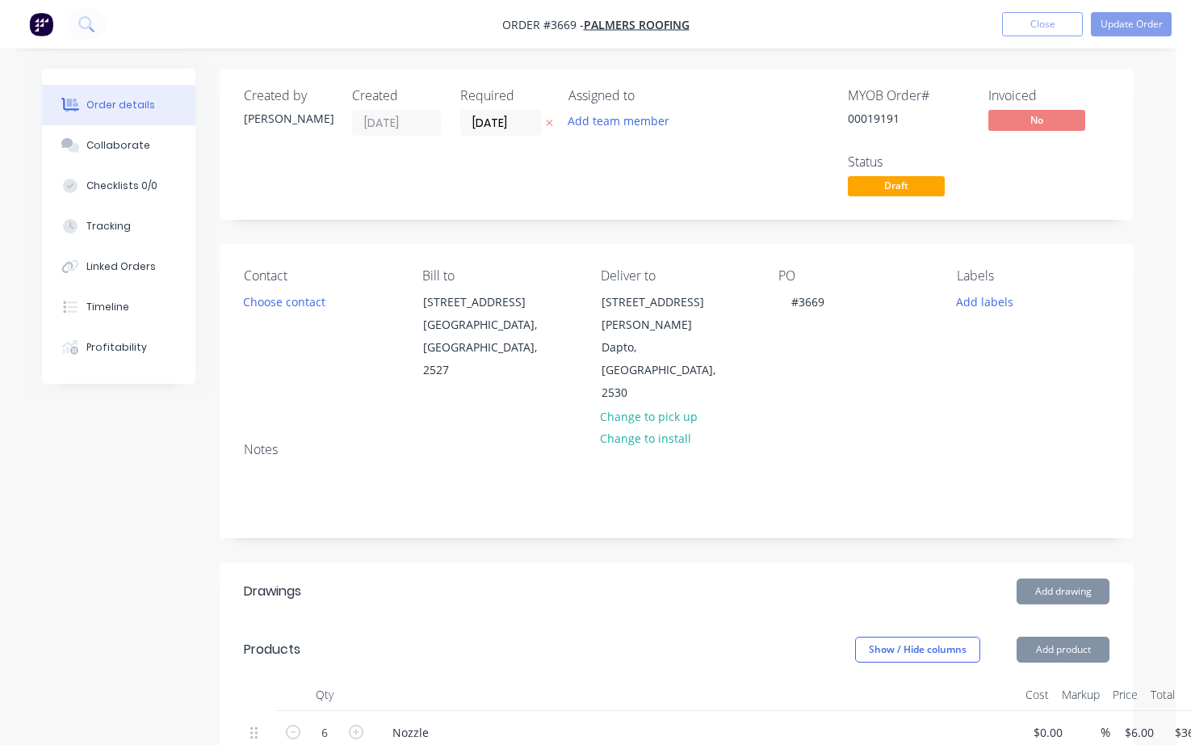
type input "$18.00"
type input "$18.27"
type input "$73.08"
type input "$7.27"
type input "$14.54"
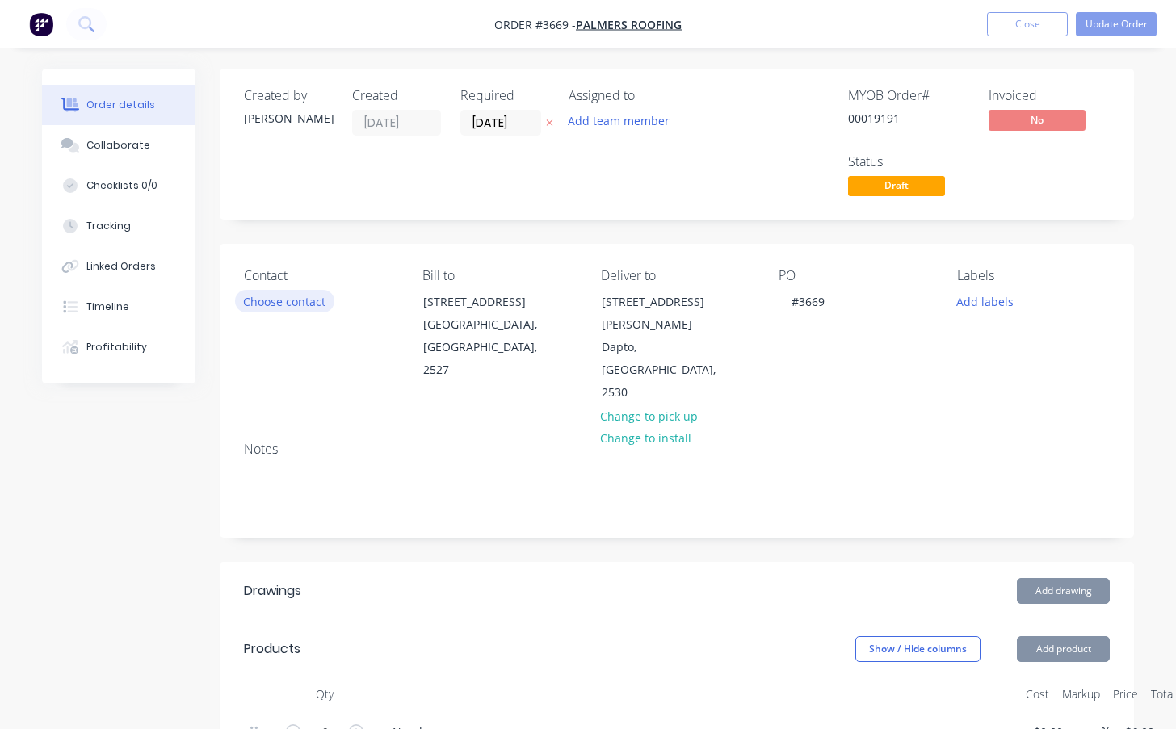
click at [315, 303] on button "Choose contact" at bounding box center [284, 301] width 99 height 22
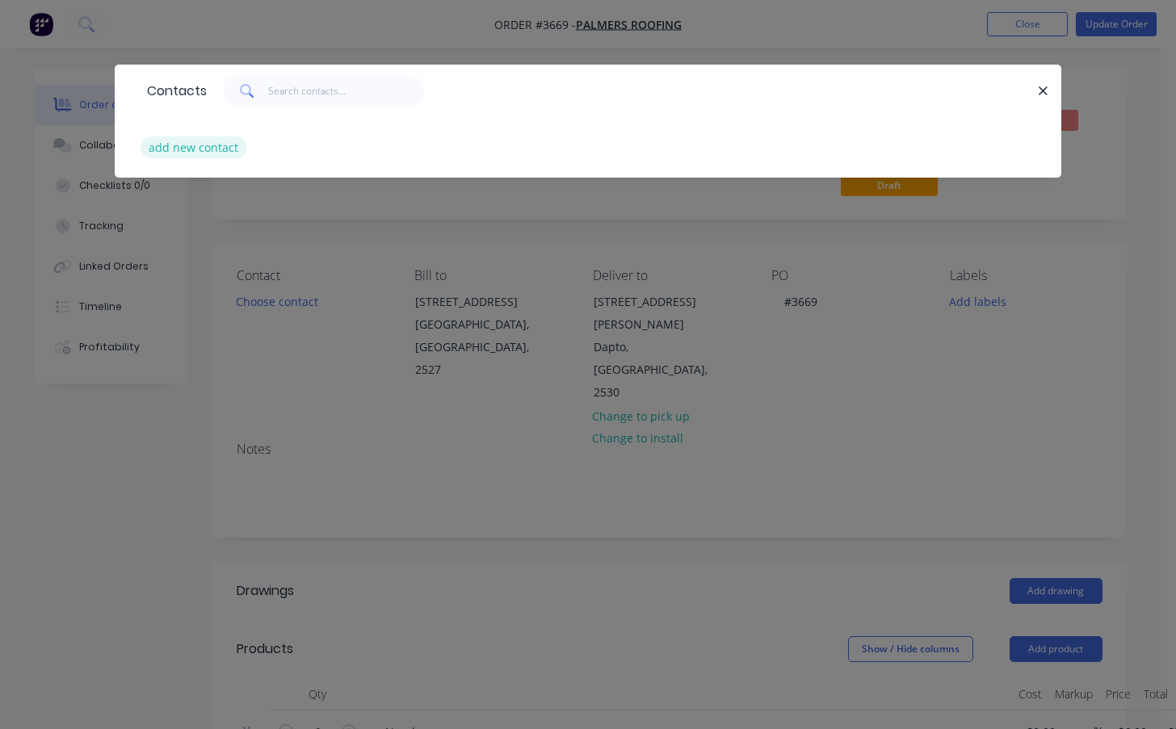
click at [233, 142] on button "add new contact" at bounding box center [194, 147] width 107 height 22
select select "AU"
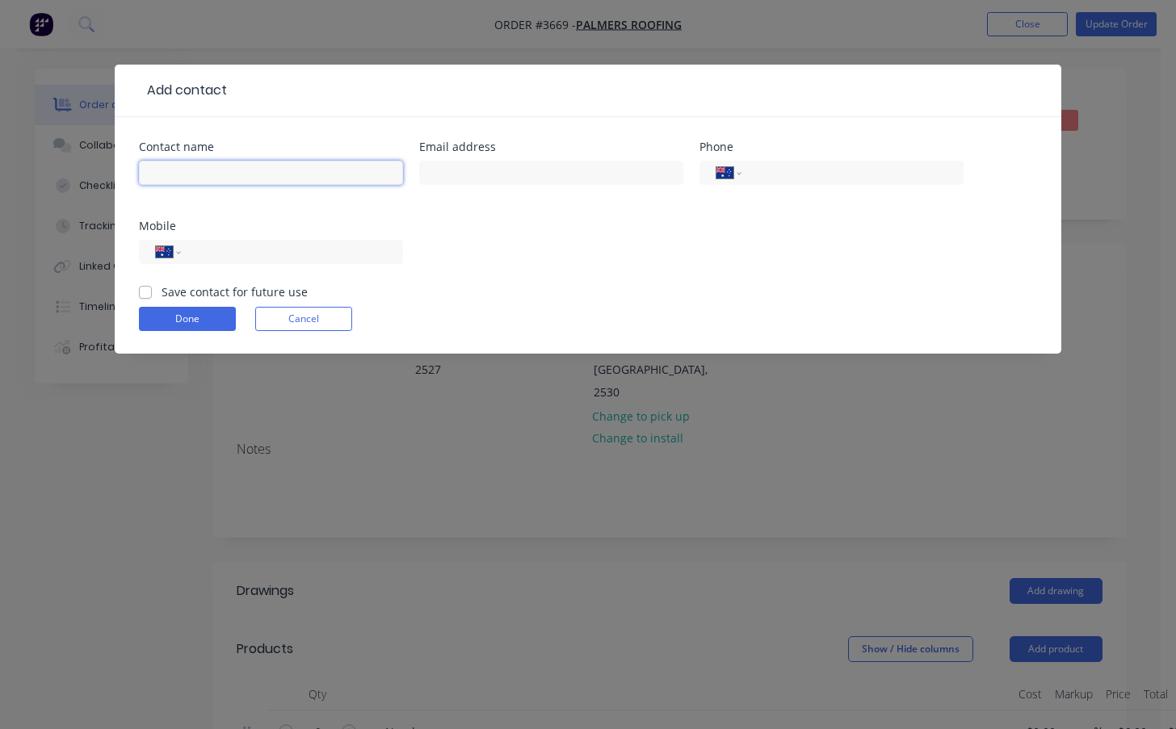
click at [258, 169] on input "text" at bounding box center [271, 173] width 264 height 24
type input "[PERSON_NAME]"
click at [543, 170] on input "text" at bounding box center [551, 173] width 264 height 24
paste input "[PERSON_NAME] <[EMAIL_ADDRESS][DOMAIN_NAME]>"
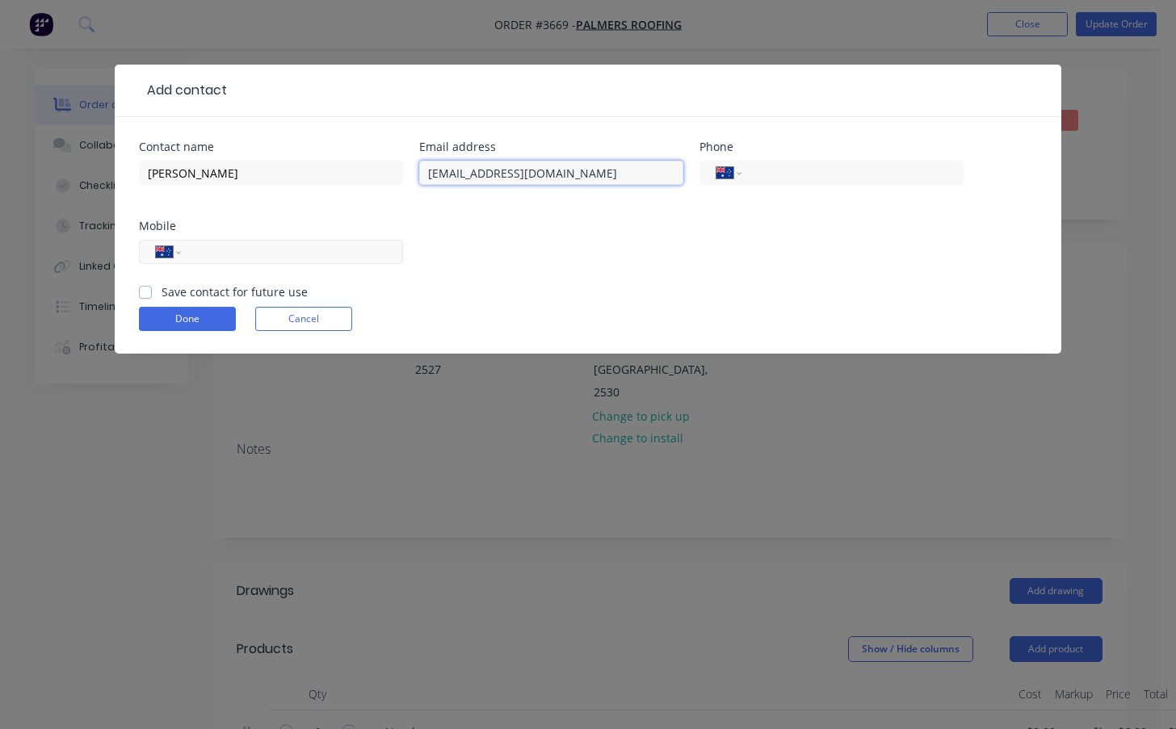
type input "[EMAIL_ADDRESS][DOMAIN_NAME]"
click at [229, 252] on input "tel" at bounding box center [289, 252] width 194 height 19
click at [37, 665] on div "Add contact Contact name [PERSON_NAME] Email address [EMAIL_ADDRESS][DOMAIN_NAM…" at bounding box center [588, 364] width 1176 height 729
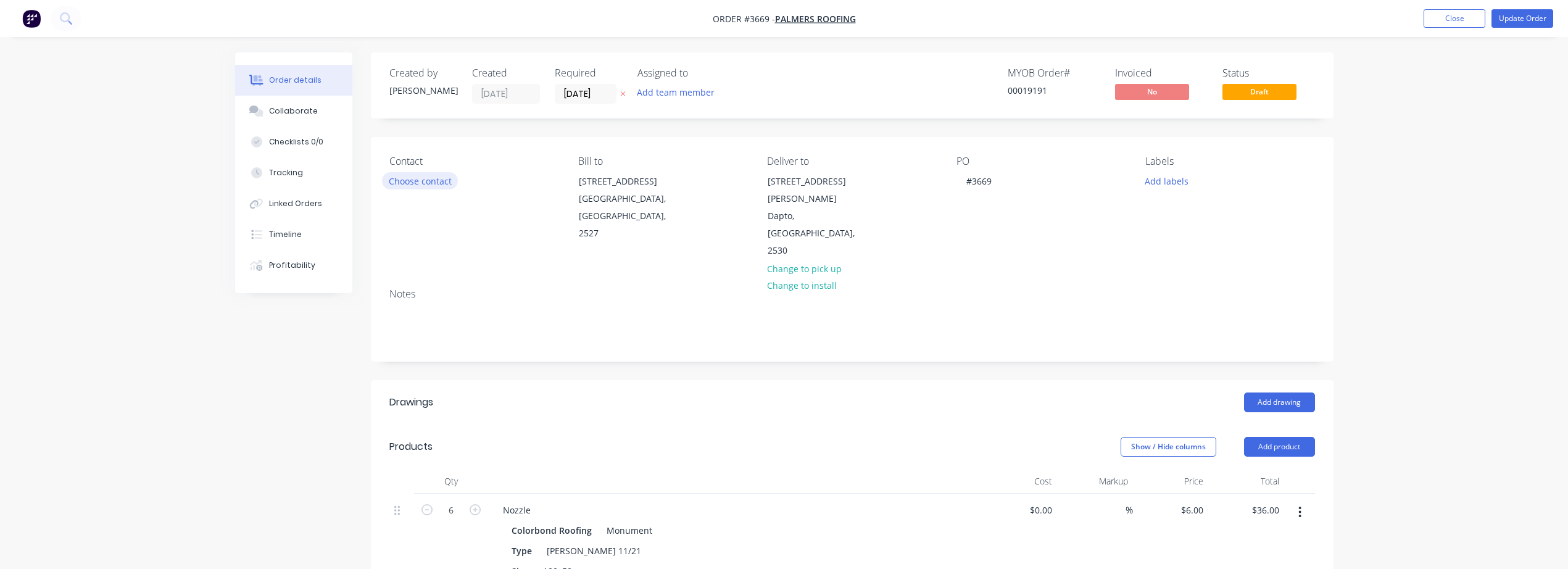
click at [434, 183] on button "Choose contact" at bounding box center [420, 180] width 76 height 17
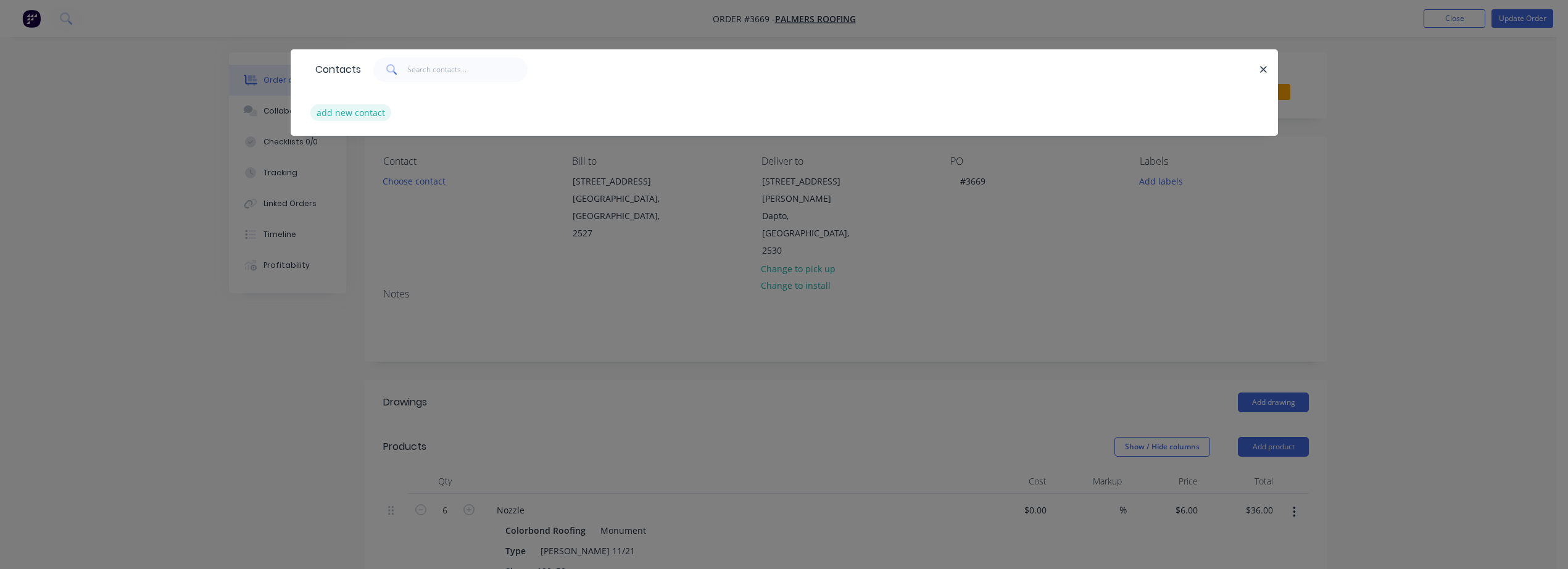
click at [342, 115] on button "add new contact" at bounding box center [351, 112] width 82 height 17
select select "AU"
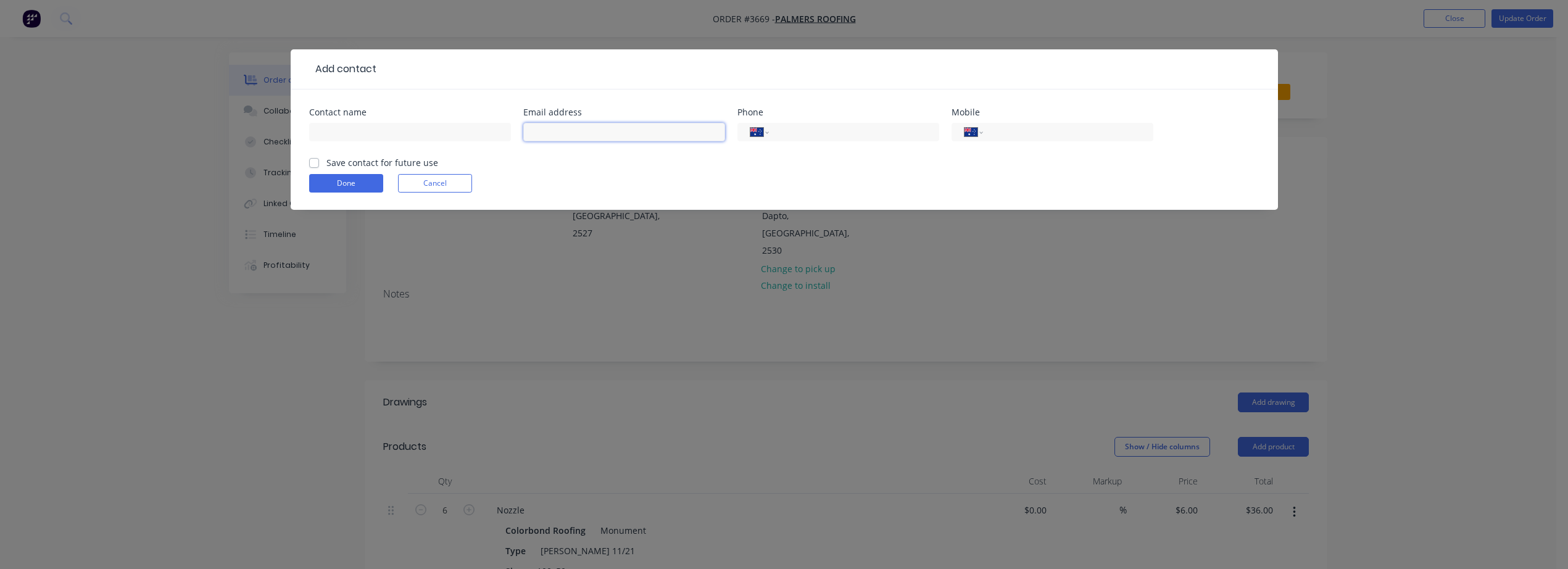
click at [574, 131] on input "text" at bounding box center [624, 132] width 202 height 18
paste input "[PERSON_NAME] <[EMAIL_ADDRESS][DOMAIN_NAME]>"
type input "[EMAIL_ADDRESS][DOMAIN_NAME]"
click at [392, 131] on input "text" at bounding box center [410, 132] width 202 height 18
type input "t"
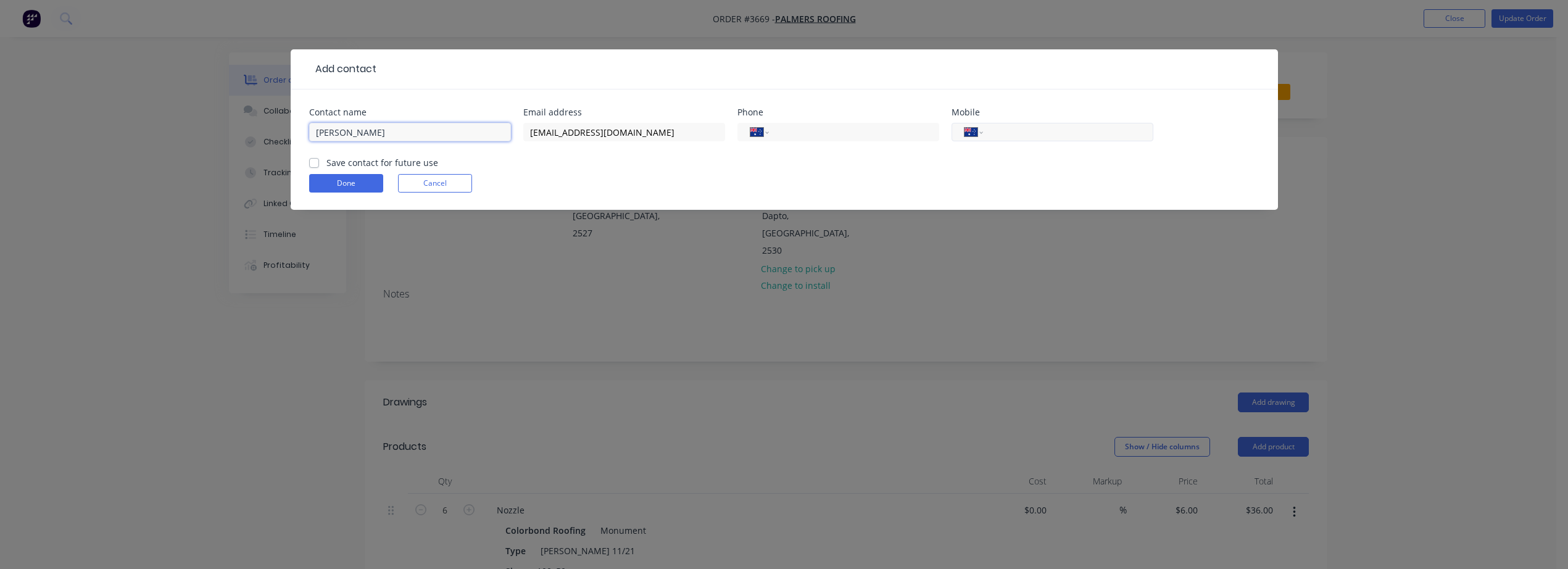
type input "[PERSON_NAME]"
click at [1051, 140] on div "International [GEOGRAPHIC_DATA] [GEOGRAPHIC_DATA] [GEOGRAPHIC_DATA] [GEOGRAPHIC…" at bounding box center [1052, 132] width 202 height 18
click at [1051, 137] on input "tel" at bounding box center [1066, 132] width 148 height 15
type input "0414 658 681"
click at [326, 162] on label "Save contact for future use" at bounding box center [382, 162] width 112 height 13
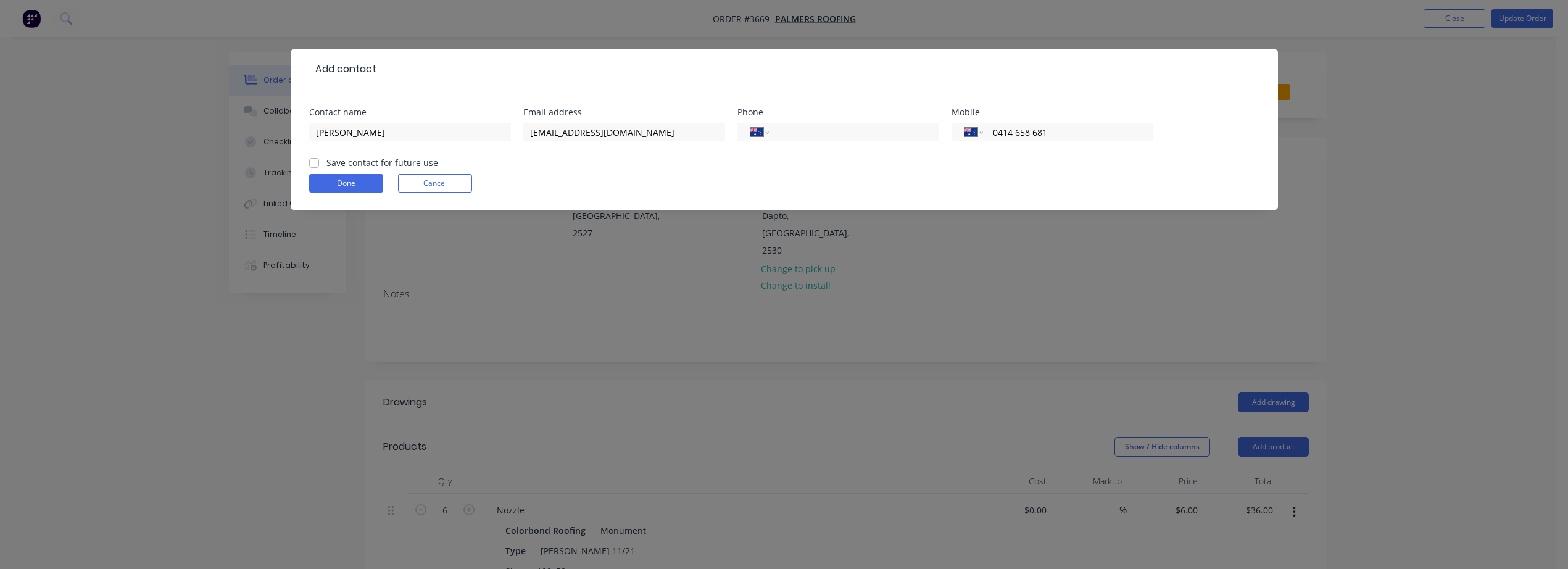
click at [310, 162] on input "Save contact for future use" at bounding box center [314, 161] width 10 height 11
checkbox input "true"
click at [357, 183] on button "Done" at bounding box center [346, 183] width 74 height 18
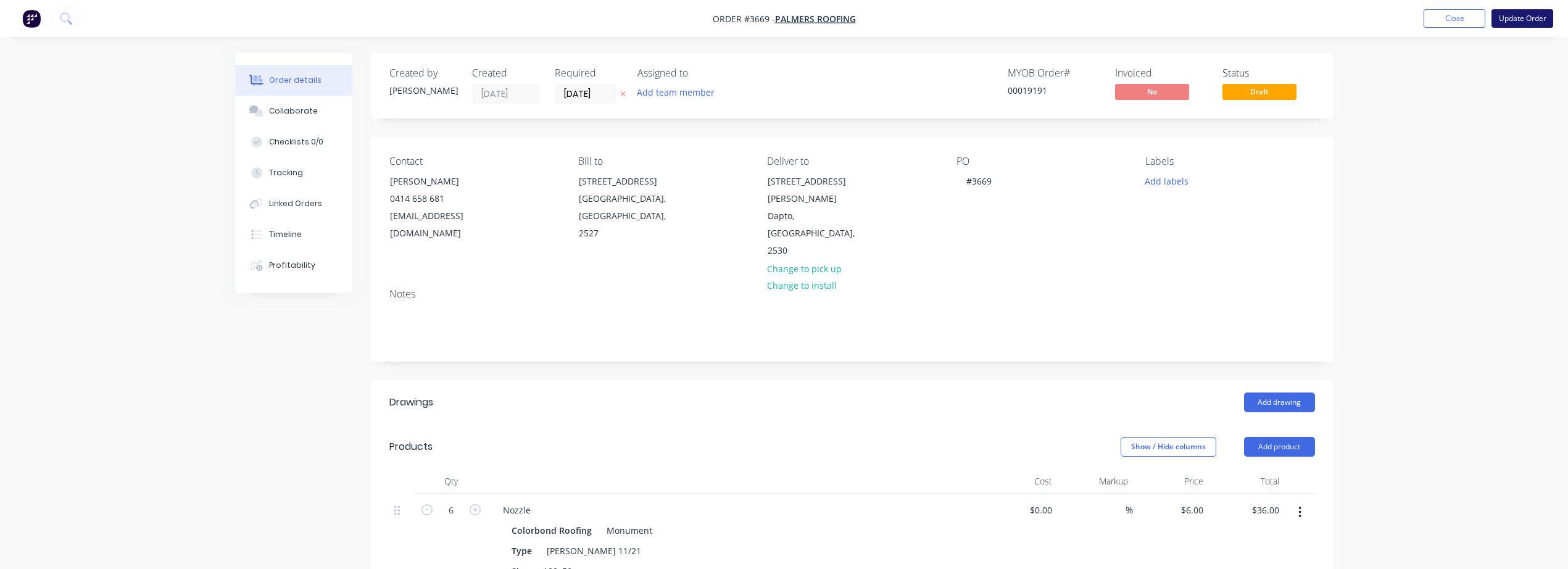
click at [1524, 22] on button "Update Order" at bounding box center [1522, 18] width 62 height 18
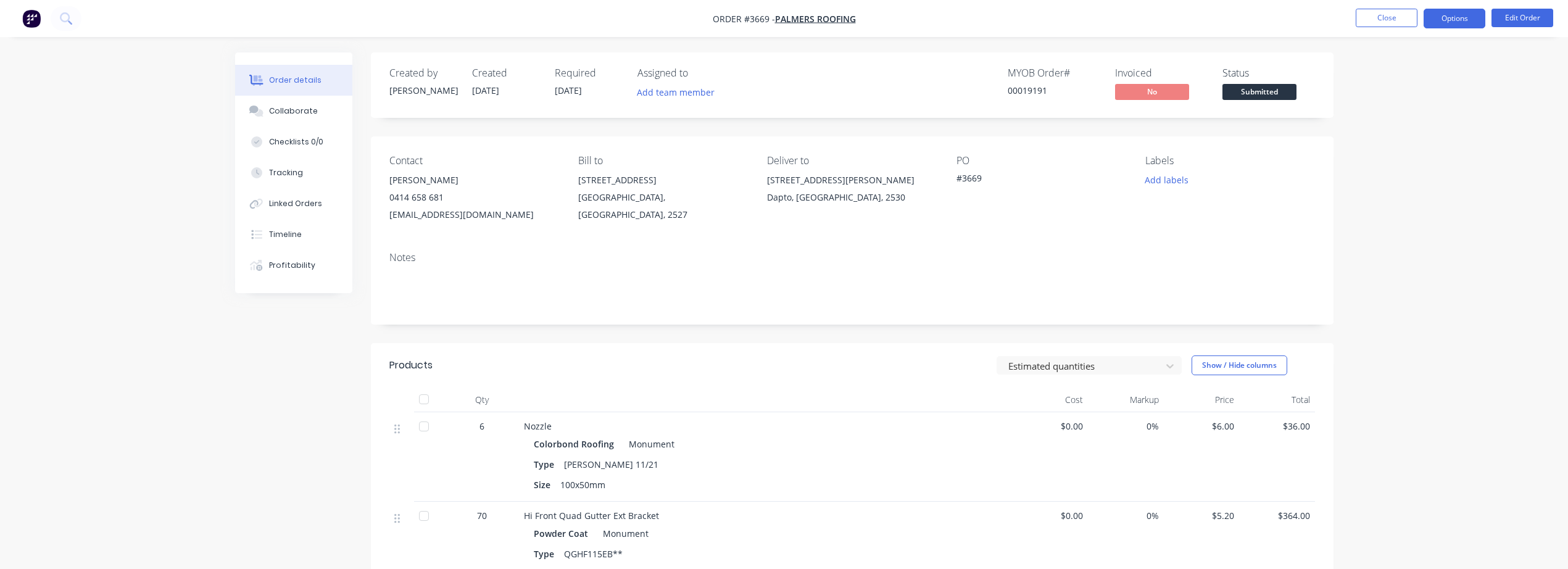
click at [1454, 18] on button "Options" at bounding box center [1454, 18] width 62 height 20
click at [1377, 80] on div "Invoice" at bounding box center [1417, 74] width 114 height 18
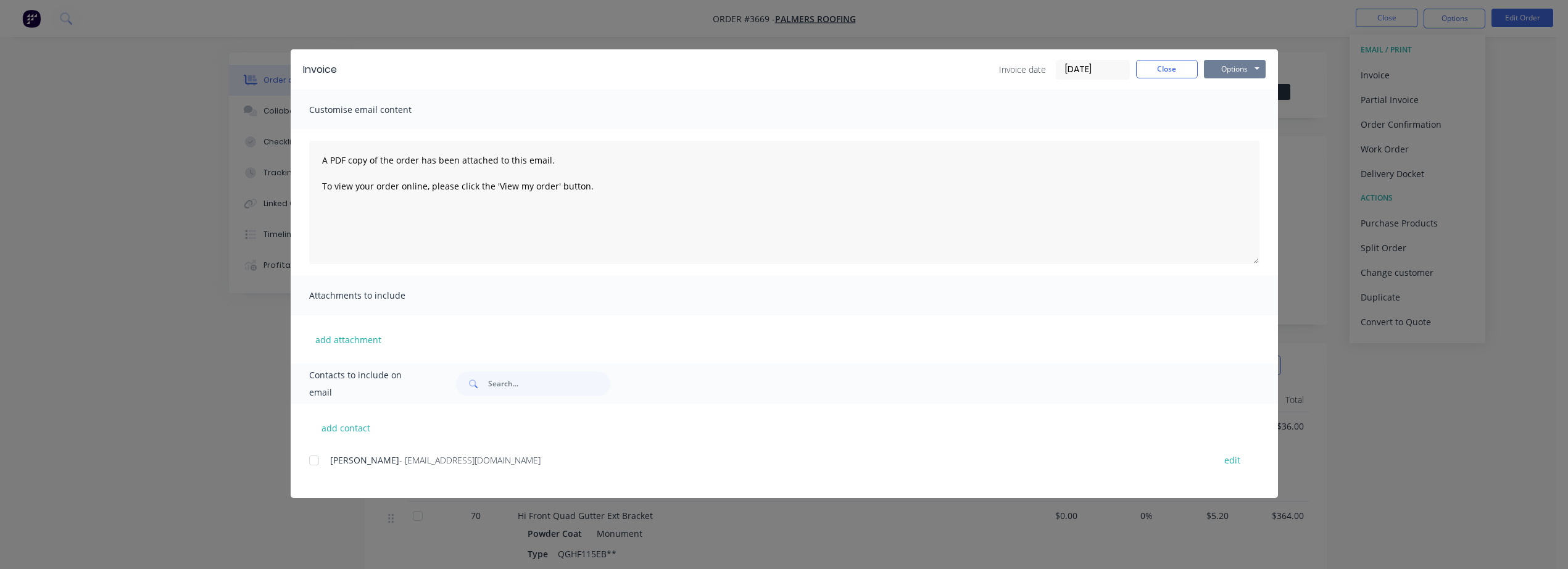
click at [1223, 66] on button "Options" at bounding box center [1235, 69] width 62 height 18
click at [1215, 122] on button "Email" at bounding box center [1243, 131] width 79 height 21
click at [314, 458] on div at bounding box center [314, 460] width 24 height 24
click at [1238, 65] on button "Options" at bounding box center [1235, 69] width 62 height 18
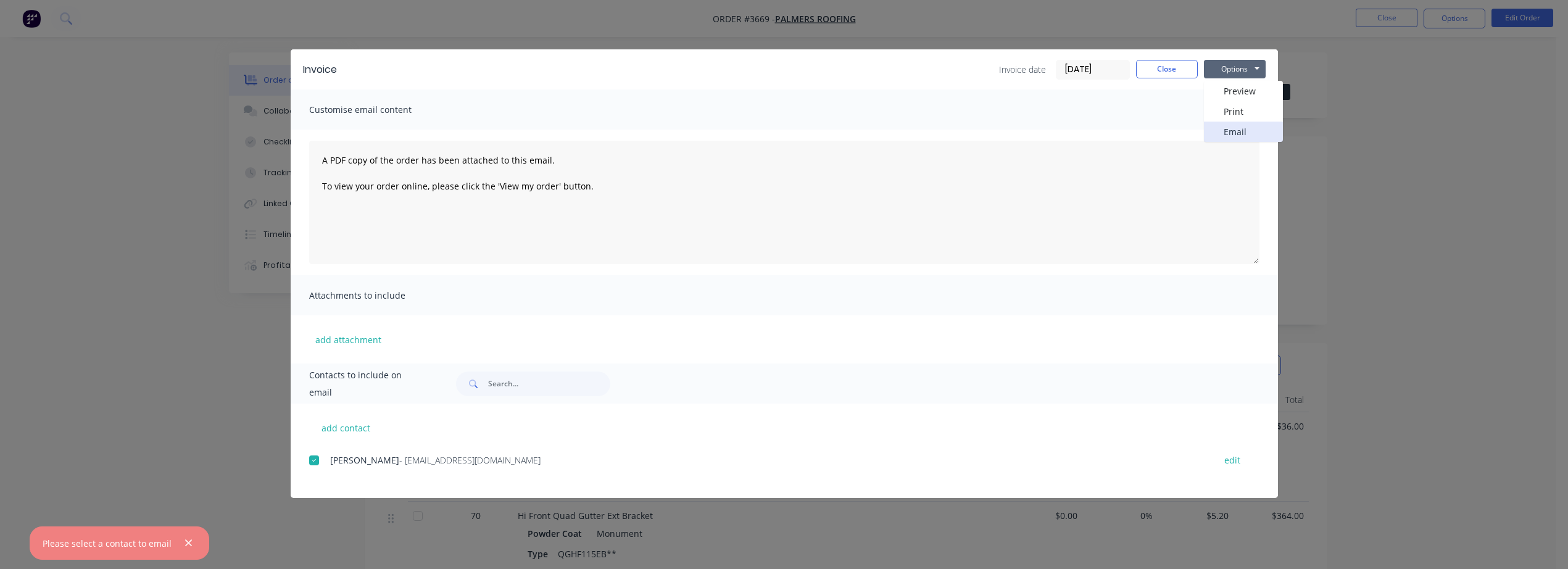
click at [1232, 126] on button "Email" at bounding box center [1243, 131] width 79 height 21
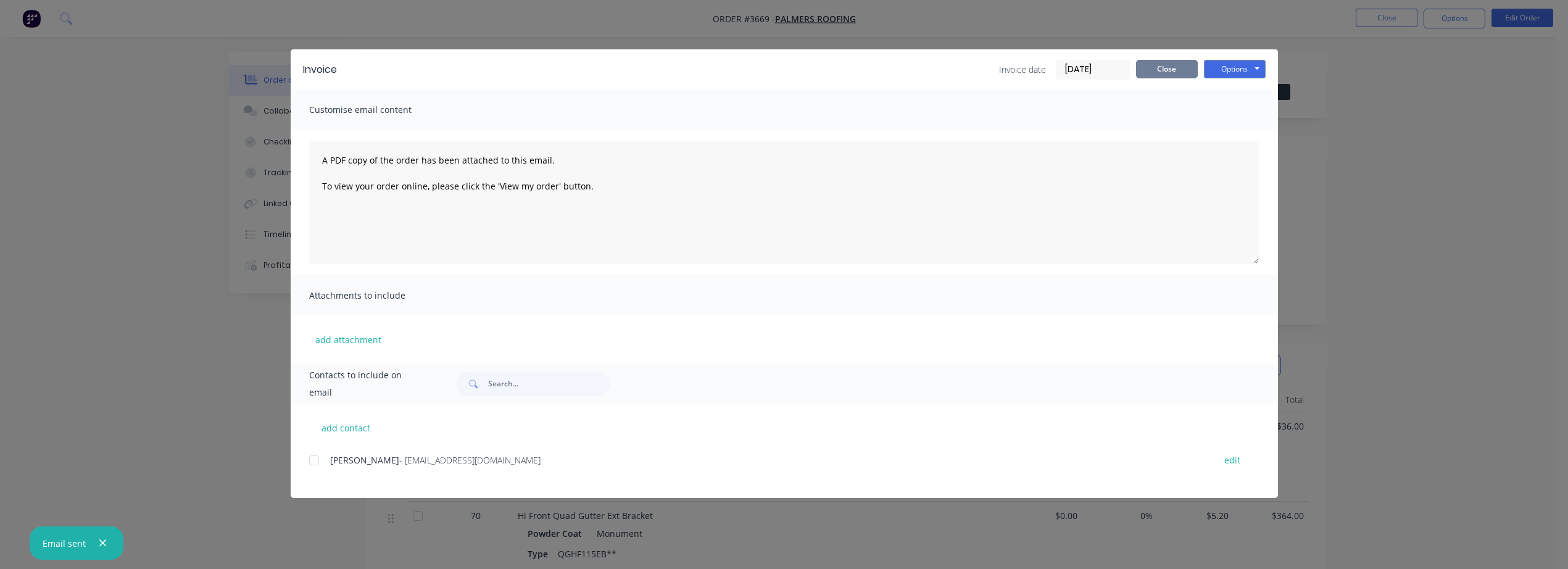
click at [1159, 69] on button "Close" at bounding box center [1167, 69] width 62 height 18
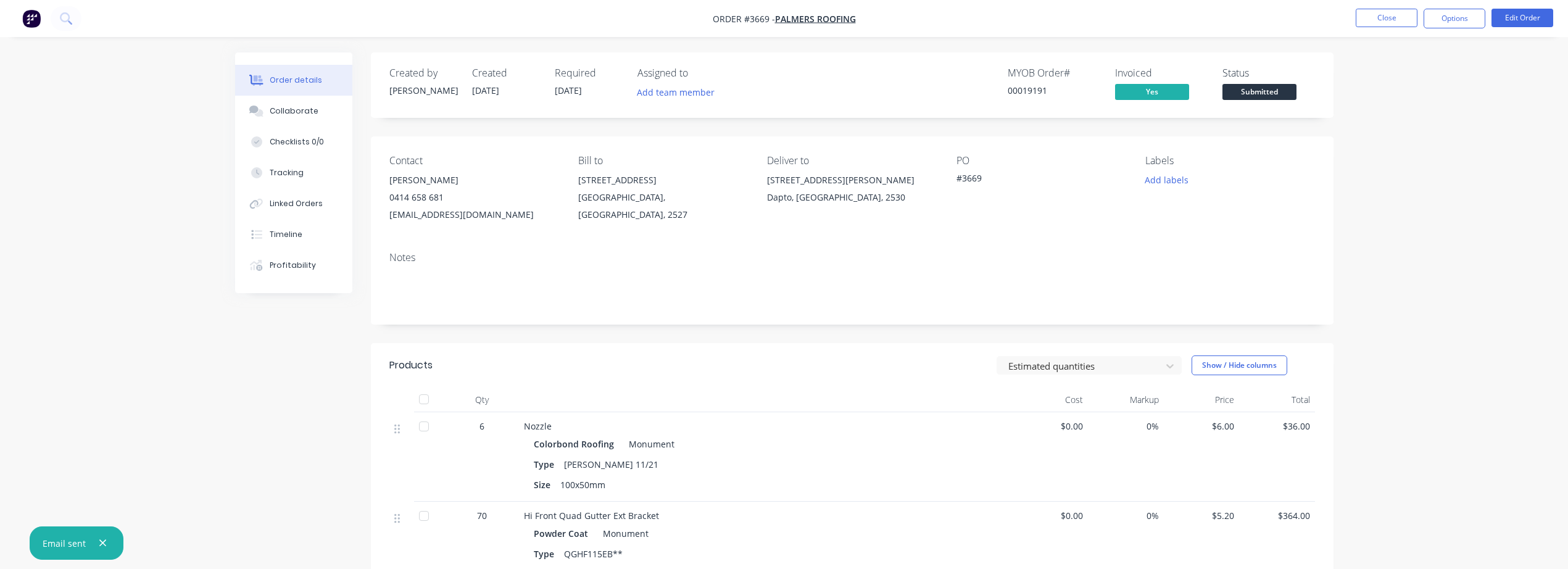
click at [1355, 16] on ul "Close Options Edit Order" at bounding box center [1454, 18] width 227 height 20
click at [1383, 15] on button "Close" at bounding box center [1386, 18] width 62 height 18
